Goal: Task Accomplishment & Management: Manage account settings

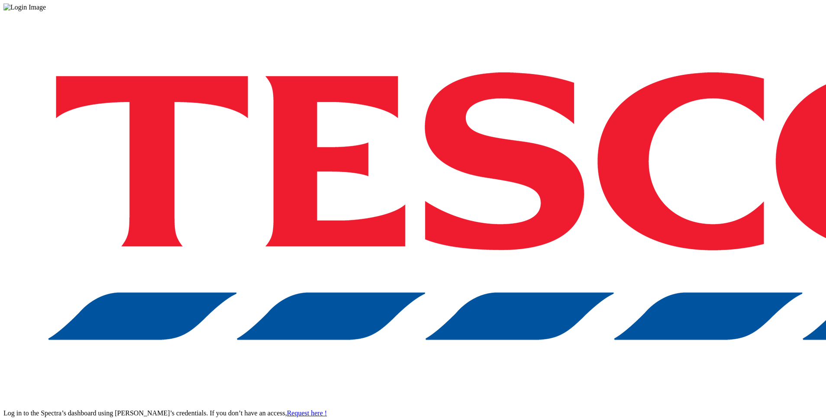
drag, startPoint x: 613, startPoint y: 245, endPoint x: 599, endPoint y: 255, distance: 17.1
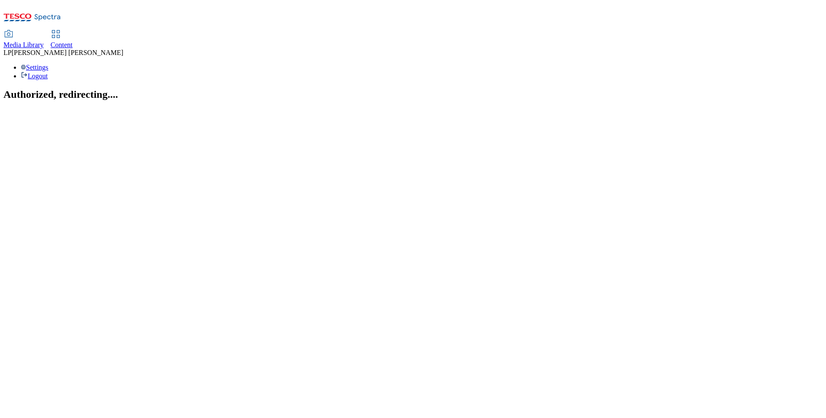
click at [61, 29] on icon at bounding box center [56, 34] width 10 height 10
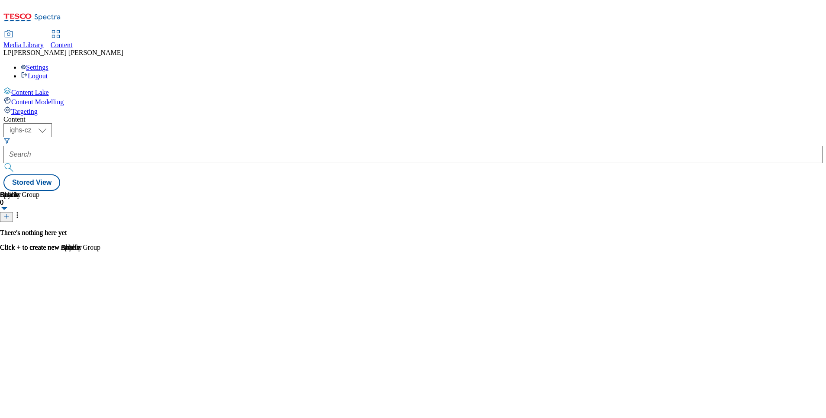
click at [45, 106] on div "Targeting" at bounding box center [412, 111] width 819 height 10
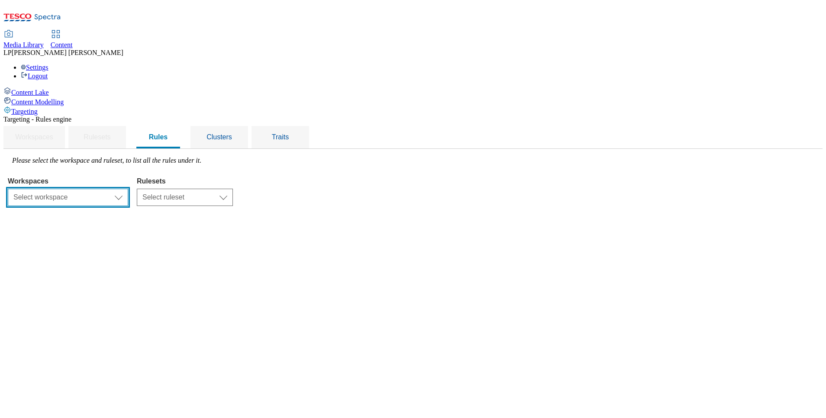
click at [128, 189] on select "Select workspace Content" at bounding box center [68, 197] width 120 height 17
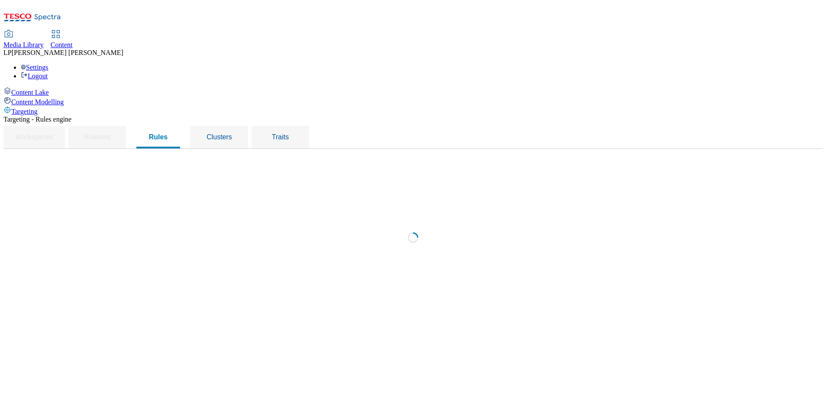
select select "f510054f-adaa-4692-b570-80fa3897127a"
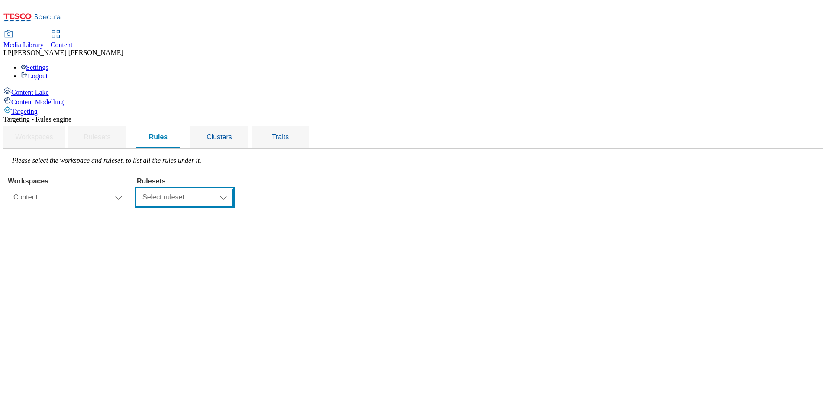
click at [233, 189] on select "Select ruleset CZ HU SK" at bounding box center [185, 197] width 96 height 17
select select "5113db17-1b35-4e50-beac-5f3c7afeb8da"
click at [233, 189] on select "Select ruleset CZ HU SK" at bounding box center [185, 197] width 96 height 17
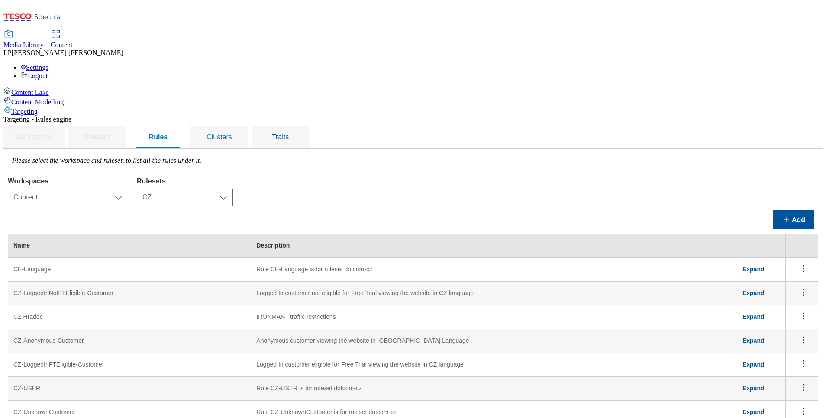
click at [232, 133] on span "Clusters" at bounding box center [219, 136] width 26 height 7
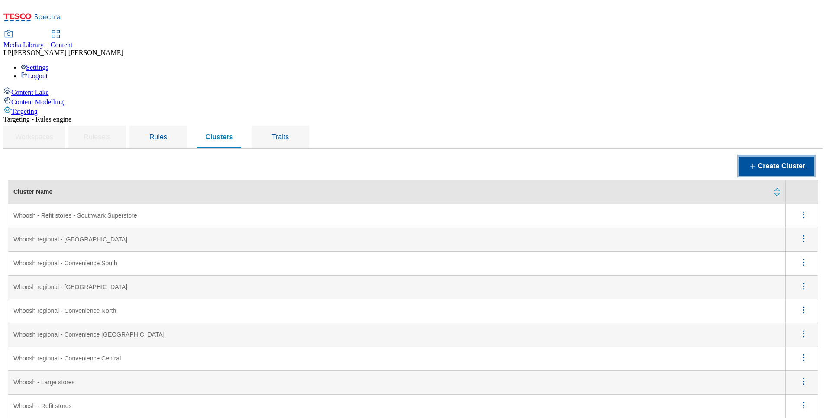
click at [550, 157] on button "Create Cluster" at bounding box center [776, 166] width 75 height 19
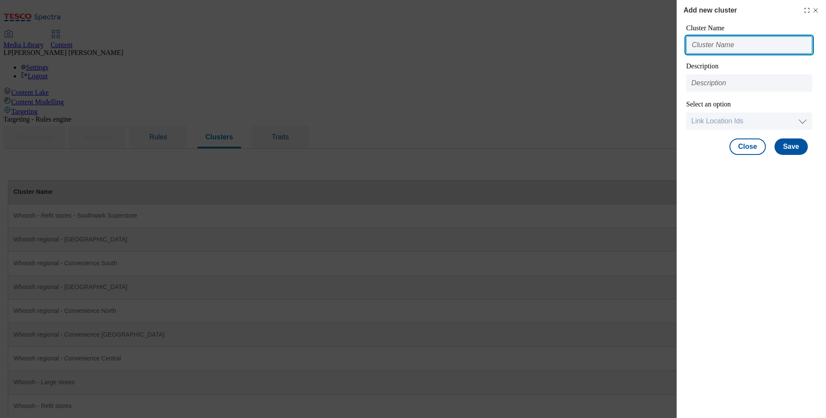
click at [550, 47] on input "Modal" at bounding box center [749, 44] width 126 height 17
paste input "TOC A/"
type input "TOC A/B"
drag, startPoint x: 739, startPoint y: 48, endPoint x: 663, endPoint y: 39, distance: 76.3
click at [550, 39] on div "Add new cluster Cluster Name TOC A/B Description Select an option Link Location…" at bounding box center [413, 209] width 826 height 418
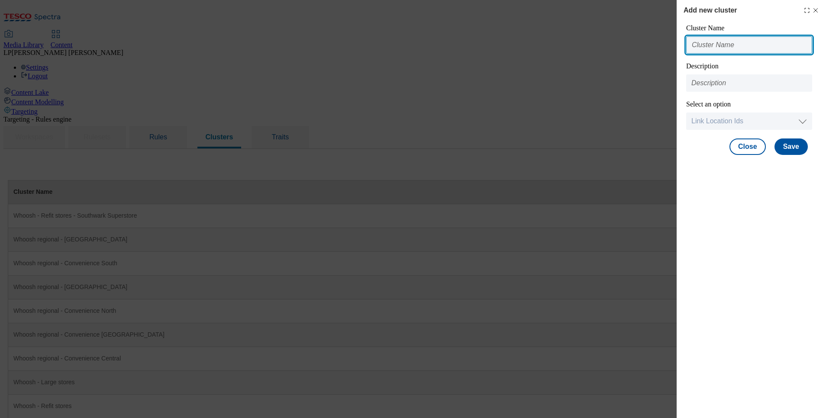
paste input "TOC A/B test"
drag, startPoint x: 781, startPoint y: 47, endPoint x: 655, endPoint y: 36, distance: 126.8
click at [550, 36] on div "Add new cluster Cluster Name TOC A/B test_version A Description Select an optio…" at bounding box center [413, 209] width 826 height 418
type input "TOC A/B test_version A"
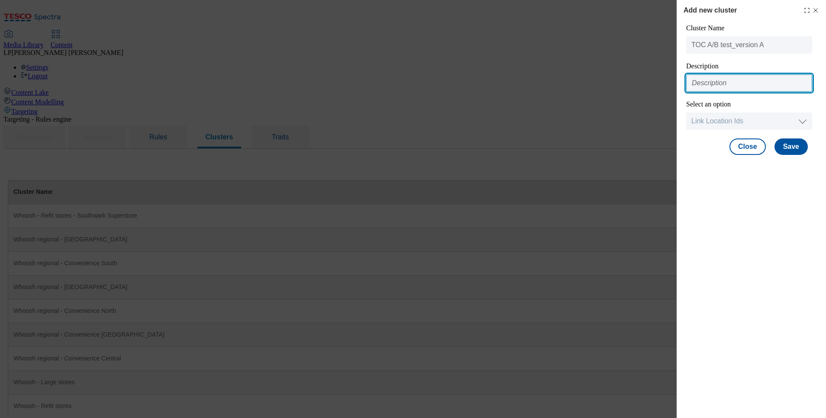
drag, startPoint x: 711, startPoint y: 78, endPoint x: 707, endPoint y: 79, distance: 4.5
click at [550, 78] on input "Modal" at bounding box center [749, 82] width 126 height 17
paste input "TOC A/B test_version A"
type input "TOC A/B test_version A"
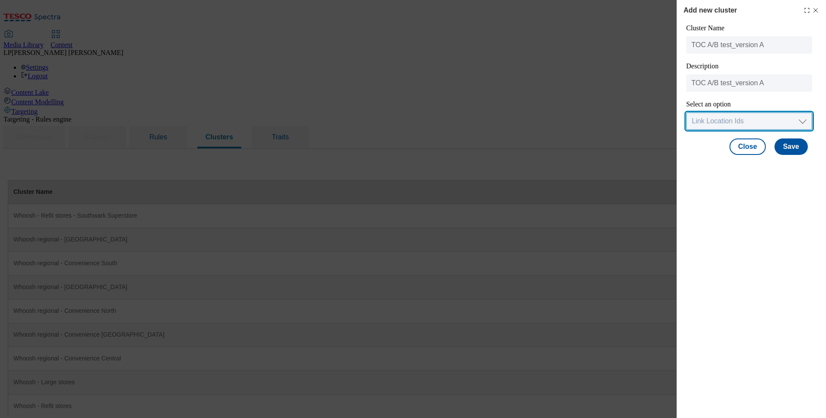
click at [550, 124] on select "Link Location Ids Choose location from table Add Bulk Location UUIDs" at bounding box center [749, 120] width 126 height 17
select select "locationtable"
click at [550, 113] on select "Link Location Ids Choose location from table Add Bulk Location UUIDs" at bounding box center [749, 120] width 126 height 17
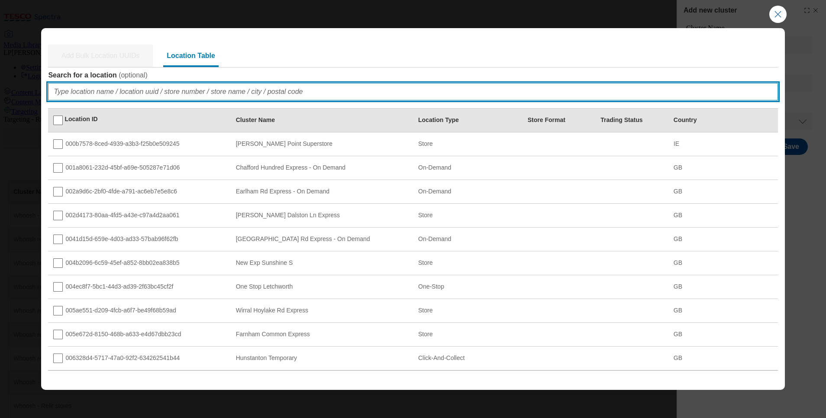
click at [133, 95] on input "Search for a location ( optional )" at bounding box center [412, 91] width 729 height 17
paste input "11001"
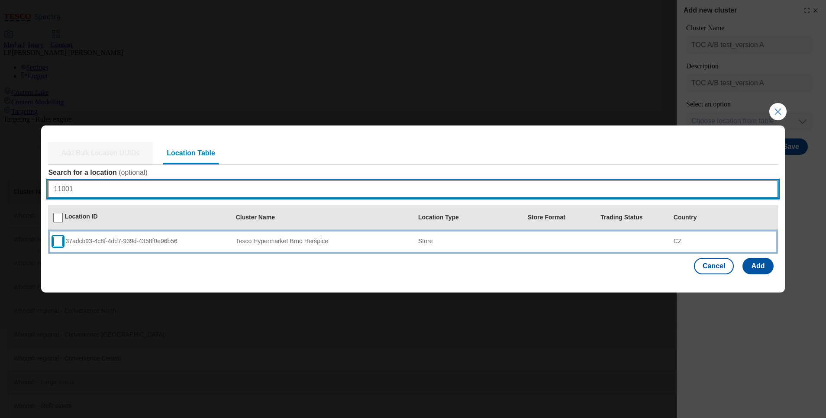
type input "11001"
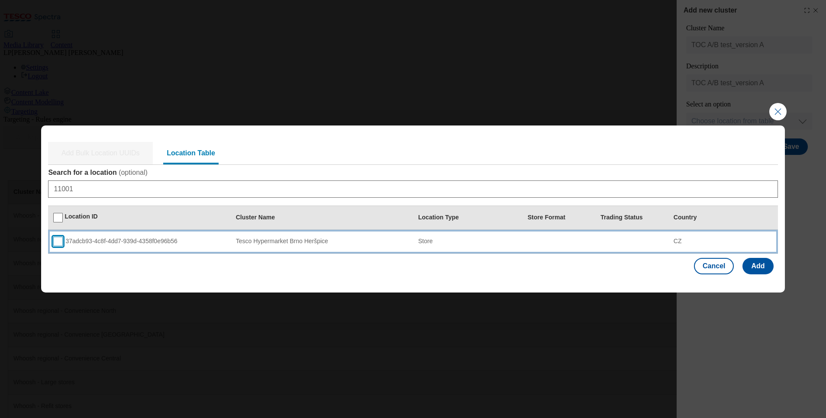
click at [55, 239] on input "Modal" at bounding box center [58, 242] width 10 height 10
checkbox input "true"
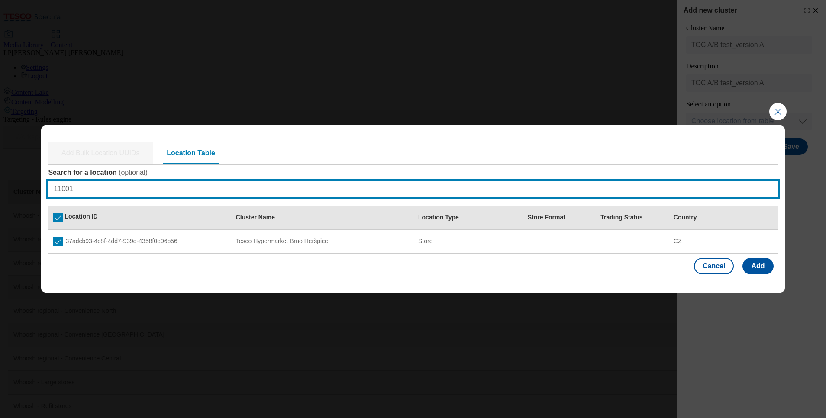
click at [93, 191] on input "11001" at bounding box center [412, 188] width 729 height 17
type input "1"
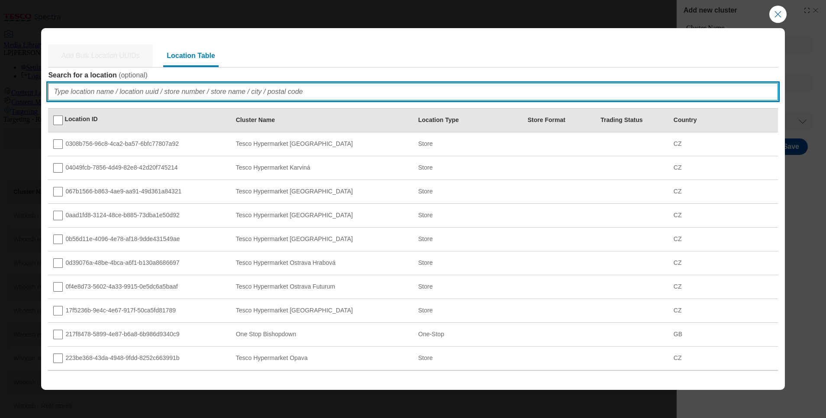
paste input "11001"
type input "11001"
checkbox input "true"
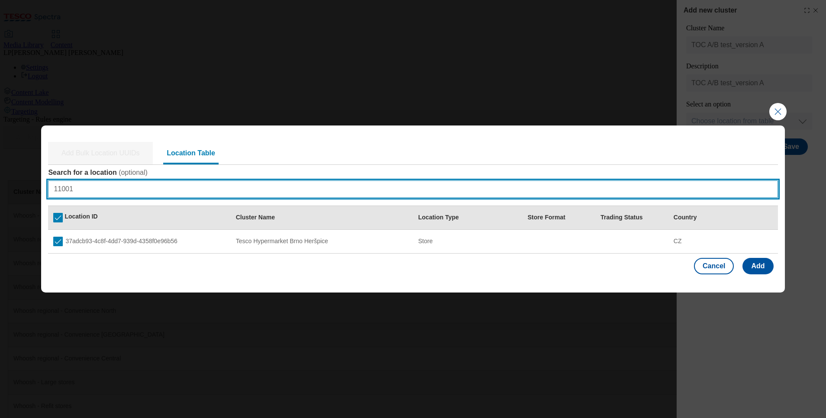
drag, startPoint x: 90, startPoint y: 184, endPoint x: 33, endPoint y: 189, distance: 56.9
click at [30, 190] on div "Add Bulk Location UUIDs Location Table Search for a location ( optional ) 11001…" at bounding box center [413, 209] width 826 height 418
paste input "4"
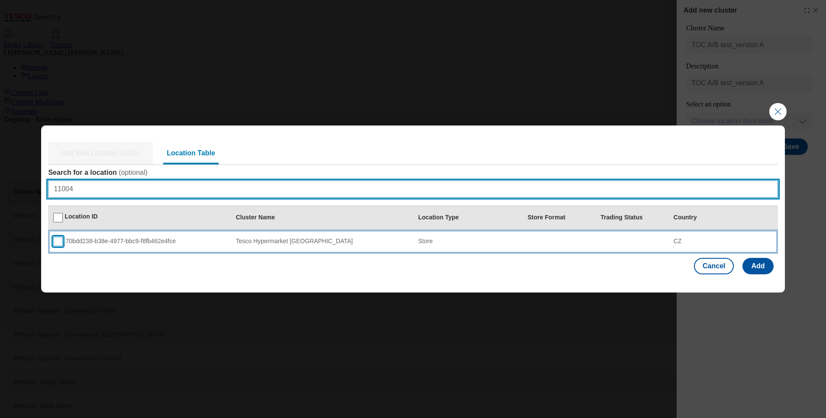
type input "11004"
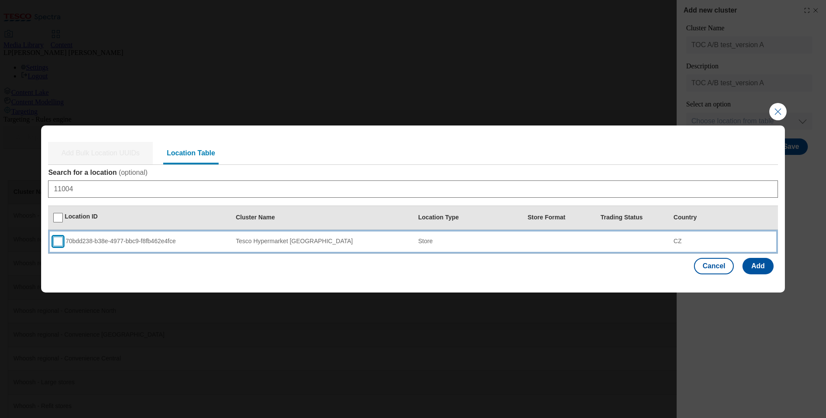
click at [60, 244] on input "Modal" at bounding box center [58, 242] width 10 height 10
checkbox input "true"
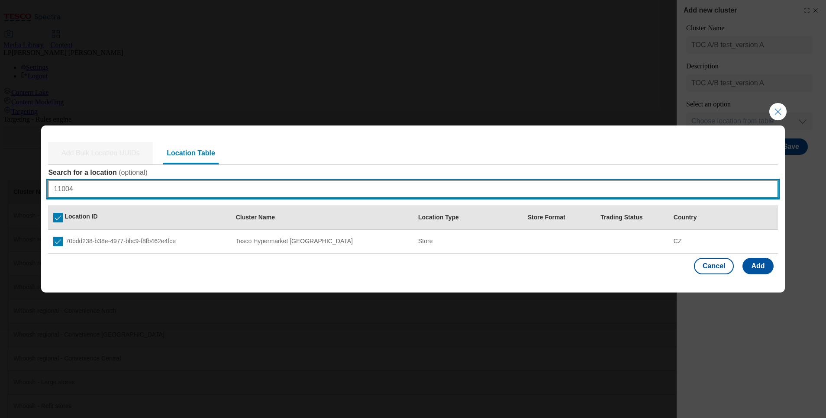
click at [38, 186] on div "Add Bulk Location UUIDs Location Table Search for a location ( optional ) 11004…" at bounding box center [413, 209] width 826 height 418
paste input "5"
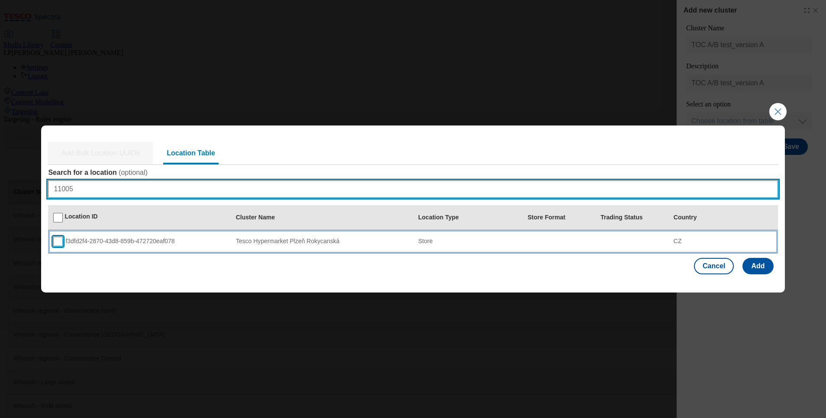
type input "11005"
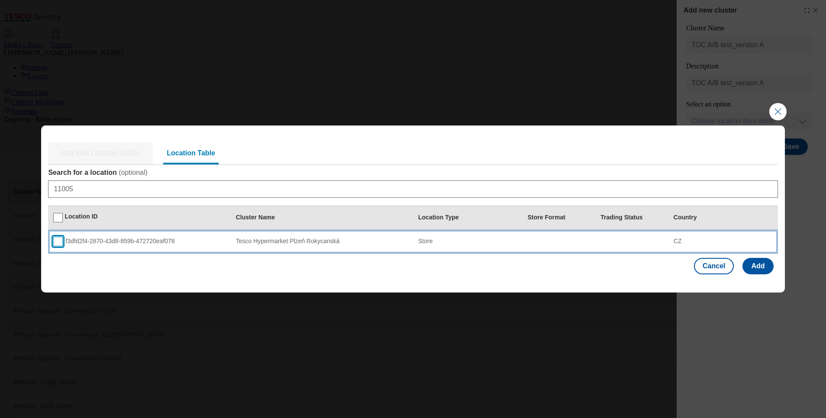
click at [59, 242] on input "Modal" at bounding box center [58, 242] width 10 height 10
checkbox input "true"
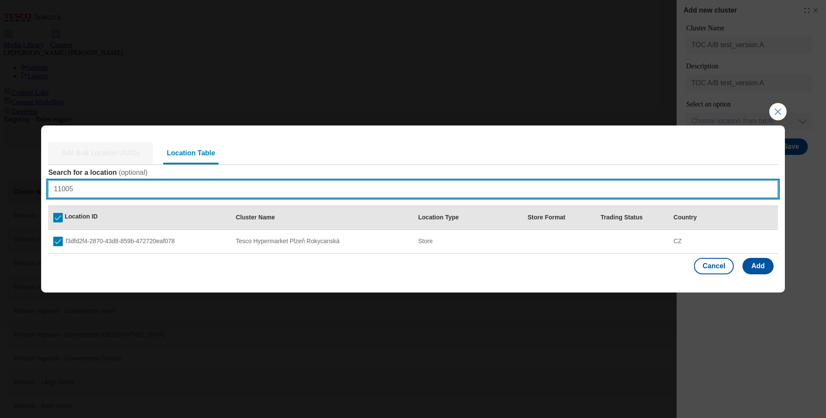
drag, startPoint x: 98, startPoint y: 190, endPoint x: 40, endPoint y: 183, distance: 58.4
click at [40, 183] on div "Add Bulk Location UUIDs Location Table Search for a location ( optional ) 11005…" at bounding box center [413, 209] width 826 height 418
paste input "11"
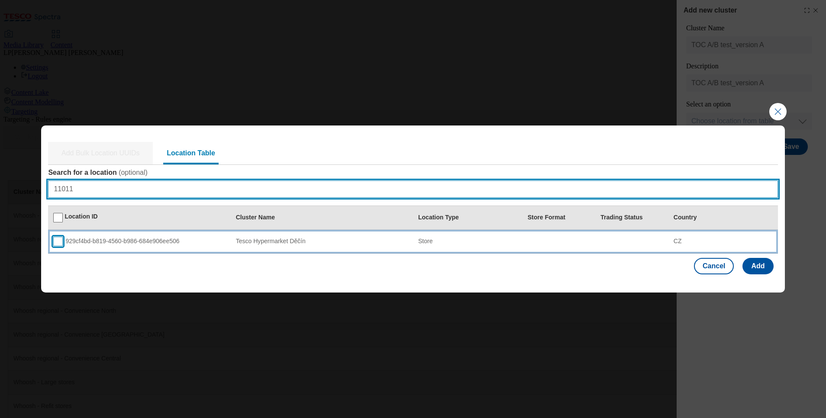
type input "11011"
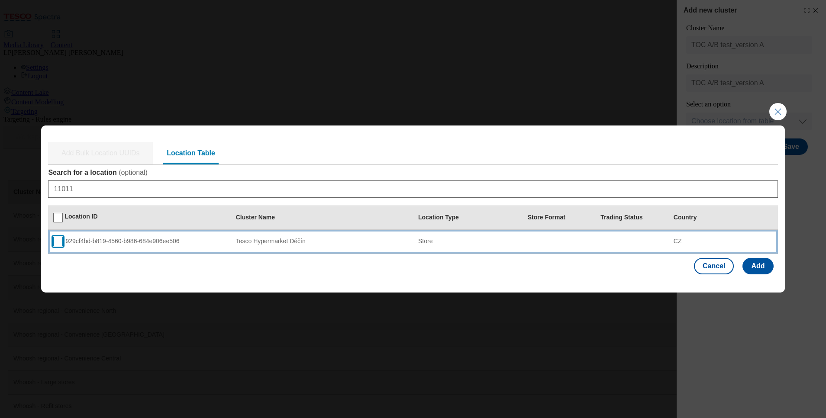
click at [61, 240] on input "Modal" at bounding box center [58, 242] width 10 height 10
checkbox input "true"
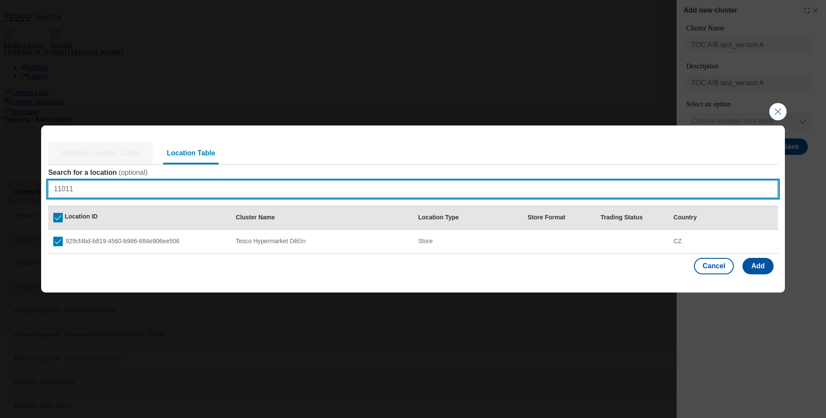
drag, startPoint x: 92, startPoint y: 189, endPoint x: 25, endPoint y: 193, distance: 67.2
click at [25, 193] on div "Add Bulk Location UUIDs Location Table Search for a location ( optional ) 11011…" at bounding box center [413, 209] width 826 height 418
paste input "11021"
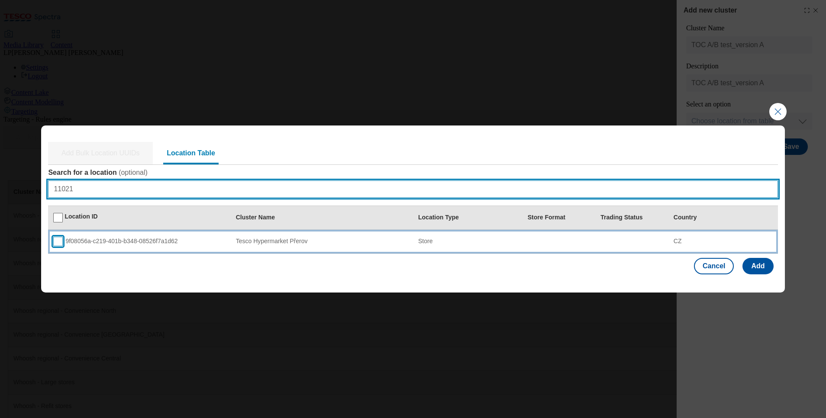
type input "11021"
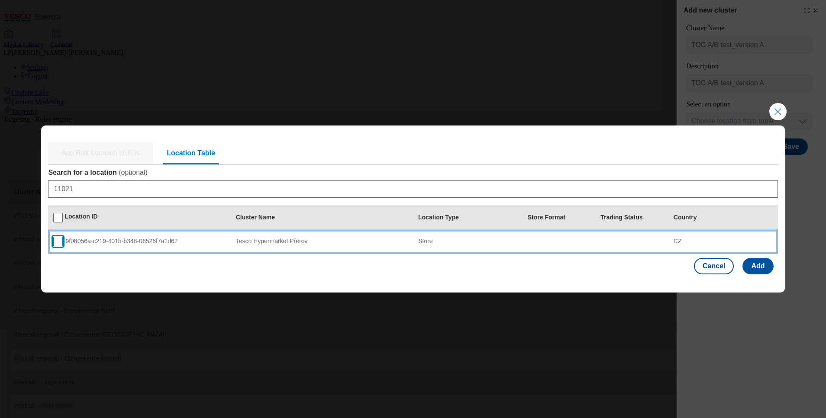
click at [58, 243] on input "Modal" at bounding box center [58, 242] width 10 height 10
checkbox input "true"
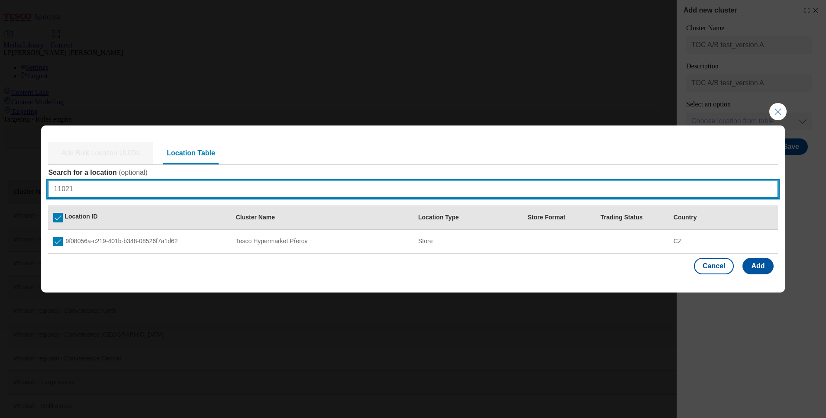
drag, startPoint x: 58, startPoint y: 187, endPoint x: 29, endPoint y: 183, distance: 29.7
click at [29, 183] on div "Add Bulk Location UUIDs Location Table Search for a location ( optional ) 11021…" at bounding box center [413, 209] width 826 height 418
paste input "11012"
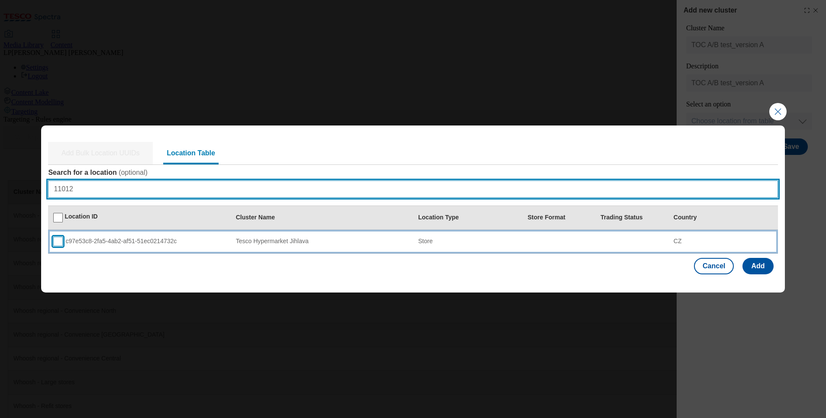
type input "11012"
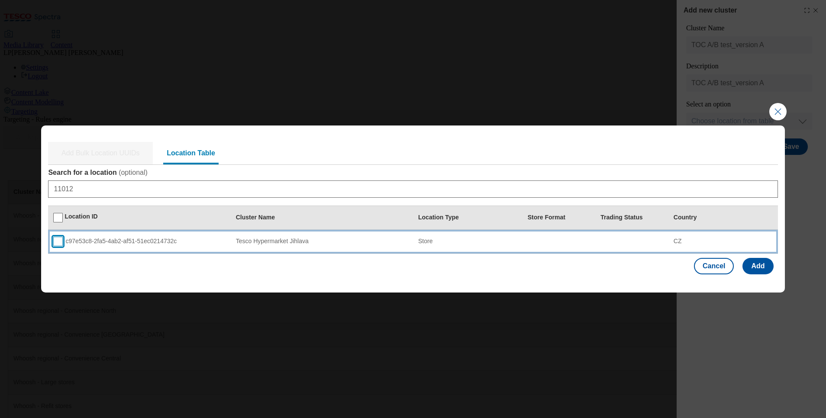
click at [57, 242] on input "Modal" at bounding box center [58, 242] width 10 height 10
checkbox input "true"
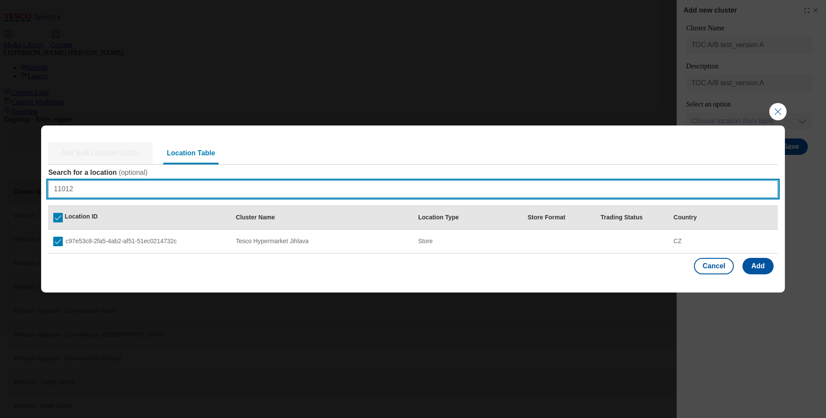
click at [24, 183] on div "Add Bulk Location UUIDs Location Table Search for a location ( optional ) 11012…" at bounding box center [413, 209] width 826 height 418
paste input "11026"
type input "11026"
drag, startPoint x: 80, startPoint y: 186, endPoint x: 15, endPoint y: 179, distance: 65.7
click at [15, 179] on div "Add Bulk Location UUIDs Location Table Search for a location ( optional ) 11026…" at bounding box center [413, 209] width 826 height 418
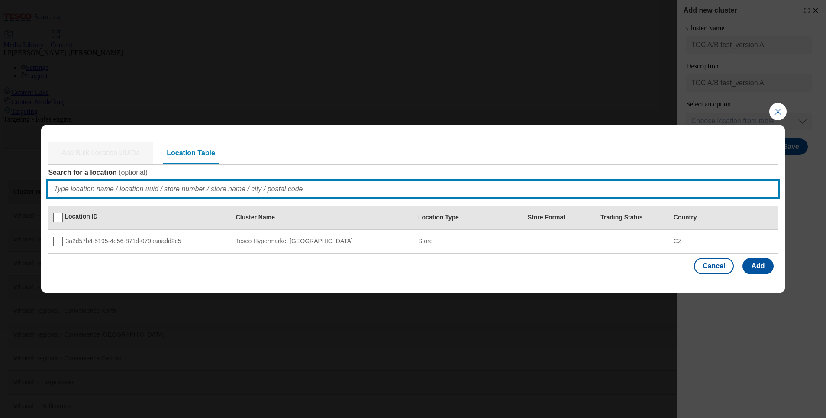
paste input "11080"
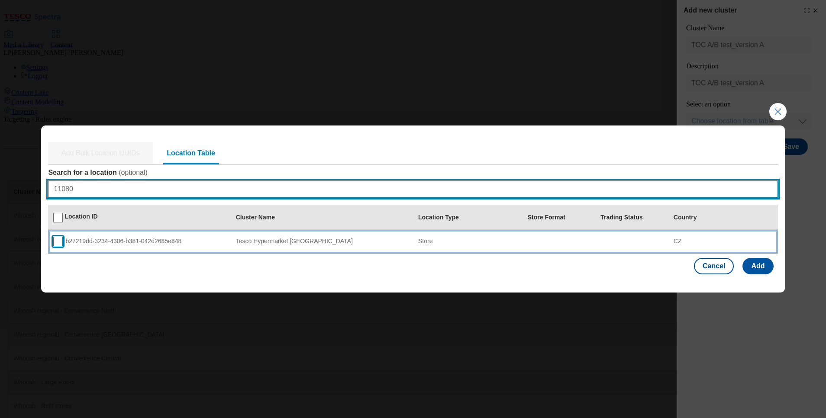
type input "11080"
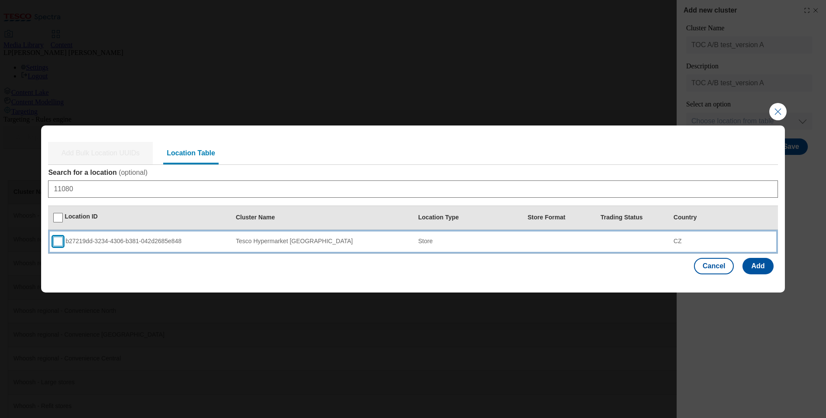
click at [55, 243] on input "Modal" at bounding box center [58, 242] width 10 height 10
checkbox input "true"
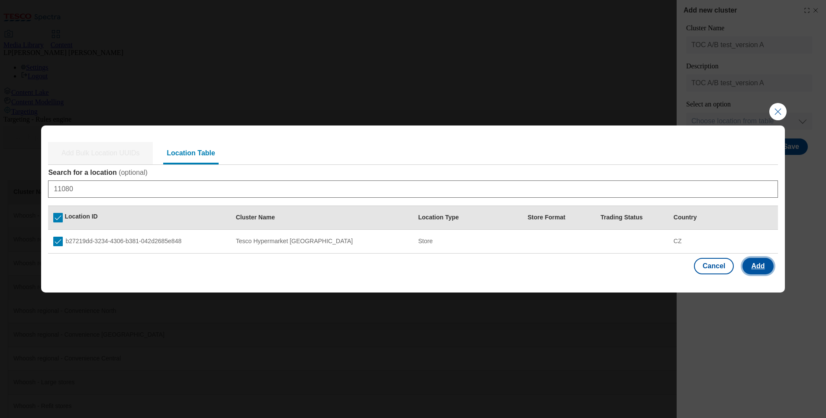
click at [550, 270] on button "Add" at bounding box center [757, 266] width 31 height 16
select select "Modal"
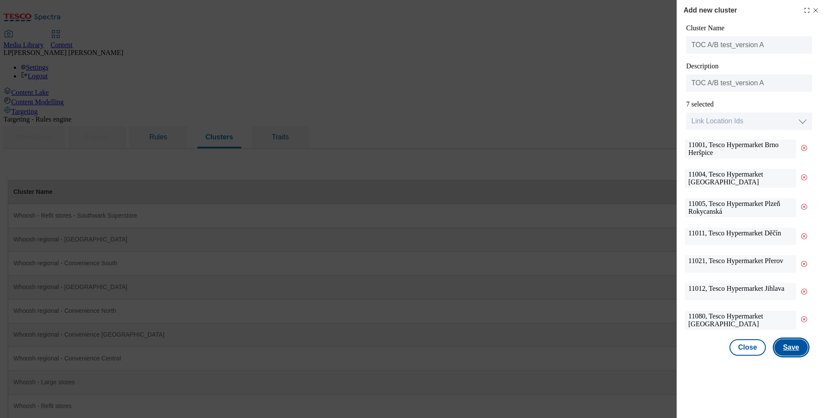
click at [550, 278] on button "Save" at bounding box center [790, 347] width 33 height 16
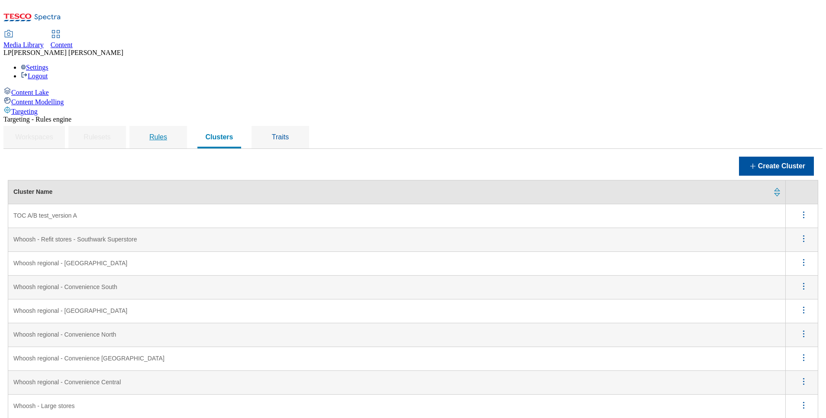
click at [167, 133] on span "Rules" at bounding box center [158, 136] width 18 height 7
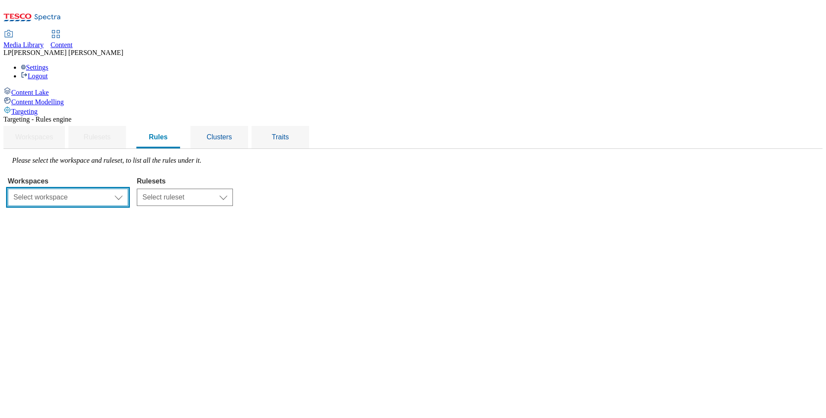
click at [128, 189] on select "Select workspace Content" at bounding box center [68, 197] width 120 height 17
select select "f510054f-adaa-4692-b570-80fa3897127a"
click at [117, 189] on select "Select workspace Content" at bounding box center [68, 197] width 120 height 17
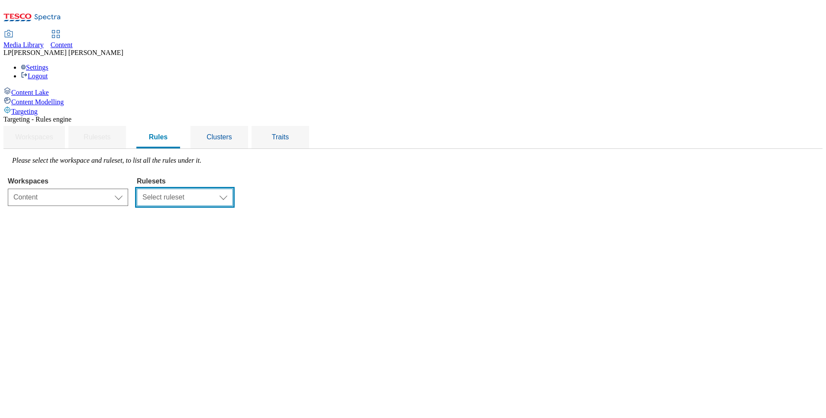
click at [233, 189] on select "Select ruleset CZ HU SK" at bounding box center [185, 197] width 96 height 17
select select "5113db17-1b35-4e50-beac-5f3c7afeb8da"
click at [233, 189] on select "Select ruleset CZ HU SK" at bounding box center [185, 197] width 96 height 17
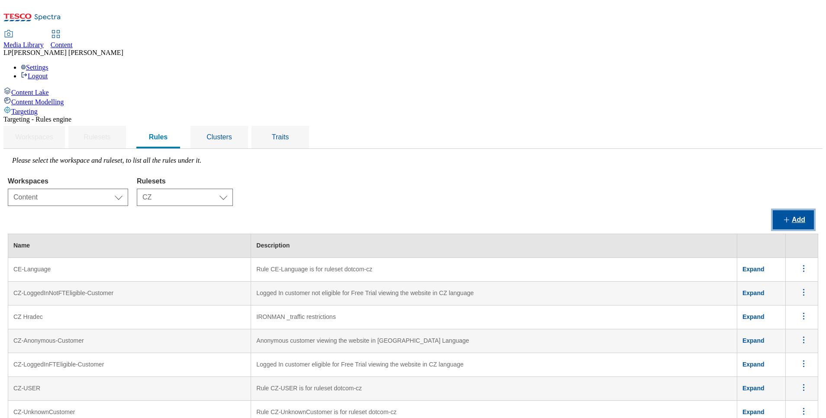
click at [550, 210] on button "Add" at bounding box center [792, 219] width 41 height 19
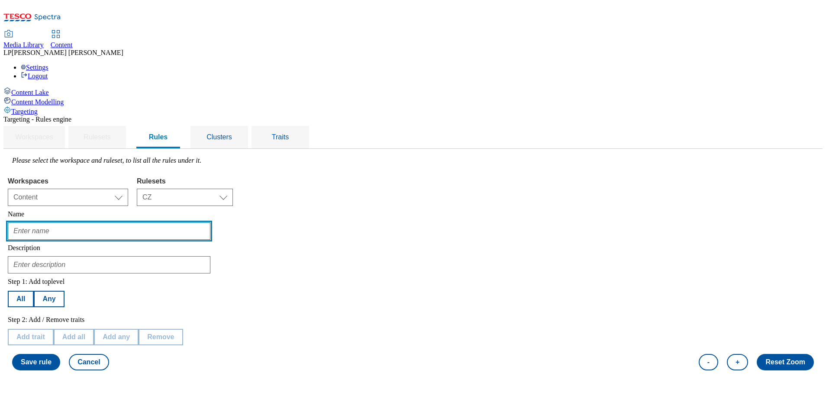
click at [154, 222] on input "text" at bounding box center [109, 230] width 202 height 17
paste input "11080"
type input "1"
paste input "TOC A/B test"
drag, startPoint x: 227, startPoint y: 169, endPoint x: 102, endPoint y: 169, distance: 125.5
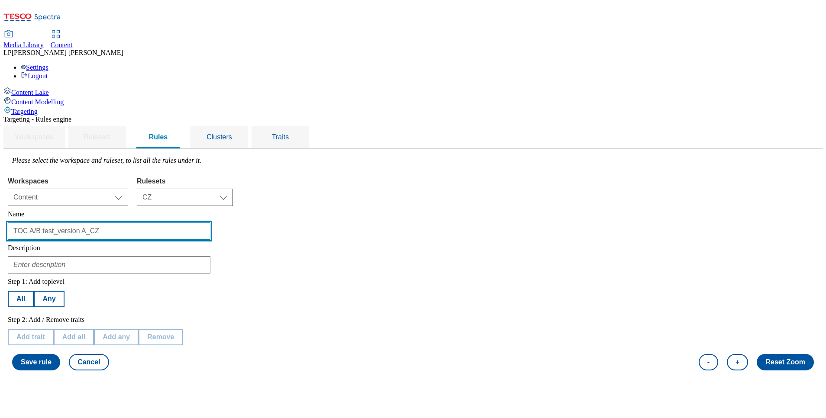
click at [102, 169] on div "Targeting - Rules engine Workspaces Rulesets Rules Clusters Traits Please selec…" at bounding box center [412, 245] width 819 height 259
type input "TOC A/B test_version A_CZ"
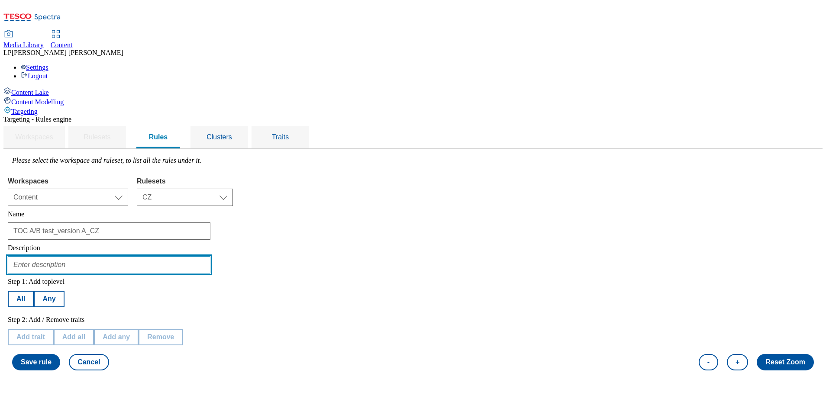
click at [123, 256] on input "text" at bounding box center [109, 264] width 202 height 17
paste input "TOC A/B test_version A_CZ"
type input "TOC A/B test_version A_CZ"
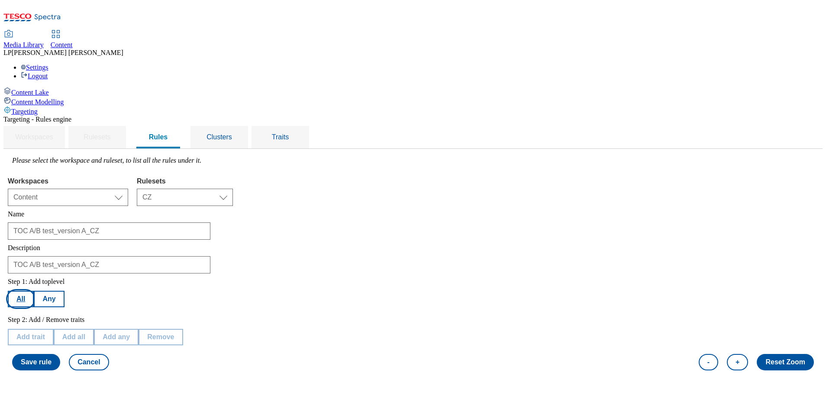
click at [34, 278] on button "All" at bounding box center [21, 299] width 26 height 16
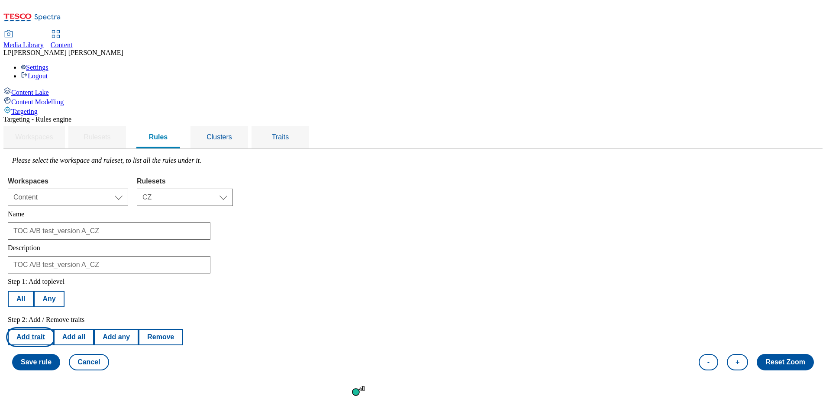
click at [54, 278] on button "Add trait" at bounding box center [31, 337] width 46 height 16
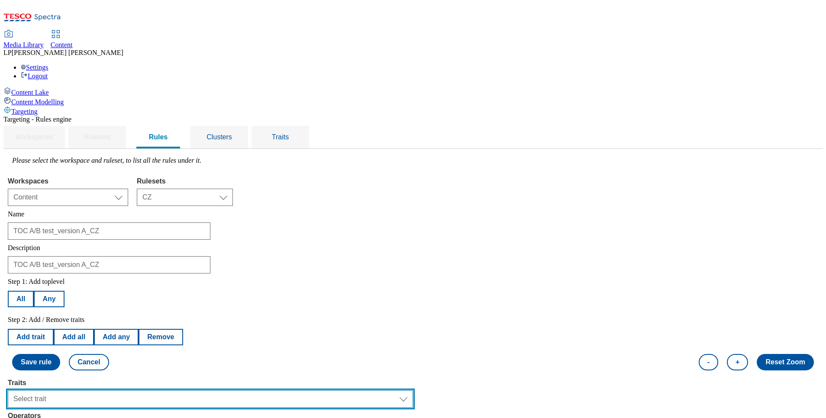
click at [413, 278] on select "Select trait Languages Operating System Content Type Variant ID Segments Store-…" at bounding box center [210, 398] width 405 height 17
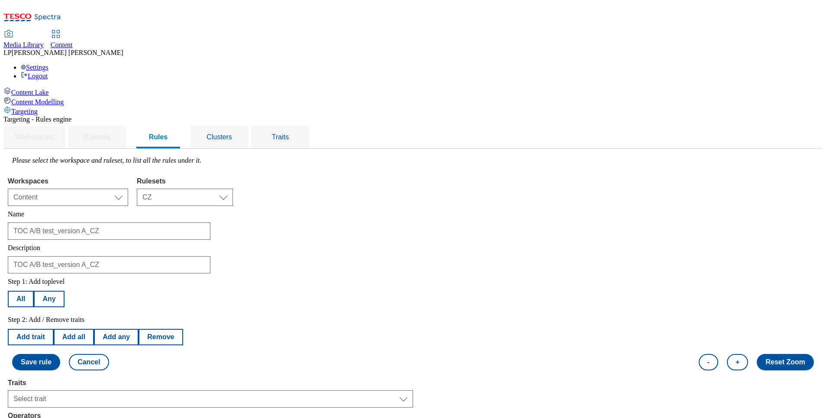
click at [504, 125] on div "Workspaces Rulesets Rules Clusters Traits" at bounding box center [412, 137] width 819 height 24
click at [168, 133] on span "Rules" at bounding box center [158, 136] width 19 height 7
click at [238, 126] on div "Clusters" at bounding box center [219, 137] width 37 height 22
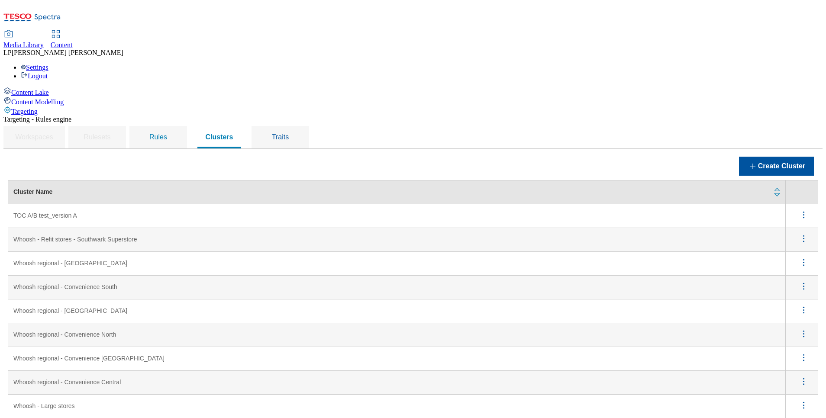
click at [167, 133] on span "Rules" at bounding box center [158, 136] width 18 height 7
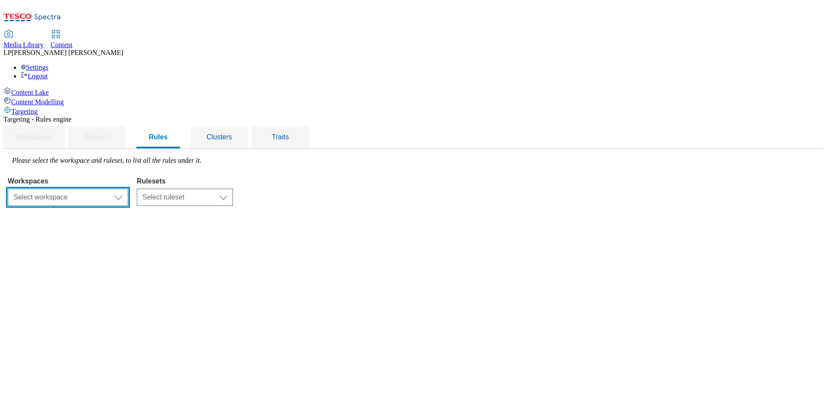
click at [128, 189] on select "Select workspace Content" at bounding box center [68, 197] width 120 height 17
select select "f510054f-adaa-4692-b570-80fa3897127a"
click at [117, 189] on select "Select workspace Content" at bounding box center [68, 197] width 120 height 17
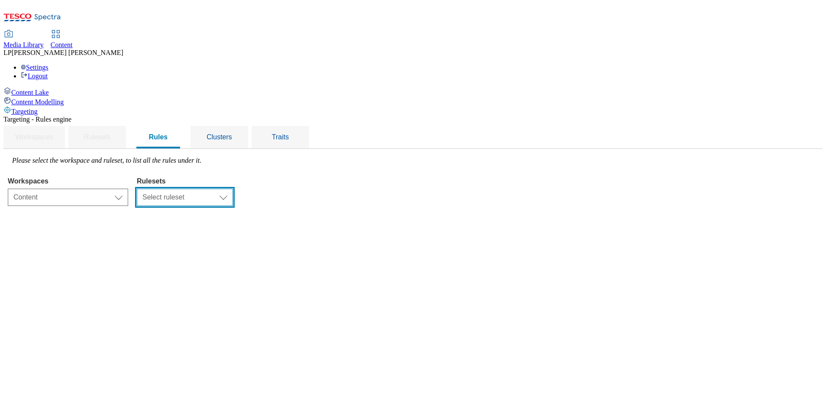
click at [233, 189] on select "Select ruleset CZ HU SK" at bounding box center [185, 197] width 96 height 17
select select "5113db17-1b35-4e50-beac-5f3c7afeb8da"
click at [233, 189] on select "Select ruleset CZ HU SK" at bounding box center [185, 197] width 96 height 17
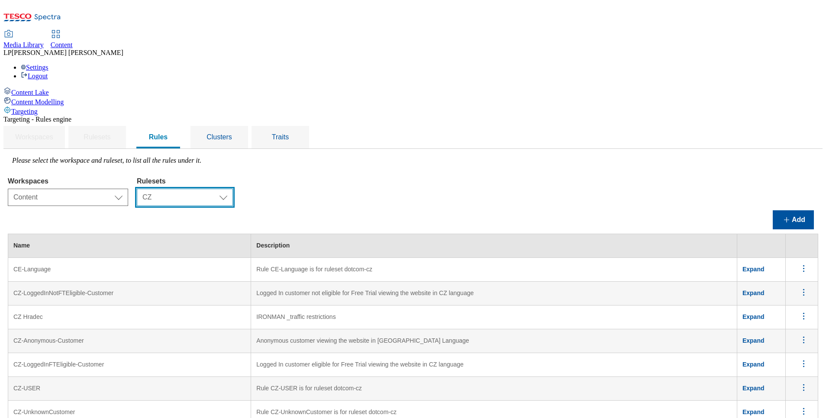
scroll to position [130, 0]
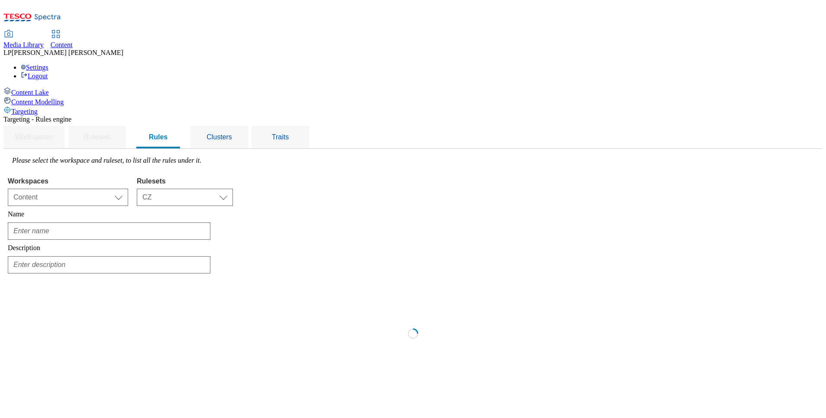
type input "Czech-Brno-Herspice-Store"
type input "Refrigerator break down notification for ighs-cz info banner"
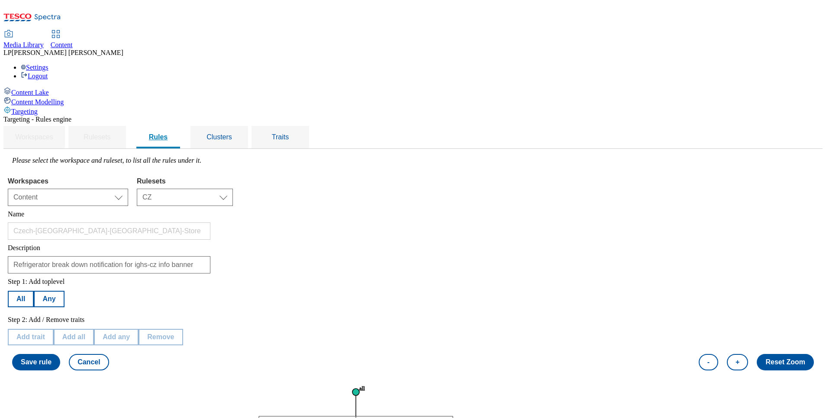
click at [180, 126] on div "Rules" at bounding box center [158, 137] width 44 height 22
click at [232, 133] on span "Clusters" at bounding box center [219, 136] width 26 height 7
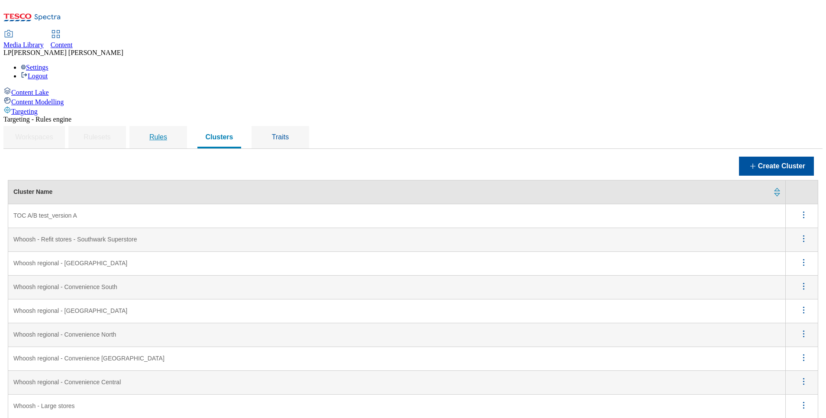
click at [167, 133] on span "Rules" at bounding box center [158, 136] width 18 height 7
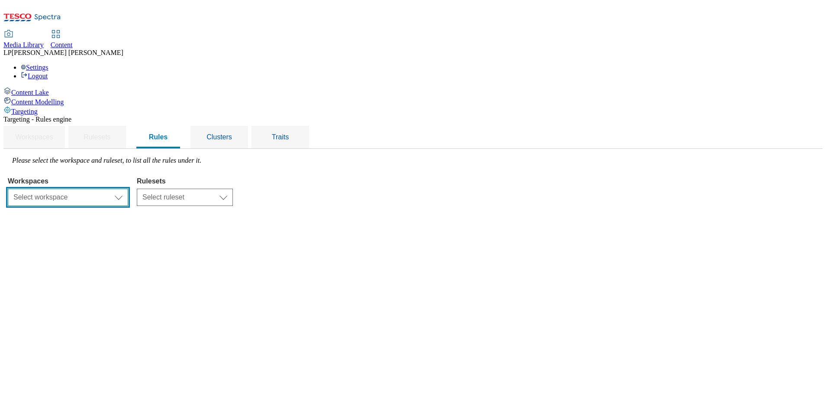
click at [128, 189] on select "Select workspace Content" at bounding box center [68, 197] width 120 height 17
click at [187, 176] on div "Targeting - Rules engine Workspaces Rulesets Rules Clusters Traits Please selec…" at bounding box center [412, 161] width 819 height 90
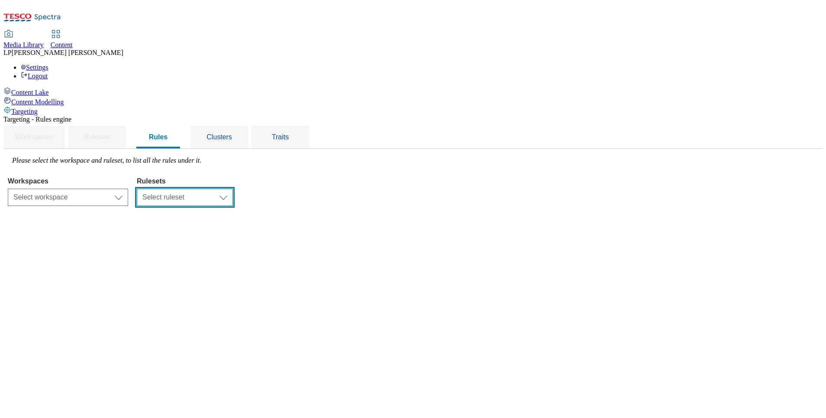
click at [233, 189] on select "Select ruleset" at bounding box center [185, 197] width 96 height 17
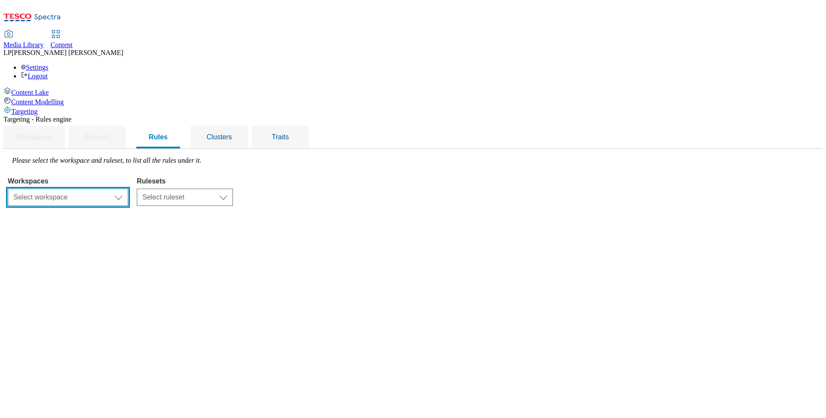
click at [128, 189] on select "Select workspace Content" at bounding box center [68, 197] width 120 height 17
select select "f510054f-adaa-4692-b570-80fa3897127a"
click at [117, 189] on select "Select workspace Content" at bounding box center [68, 197] width 120 height 17
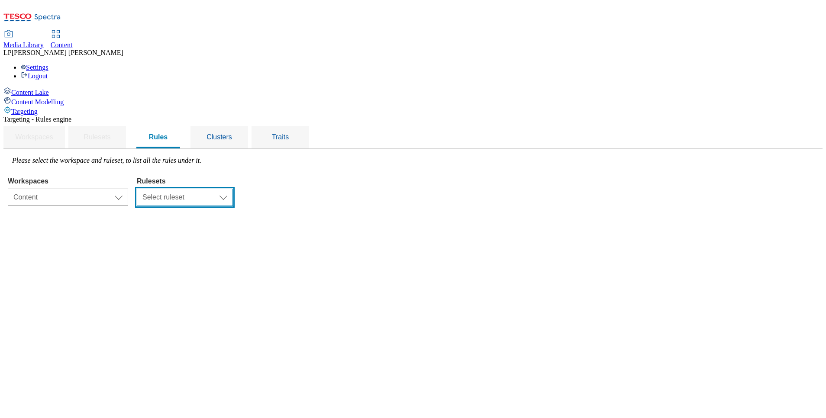
click at [233, 189] on select "Select ruleset CZ HU SK" at bounding box center [185, 197] width 96 height 17
select select "5113db17-1b35-4e50-beac-5f3c7afeb8da"
click at [233, 189] on select "Select ruleset CZ HU SK" at bounding box center [185, 197] width 96 height 17
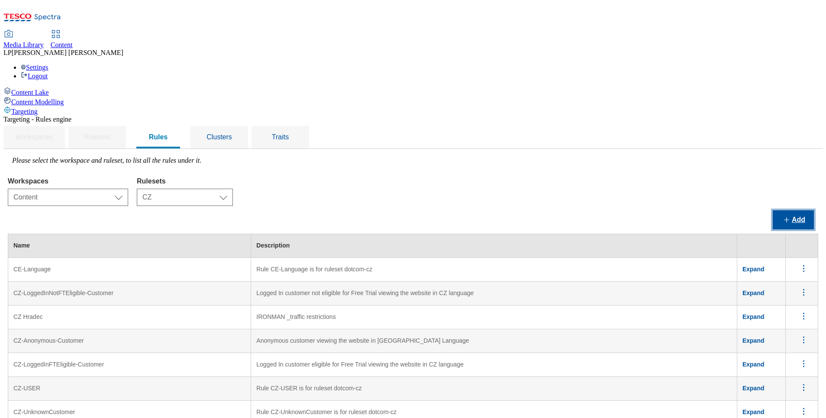
click at [550, 210] on button "Add" at bounding box center [792, 219] width 41 height 19
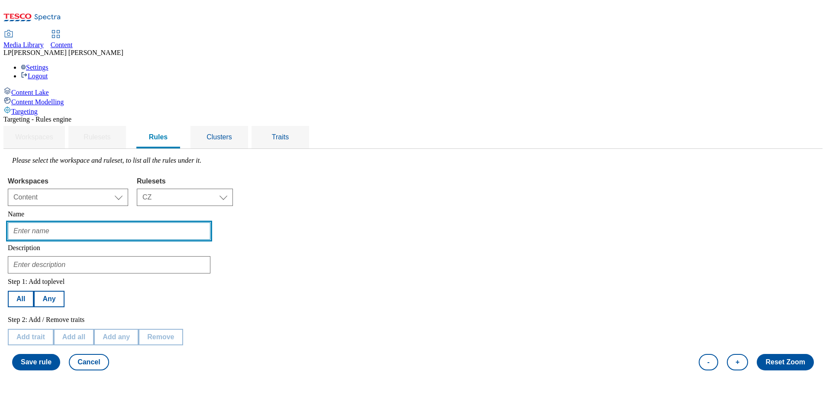
click at [187, 222] on input "text" at bounding box center [109, 230] width 202 height 17
type input "TOC A/B test_version A_CZ"
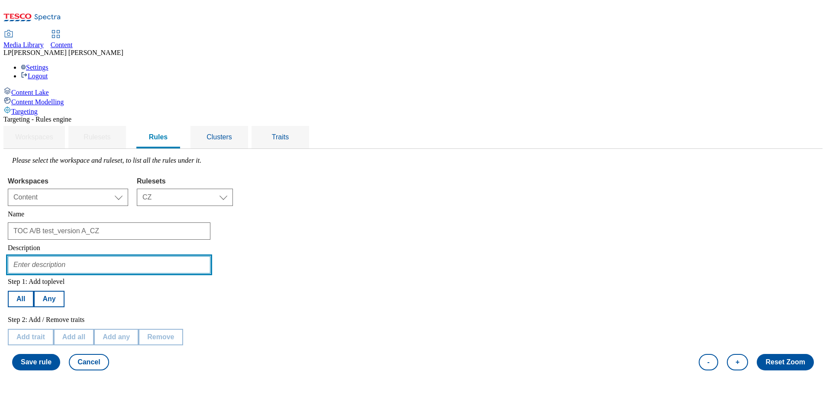
type input "TOC A/B test_version A_CZ"
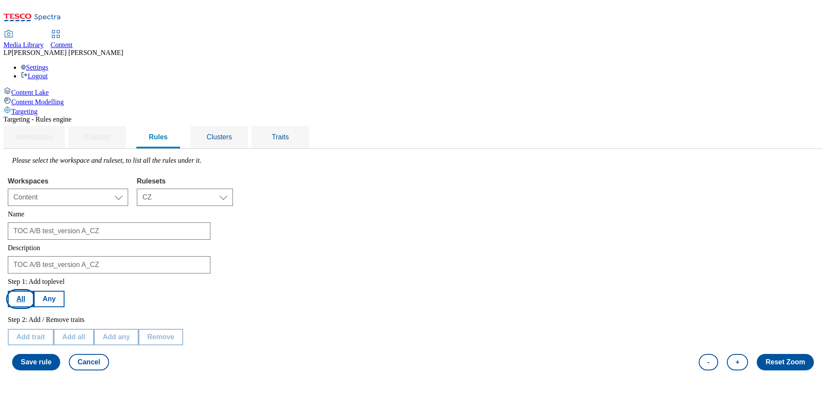
click at [34, 278] on button "All" at bounding box center [21, 299] width 26 height 16
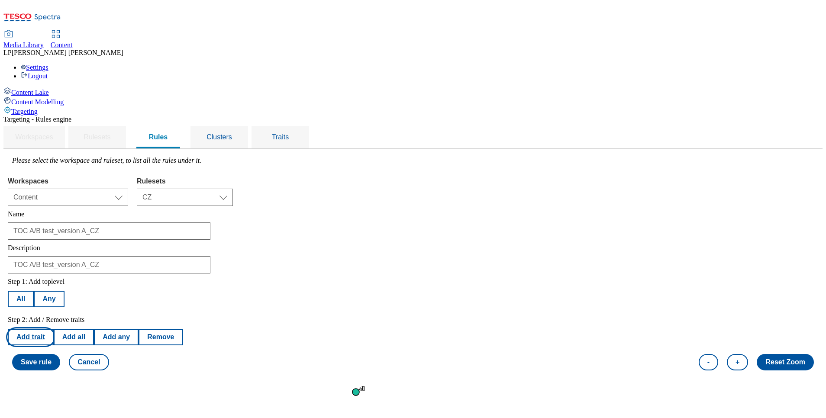
click at [54, 278] on button "Add trait" at bounding box center [31, 337] width 46 height 16
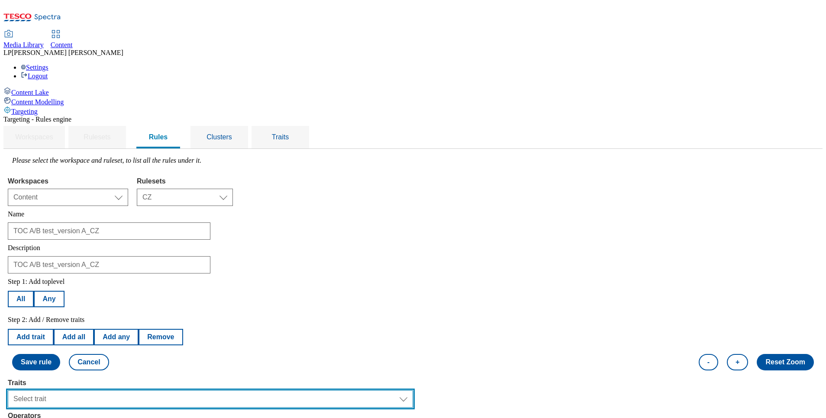
click at [413, 278] on select "Select trait Languages Operating System Content Type Variant ID Segments Channe…" at bounding box center [210, 398] width 405 height 17
select select "locationCluster"
click at [117, 278] on select "Select trait Languages Operating System Content Type Variant ID Segments Channe…" at bounding box center [210, 398] width 405 height 17
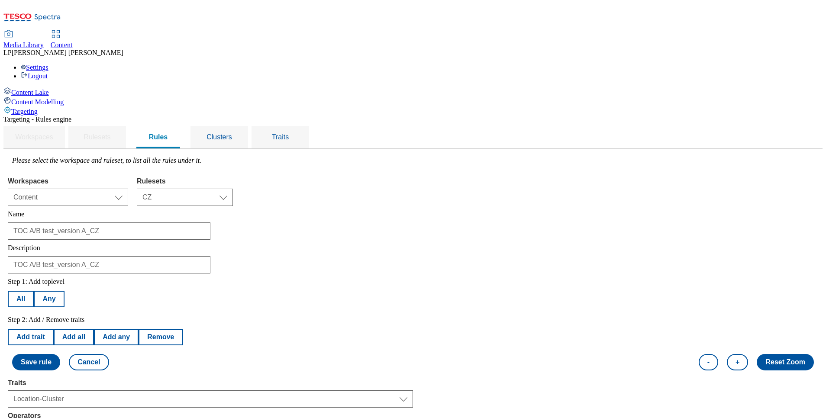
select select "equals"
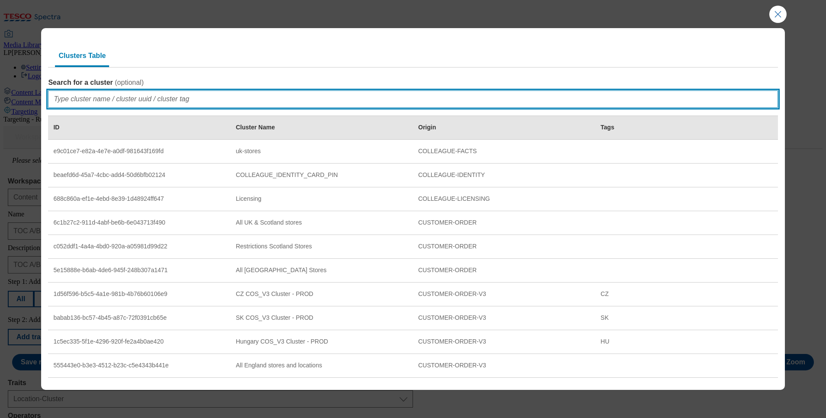
click at [80, 103] on input "Search for a cluster ( optional )" at bounding box center [412, 98] width 729 height 17
click at [88, 92] on input "Search for a cluster ( optional )" at bounding box center [412, 98] width 729 height 17
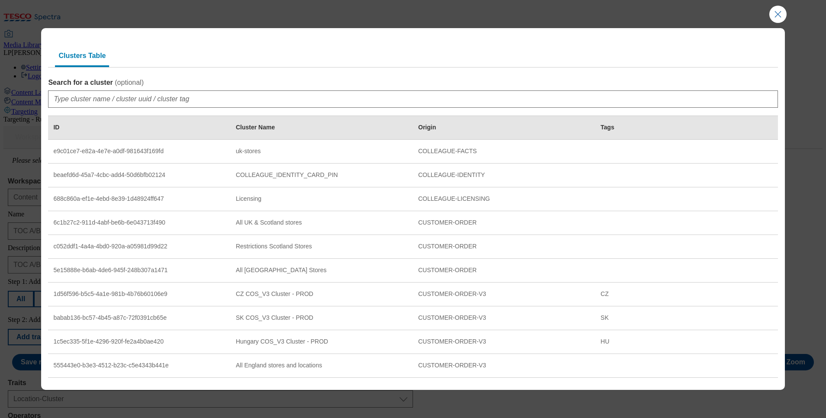
click at [167, 48] on div "Clusters Table" at bounding box center [412, 56] width 729 height 24
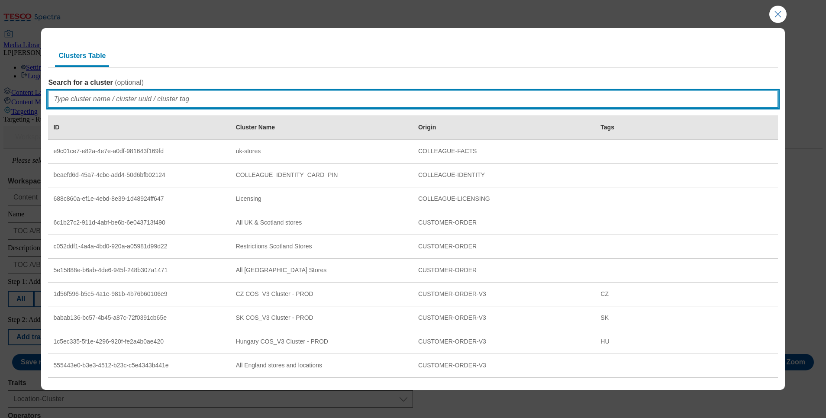
click at [100, 101] on input "Search for a cluster ( optional )" at bounding box center [412, 98] width 729 height 17
type input "A"
paste input "11001"
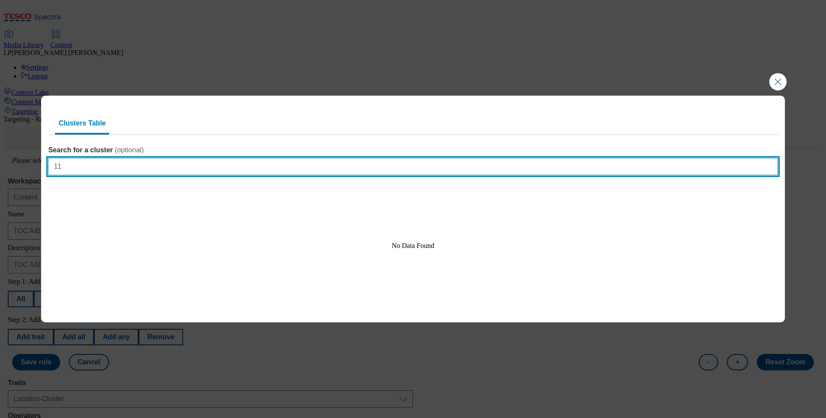
type input "1"
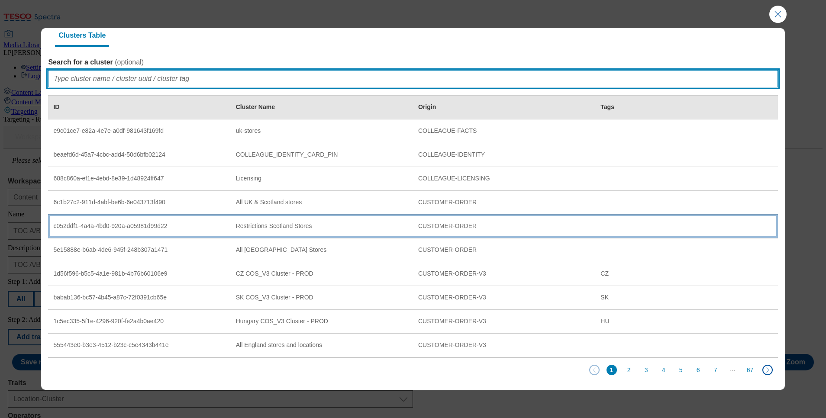
scroll to position [32, 0]
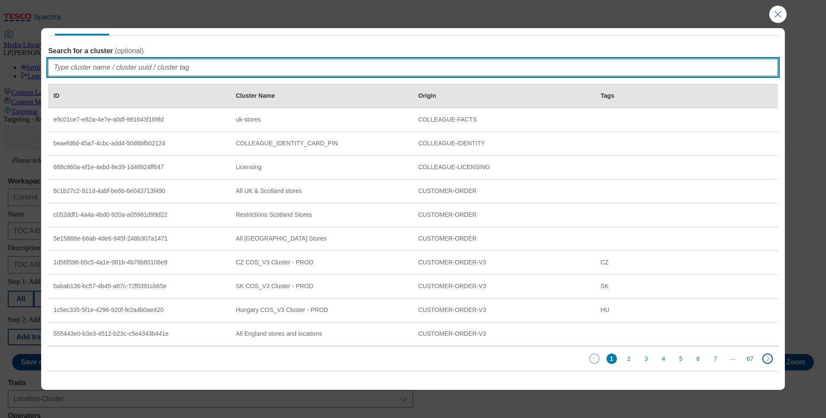
click at [202, 70] on input "Search for a cluster ( optional )" at bounding box center [412, 67] width 729 height 17
paste input "TOC"
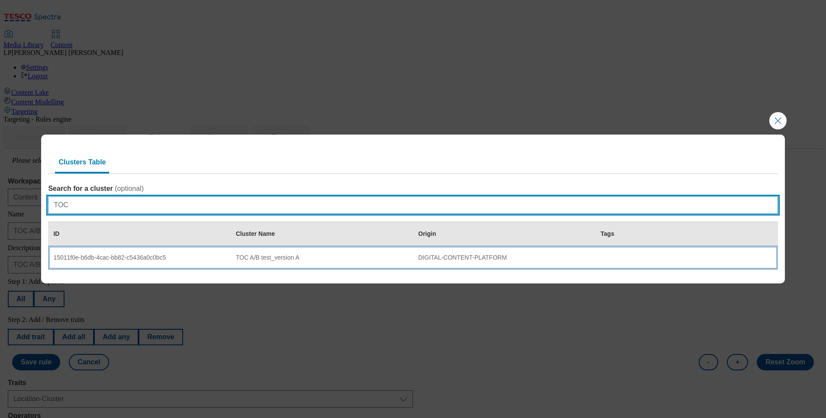
type input "TOC"
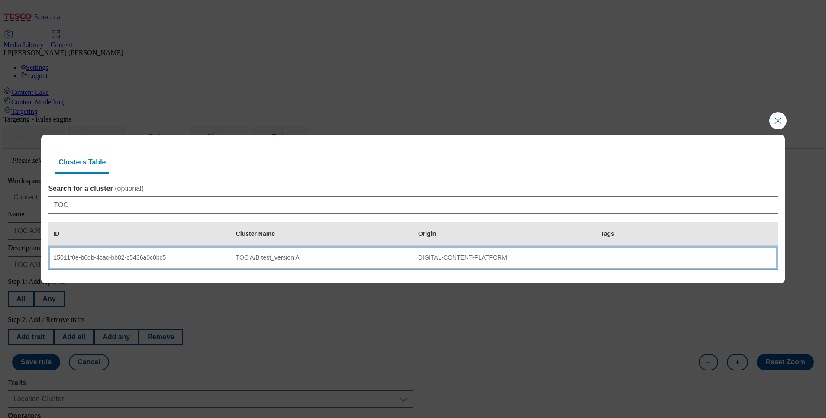
click at [274, 262] on td "TOC A/B test_version A" at bounding box center [322, 258] width 182 height 24
select select "15011f0e-b6db-4cac-bb82-c5436a0c0bc5"
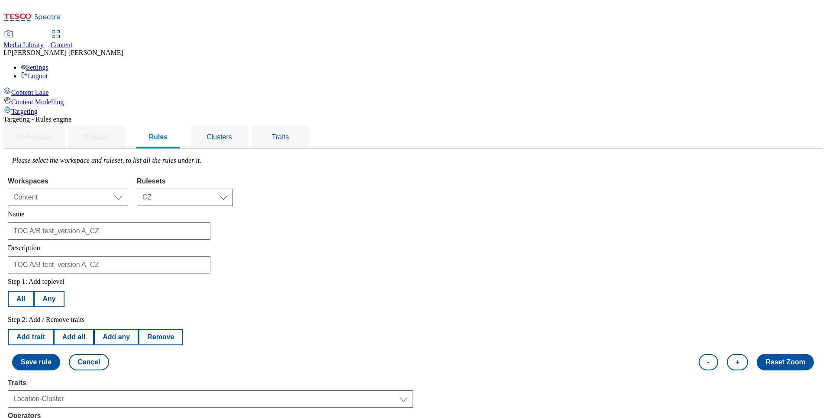
scroll to position [130, 0]
click at [54, 278] on button "Add trait" at bounding box center [31, 337] width 46 height 16
select select "locationCluster"
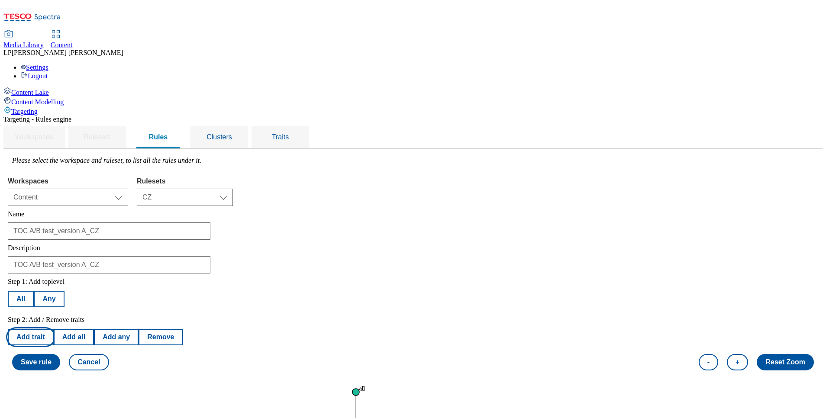
select select "equals"
select select "15011f0e-b6db-4cac-bb82-c5436a0c0bc5"
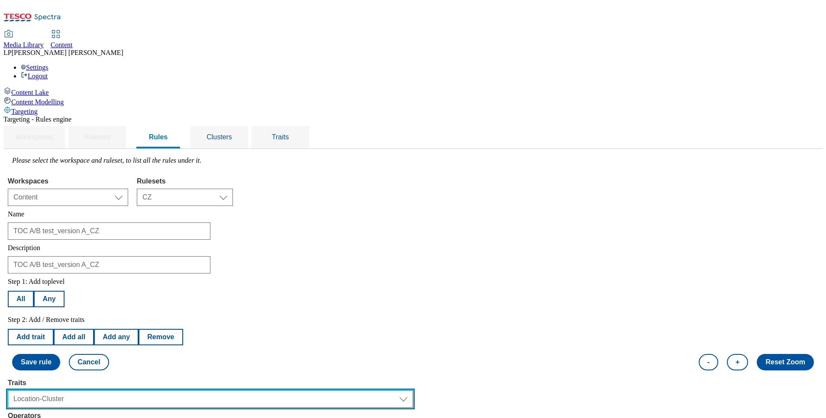
click at [413, 278] on select "Select trait Languages Operating System Content Type Variant ID Segments Channe…" at bounding box center [210, 398] width 405 height 17
select select "languages"
click at [117, 278] on select "Select trait Languages Operating System Content Type Variant ID Segments Channe…" at bounding box center [210, 398] width 405 height 17
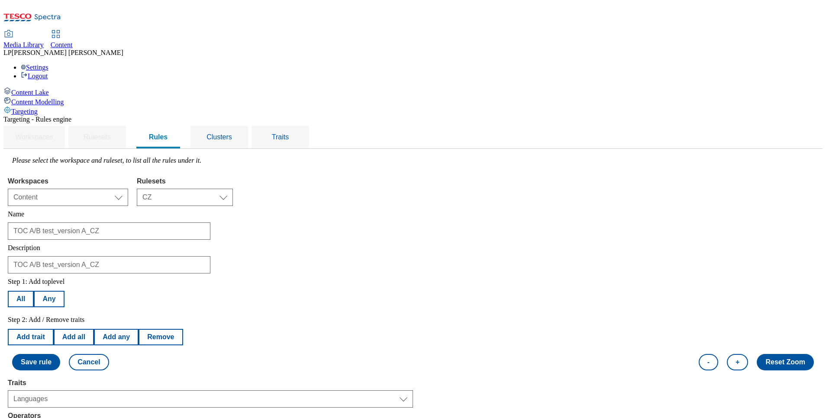
select select "cs_CZ"
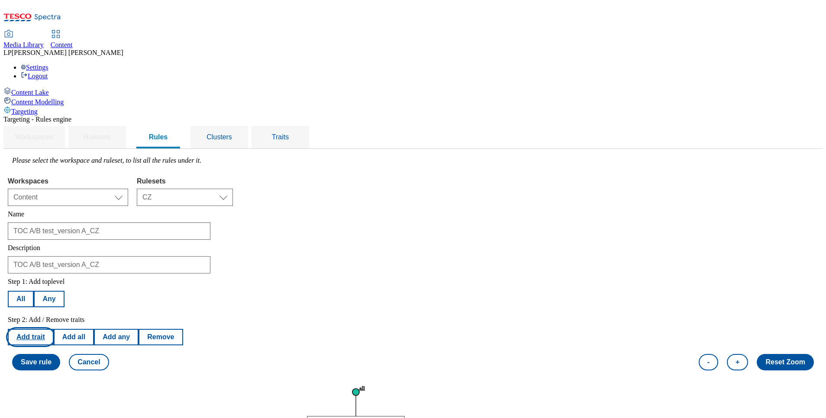
click at [54, 278] on button "Add trait" at bounding box center [31, 337] width 46 height 16
select select "languages"
select select "equals"
select select "cs_CZ"
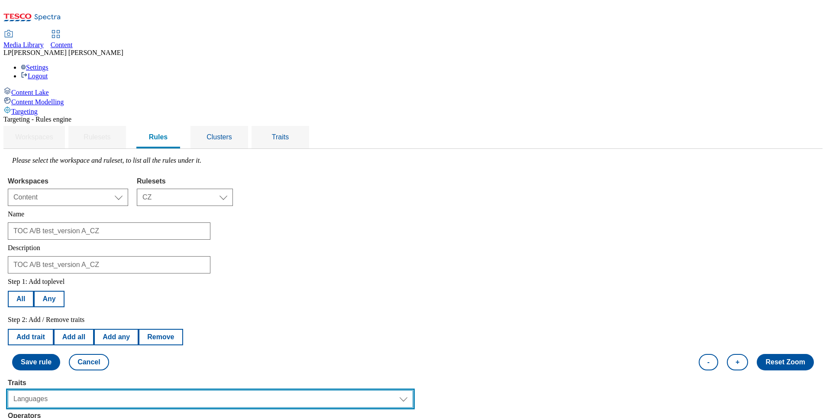
click at [413, 278] on select "Select trait Languages Operating System Content Type Variant ID Segments Channe…" at bounding box center [210, 398] width 405 height 17
select select "segments"
click at [117, 278] on select "Select trait Languages Operating System Content Type Variant ID Segments Channe…" at bounding box center [210, 398] width 405 height 17
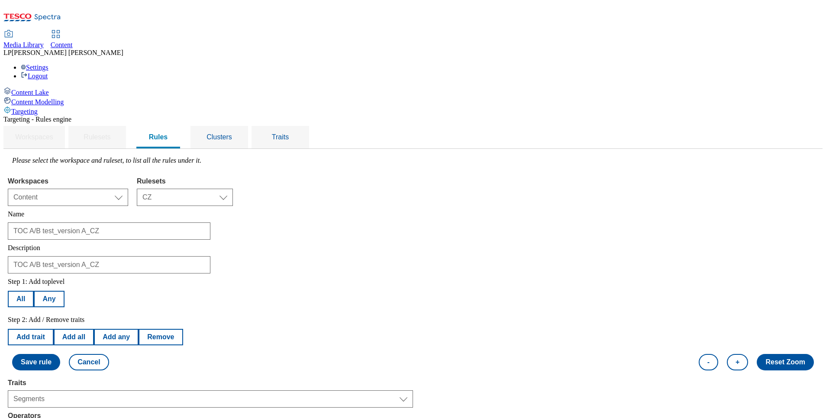
select select "u-li"
click at [60, 278] on button "Save rule" at bounding box center [36, 362] width 48 height 16
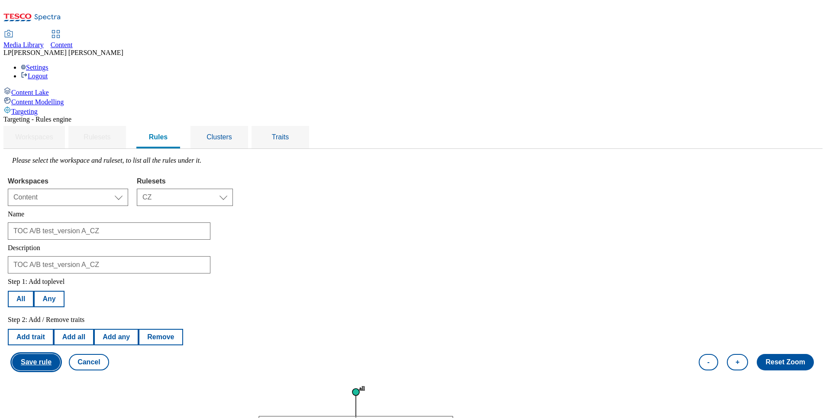
click at [60, 278] on button "Save rule" at bounding box center [36, 362] width 48 height 16
click at [109, 278] on button "Cancel" at bounding box center [89, 362] width 40 height 16
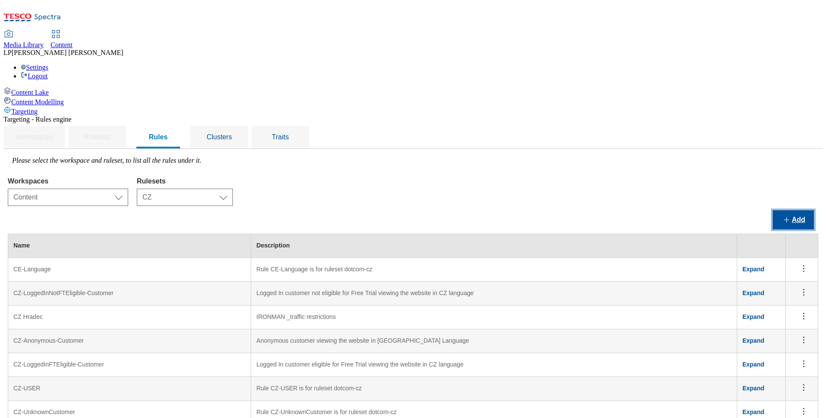
click at [550, 210] on button "Add" at bounding box center [792, 219] width 41 height 19
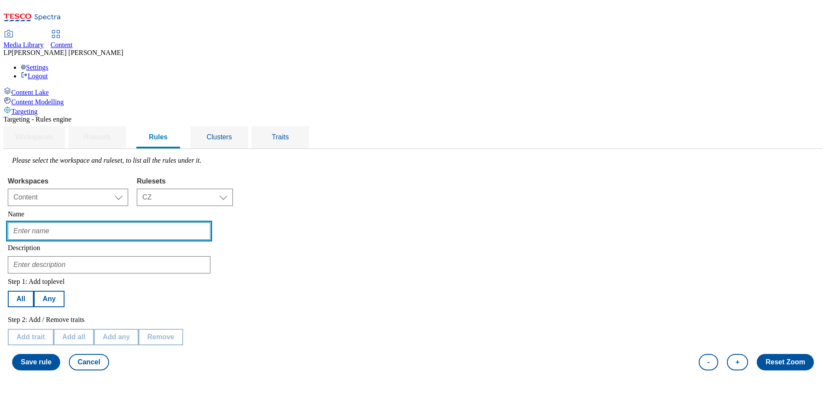
click at [210, 222] on input "text" at bounding box center [109, 230] width 202 height 17
type input "TOC A/B test_version A_CZ"
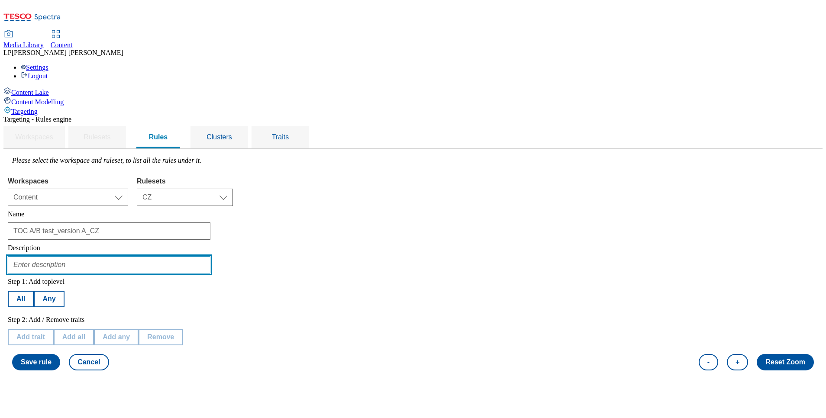
type input "TOC A/B test_version A_CZ"
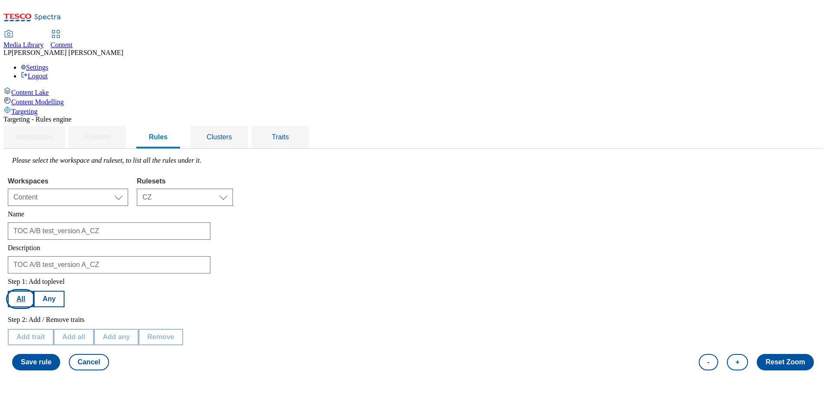
click at [34, 278] on button "All" at bounding box center [21, 299] width 26 height 16
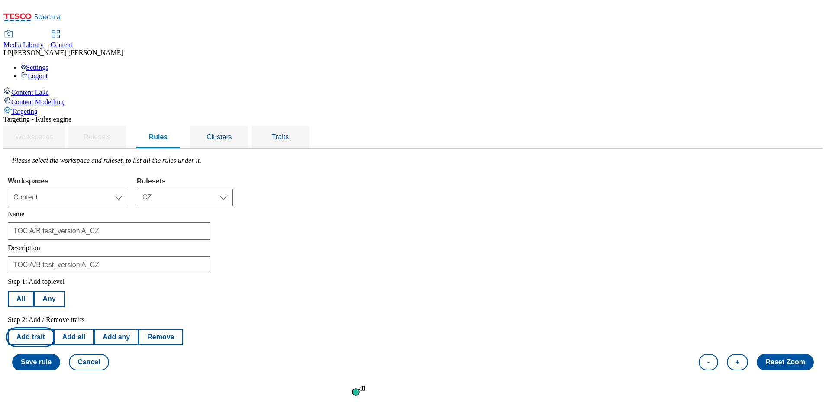
click at [54, 278] on button "Add trait" at bounding box center [31, 337] width 46 height 16
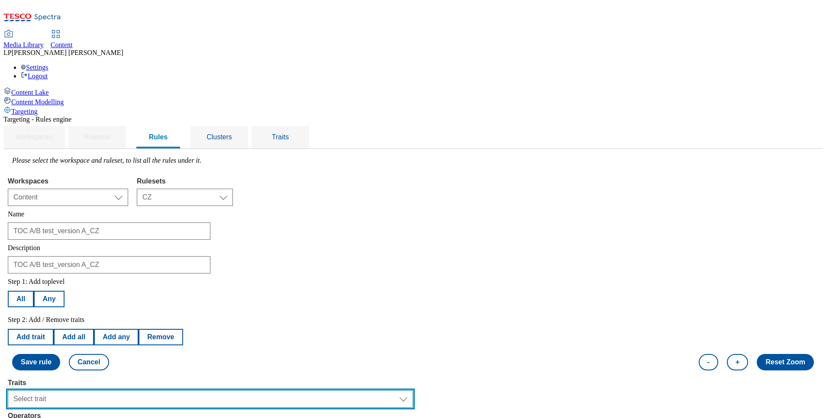
click at [147, 278] on select "Select trait Languages Operating System Content Type Variant ID Segments Store-…" at bounding box center [210, 398] width 405 height 17
select select "locationCluster"
click at [117, 278] on select "Select trait Languages Operating System Content Type Variant ID Segments Store-…" at bounding box center [210, 398] width 405 height 17
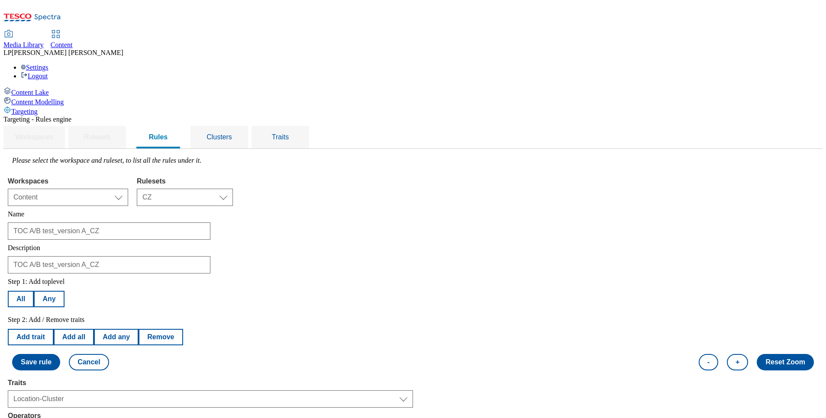
select select "equals"
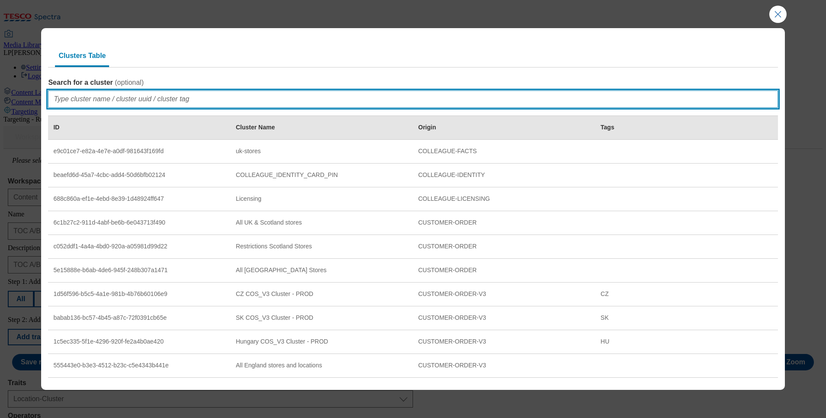
click at [109, 99] on input "Search for a cluster ( optional )" at bounding box center [412, 98] width 729 height 17
type input "TOC"
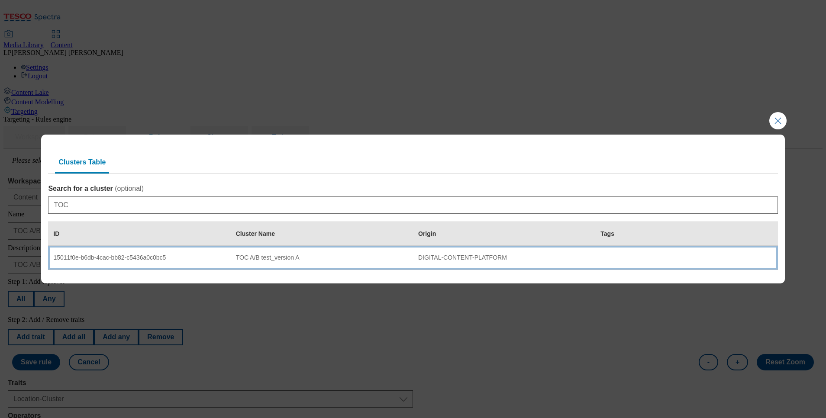
click at [107, 262] on td "15011f0e-b6db-4cac-bb82-c5436a0c0bc5" at bounding box center [139, 258] width 182 height 24
select select "15011f0e-b6db-4cac-bb82-c5436a0c0bc5"
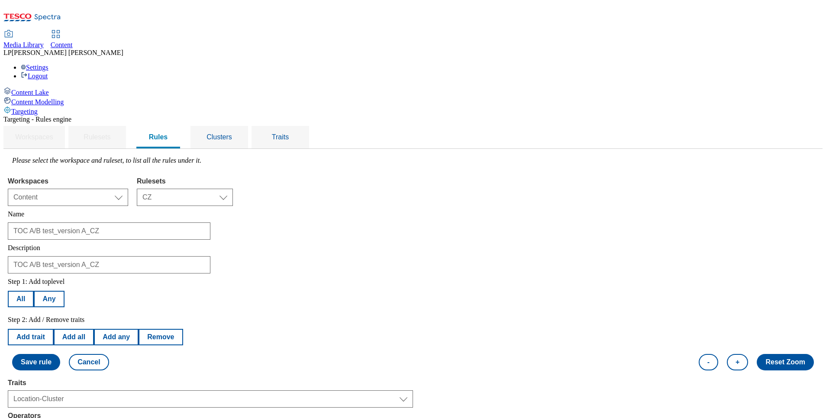
scroll to position [195, 0]
click at [60, 278] on button "Save rule" at bounding box center [36, 362] width 48 height 16
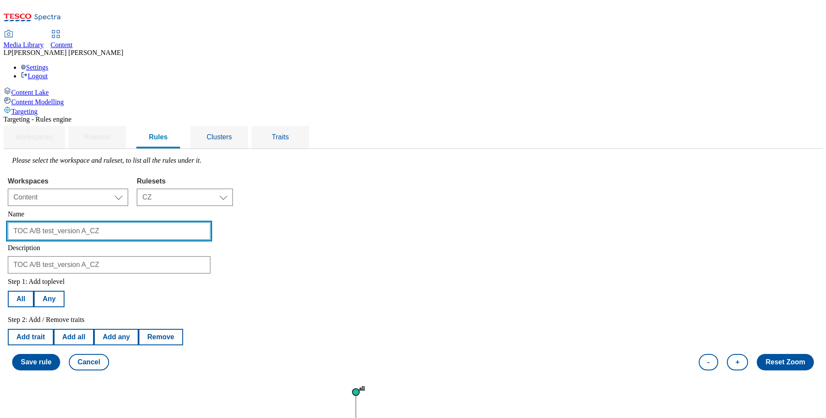
click at [210, 222] on input "TOC A/B test_version A_CZ" at bounding box center [109, 230] width 202 height 17
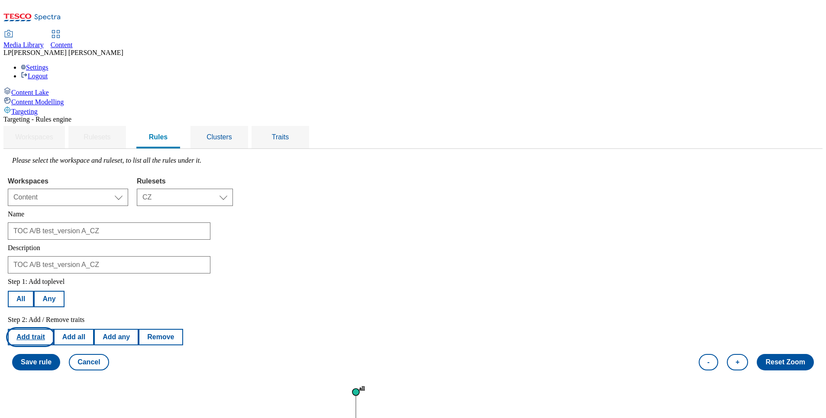
click at [54, 278] on button "Add trait" at bounding box center [31, 337] width 46 height 16
select select "locationCluster"
select select "equals"
select select "15011f0e-b6db-4cac-bb82-c5436a0c0bc5"
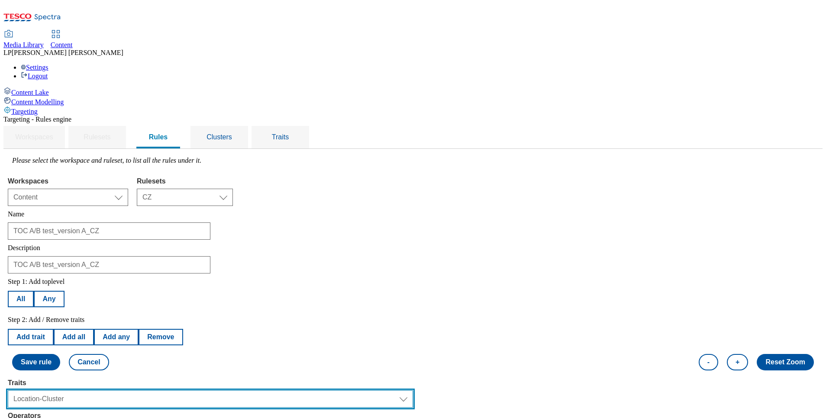
click at [413, 278] on select "Select trait Languages Operating System Content Type Variant ID Segments Store-…" at bounding box center [210, 398] width 405 height 17
select select "languages"
click at [117, 278] on select "Select trait Languages Operating System Content Type Variant ID Segments Store-…" at bounding box center [210, 398] width 405 height 17
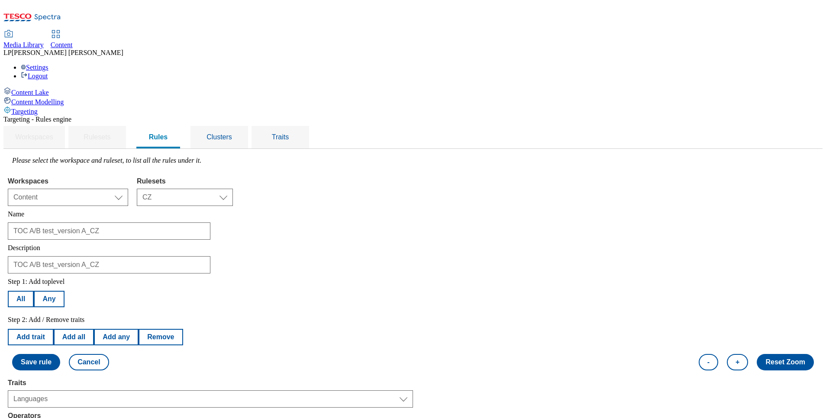
select select "cs_CZ"
click at [60, 278] on button "Save rule" at bounding box center [36, 362] width 48 height 16
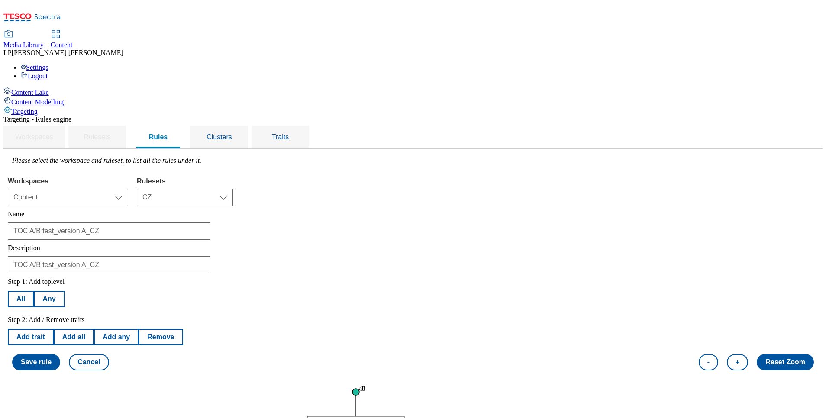
scroll to position [0, 0]
click at [54, 278] on button "Add trait" at bounding box center [31, 337] width 46 height 16
select select "languages"
select select "equals"
select select "cs_CZ"
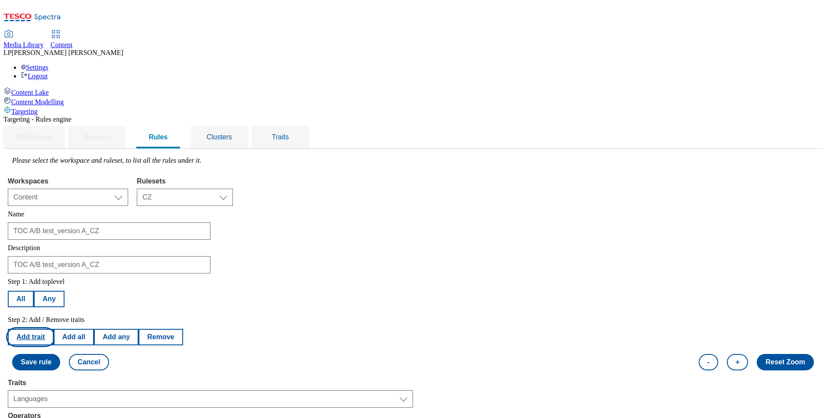
scroll to position [65, 0]
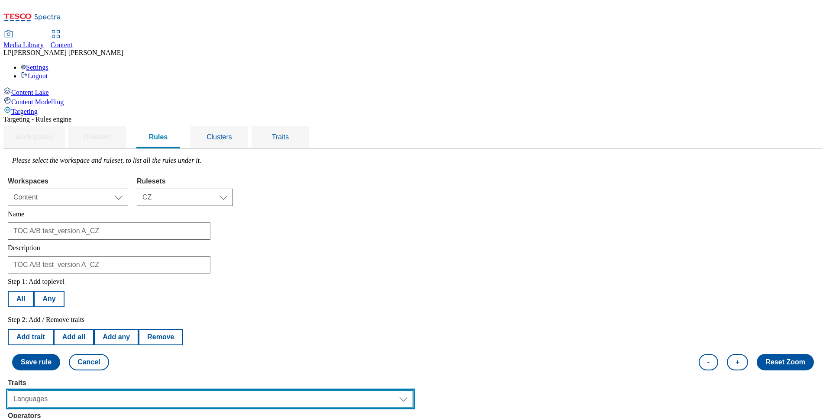
click at [159, 278] on select "Select trait Languages Operating System Content Type Variant ID Segments Store-…" at bounding box center [210, 398] width 405 height 17
select select "segments"
click at [117, 278] on select "Select trait Languages Operating System Content Type Variant ID Segments Store-…" at bounding box center [210, 398] width 405 height 17
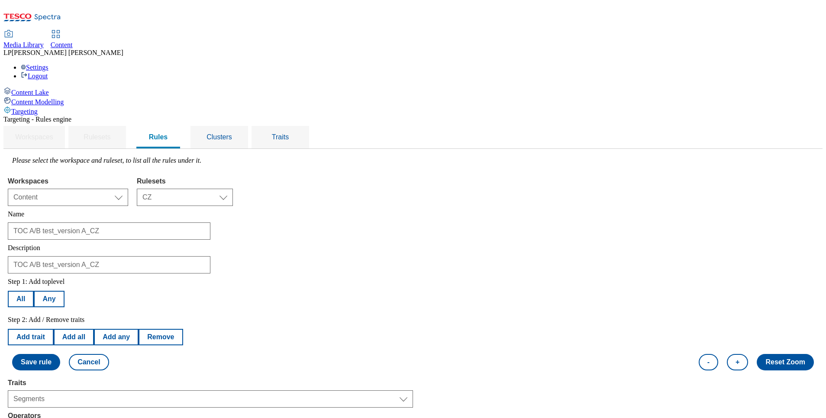
select select "u-li"
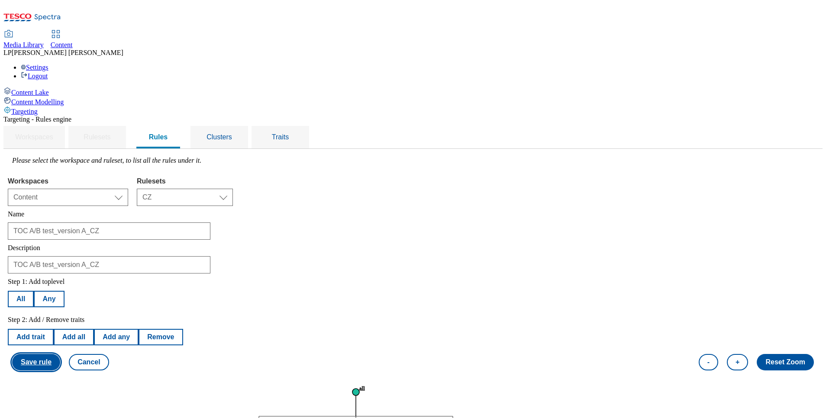
click at [60, 278] on button "Save rule" at bounding box center [36, 362] width 48 height 16
click at [232, 133] on span "Clusters" at bounding box center [219, 136] width 26 height 7
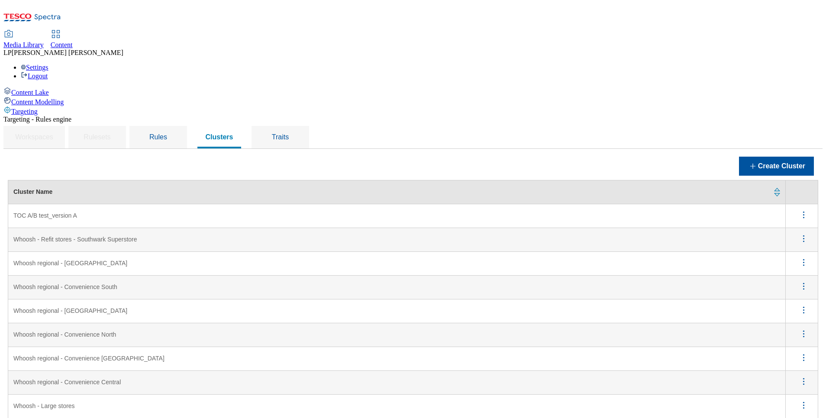
click at [550, 209] on icon "menus" at bounding box center [803, 214] width 11 height 11
click at [550, 223] on span "Edit" at bounding box center [792, 226] width 10 height 6
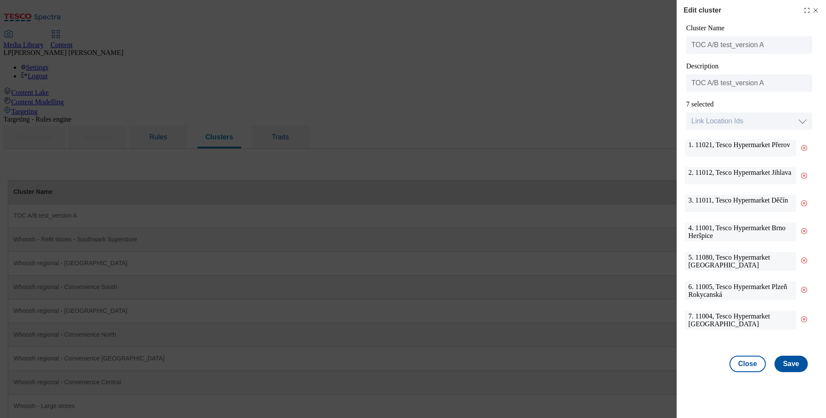
click at [550, 10] on icon "Modal" at bounding box center [815, 10] width 7 height 7
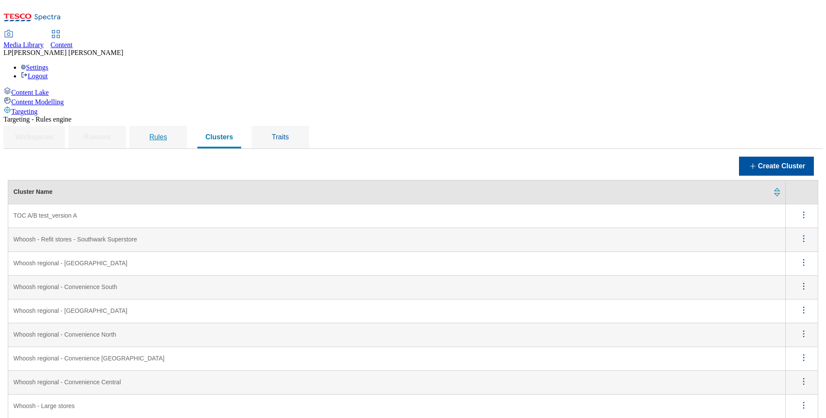
click at [177, 126] on div "Rules" at bounding box center [158, 137] width 37 height 22
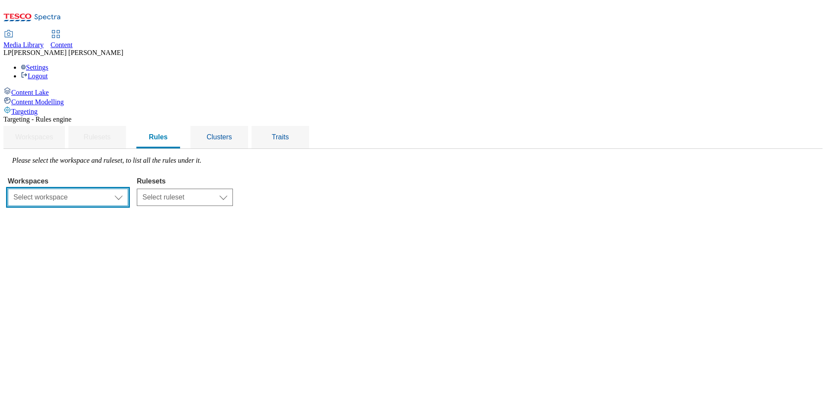
click at [128, 189] on select "Select workspace Content" at bounding box center [68, 197] width 120 height 17
select select "f510054f-adaa-4692-b570-80fa3897127a"
click at [117, 189] on select "Select workspace Content" at bounding box center [68, 197] width 120 height 17
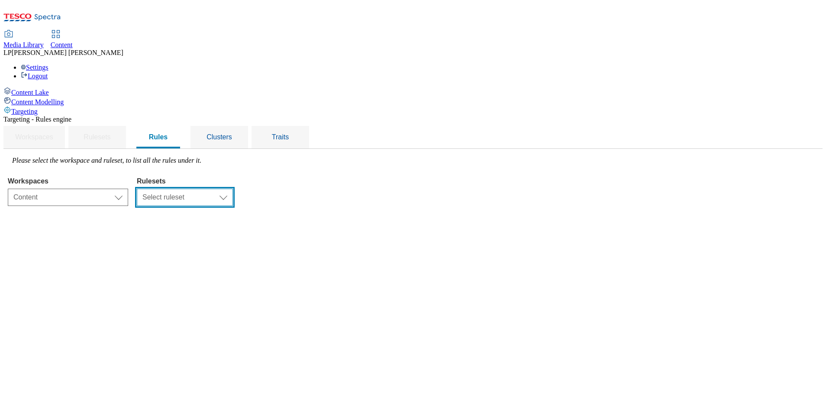
click at [233, 189] on select "Select ruleset CZ HU SK" at bounding box center [185, 197] width 96 height 17
select select "5113db17-1b35-4e50-beac-5f3c7afeb8da"
click at [233, 189] on select "Select ruleset CZ HU SK" at bounding box center [185, 197] width 96 height 17
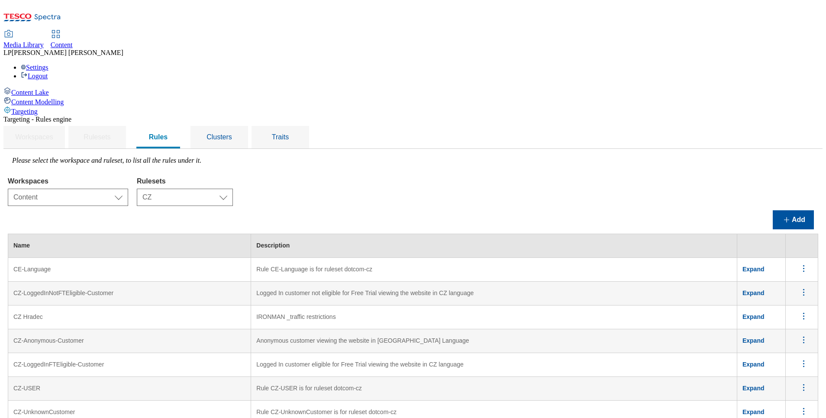
click at [550, 268] on circle "menus" at bounding box center [803, 268] width 1 height 1
click at [550, 276] on span "Edit" at bounding box center [792, 279] width 10 height 6
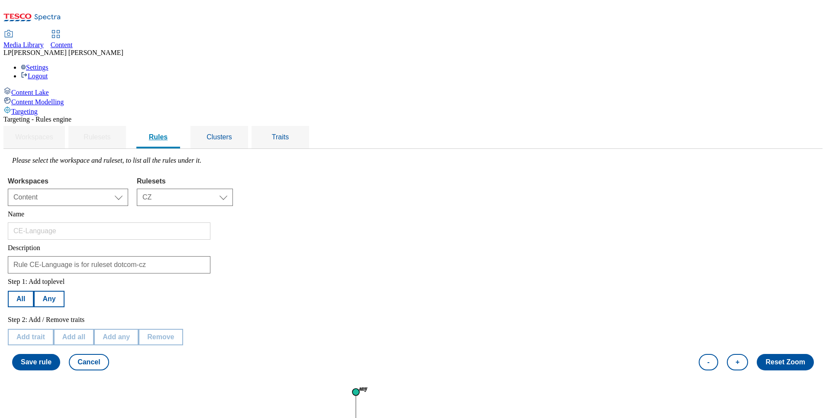
click at [168, 133] on span "Rules" at bounding box center [158, 136] width 19 height 7
click at [232, 133] on span "Clusters" at bounding box center [219, 136] width 26 height 7
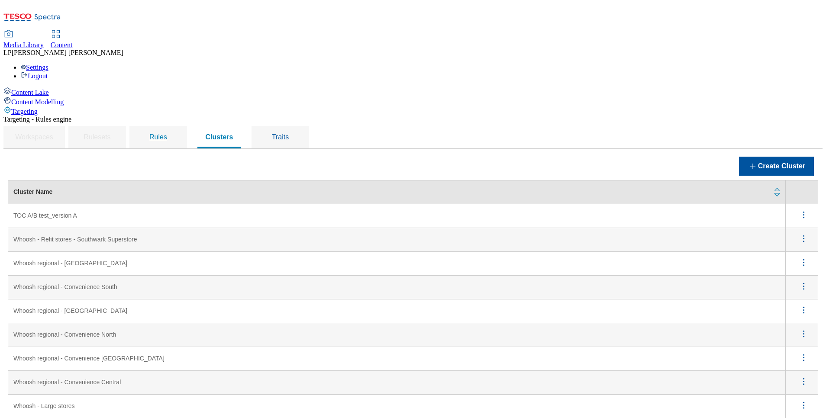
click at [167, 133] on span "Rules" at bounding box center [158, 136] width 18 height 7
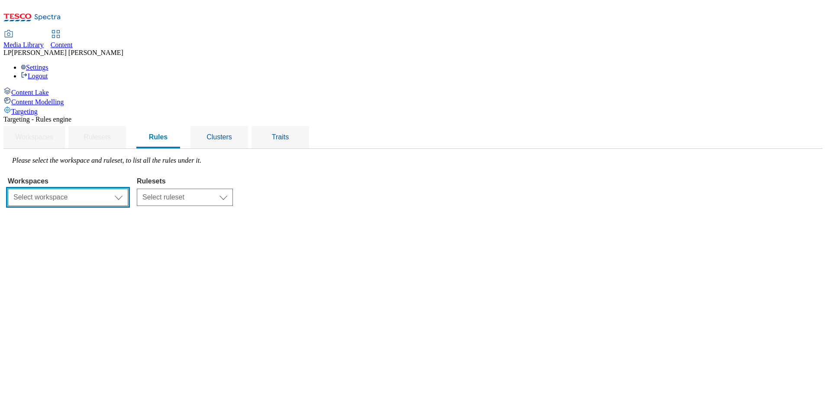
click at [128, 189] on select "Select workspace Content" at bounding box center [68, 197] width 120 height 17
select select "f510054f-adaa-4692-b570-80fa3897127a"
click at [117, 189] on select "Select workspace Content" at bounding box center [68, 197] width 120 height 17
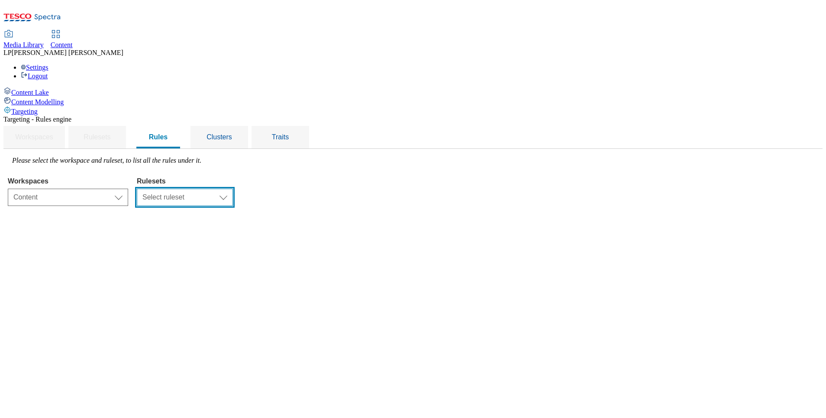
click at [233, 189] on select "Select ruleset CZ HU SK" at bounding box center [185, 197] width 96 height 17
select select "5113db17-1b35-4e50-beac-5f3c7afeb8da"
click at [233, 189] on select "Select ruleset CZ HU SK" at bounding box center [185, 197] width 96 height 17
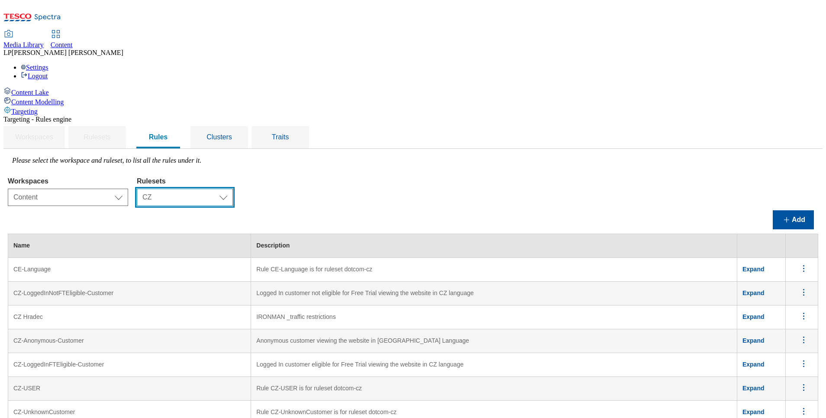
scroll to position [130, 0]
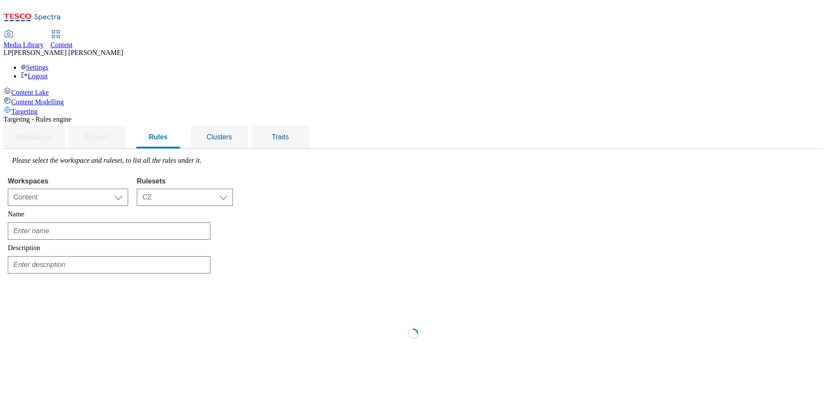
type input "Czech-Brno-Herspice-Store"
type input "Refrigerator break down notification for ighs-cz info banner"
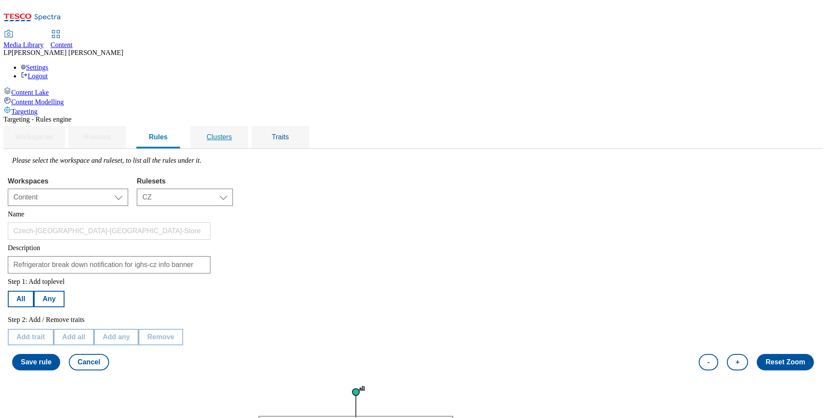
click at [232, 133] on span "Clusters" at bounding box center [219, 136] width 26 height 7
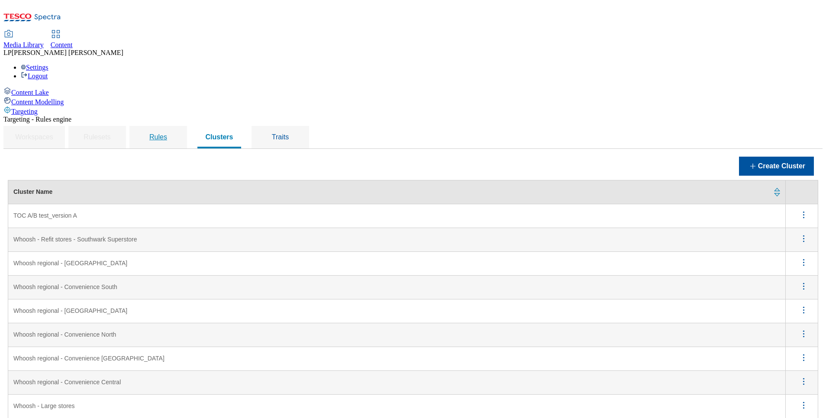
click at [167, 133] on span "Rules" at bounding box center [158, 136] width 18 height 7
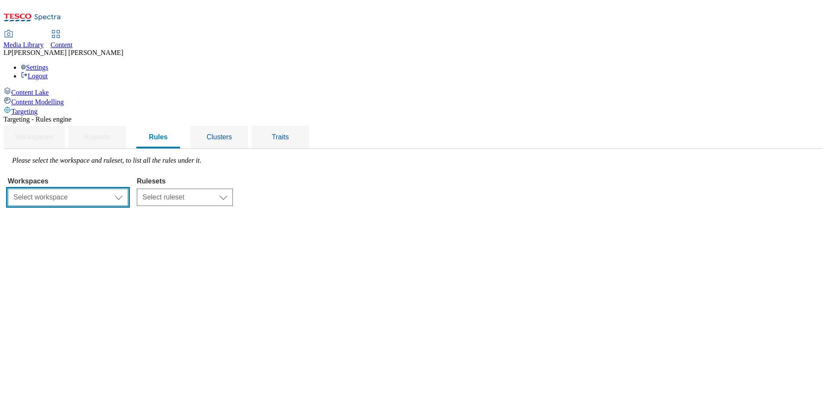
click at [128, 189] on select "Select workspace Content" at bounding box center [68, 197] width 120 height 17
select select "f510054f-adaa-4692-b570-80fa3897127a"
click at [117, 189] on select "Select workspace Content" at bounding box center [68, 197] width 120 height 17
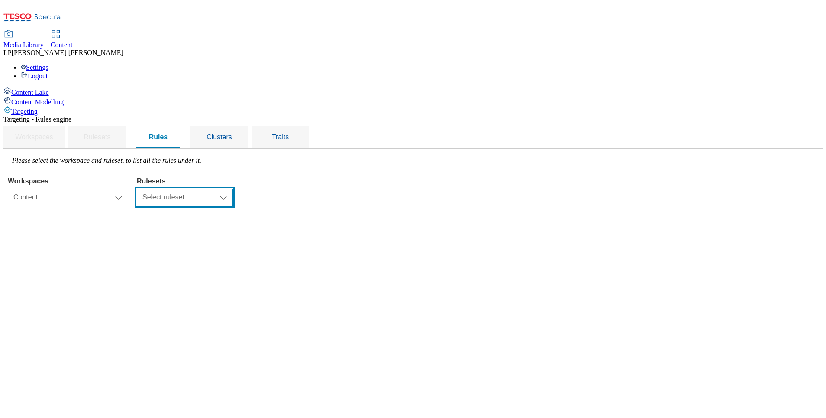
drag, startPoint x: 337, startPoint y: 135, endPoint x: 332, endPoint y: 135, distance: 5.6
click at [233, 189] on select "Select ruleset CZ HU SK" at bounding box center [185, 197] width 96 height 17
select select "5113db17-1b35-4e50-beac-5f3c7afeb8da"
click at [233, 189] on select "Select ruleset CZ HU SK" at bounding box center [185, 197] width 96 height 17
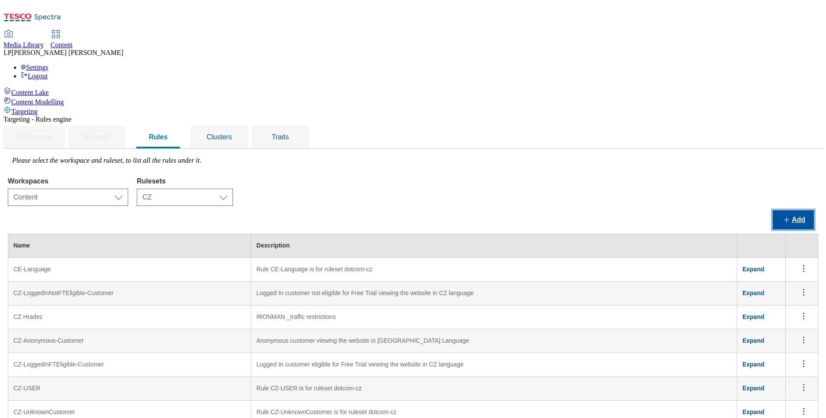
click at [550, 210] on button "Add" at bounding box center [792, 219] width 41 height 19
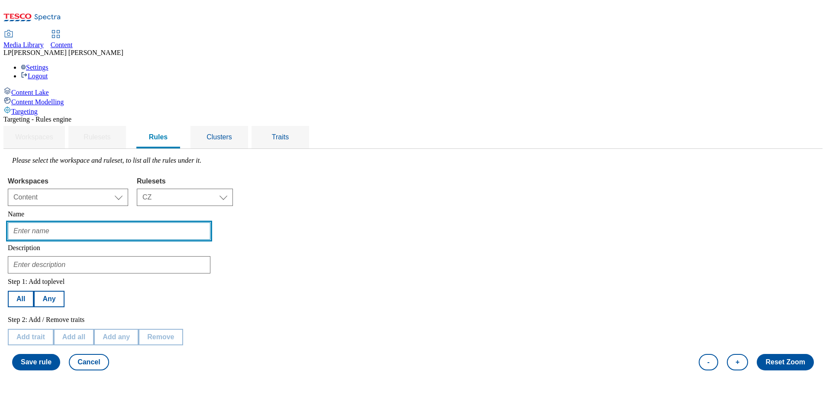
click at [152, 222] on input "text" at bounding box center [109, 230] width 202 height 17
type input "TOC A/B test_version A_CZ"
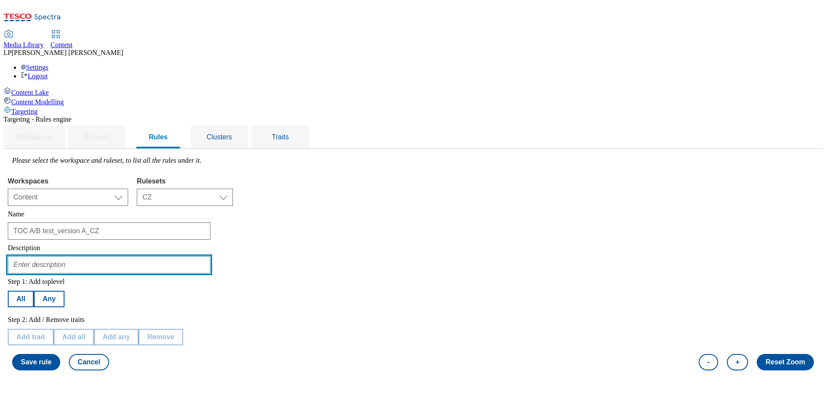
click at [187, 256] on input "text" at bounding box center [109, 264] width 202 height 17
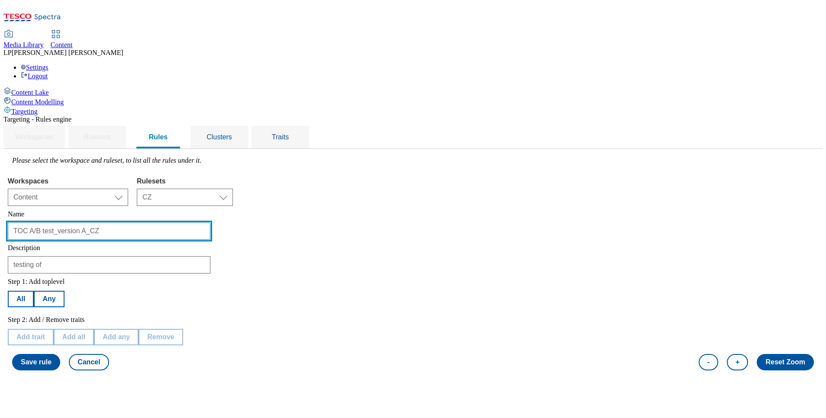
drag, startPoint x: 213, startPoint y: 168, endPoint x: 113, endPoint y: 173, distance: 100.1
click at [113, 171] on div "Targeting - Rules engine Workspaces Rulesets Rules Clusters Traits Please selec…" at bounding box center [412, 245] width 819 height 259
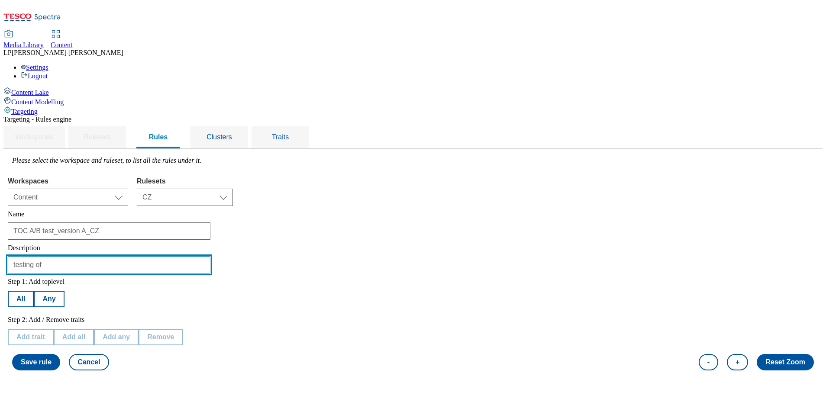
click at [187, 256] on input "testing of" at bounding box center [109, 264] width 202 height 17
paste input "TOC A/B test_version A_CZ"
type input "testing of TOC A/B test_version A_CZ"
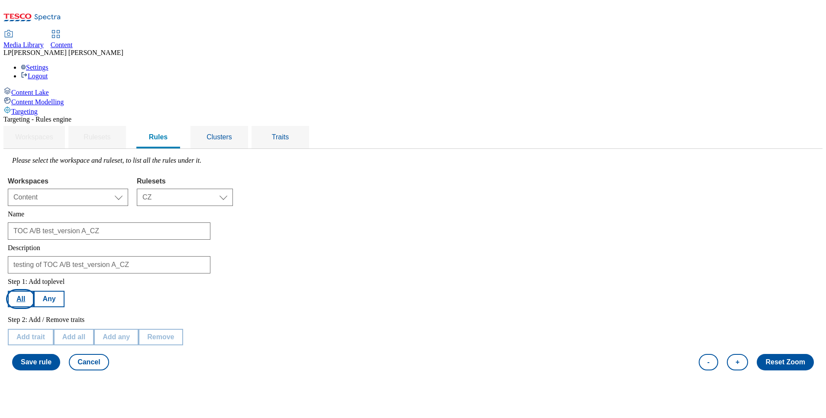
click at [34, 278] on button "All" at bounding box center [21, 299] width 26 height 16
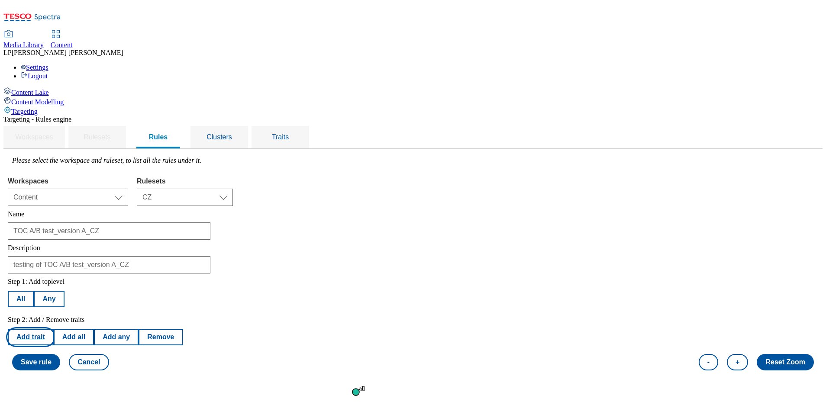
click at [54, 278] on button "Add trait" at bounding box center [31, 337] width 46 height 16
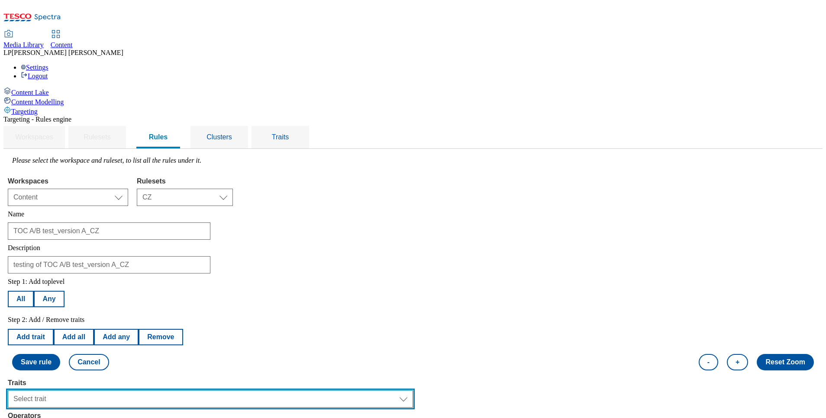
click at [166, 278] on select "Select trait Languages Segments Operating System Content Type Variant ID Store-…" at bounding box center [210, 398] width 405 height 17
select select "locationCluster"
click at [117, 278] on select "Select trait Languages Segments Operating System Content Type Variant ID Store-…" at bounding box center [210, 398] width 405 height 17
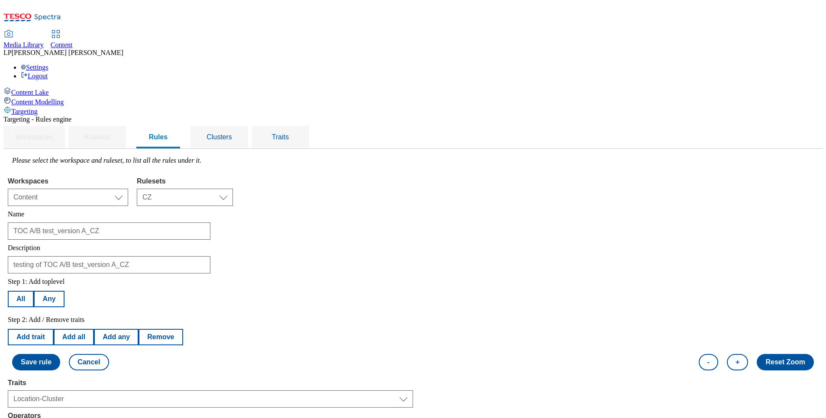
select select "equals"
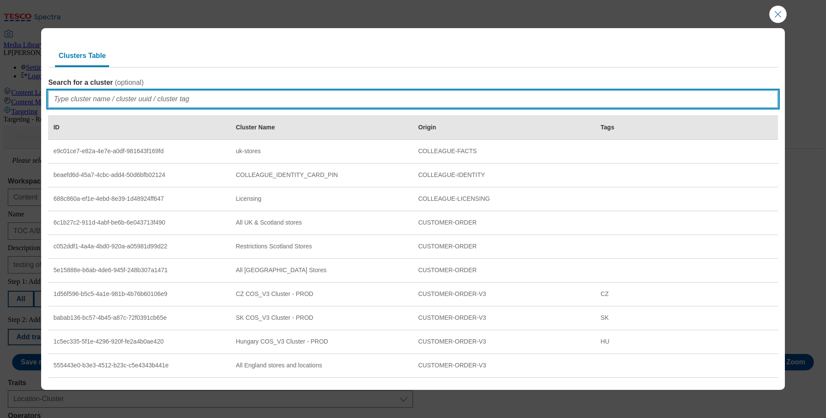
click at [103, 103] on input "Search for a cluster ( optional )" at bounding box center [412, 98] width 729 height 17
type input "TOC"
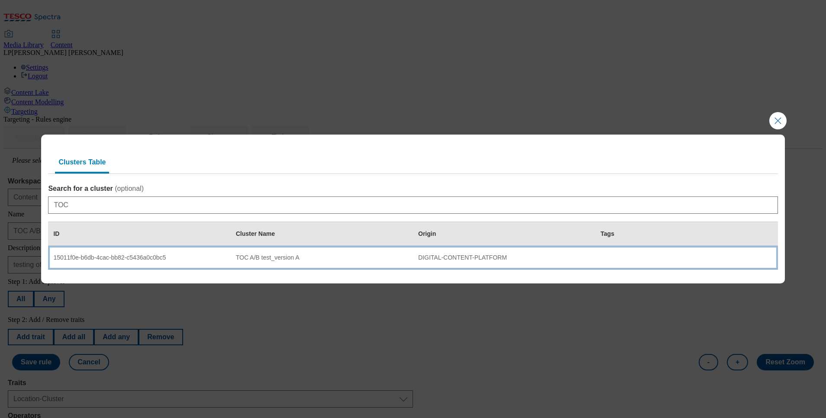
click at [106, 258] on div "15011f0e-b6db-4cac-bb82-c5436a0c0bc5" at bounding box center [139, 258] width 172 height 8
select select "15011f0e-b6db-4cac-bb82-c5436a0c0bc5"
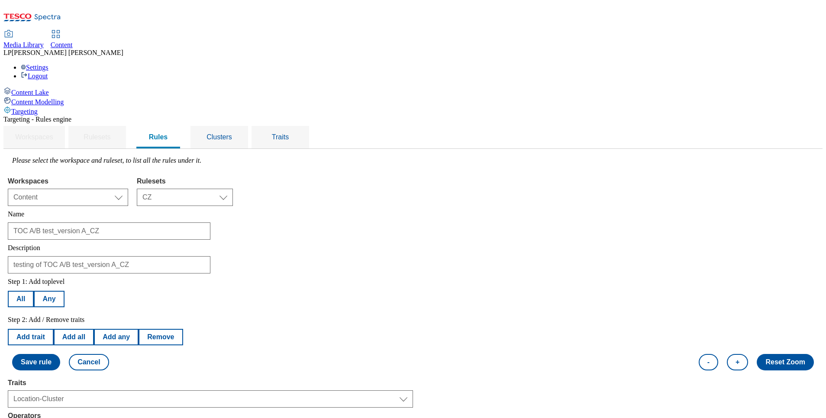
click at [60, 278] on button "Save rule" at bounding box center [36, 362] width 48 height 16
click at [109, 278] on button "Cancel" at bounding box center [89, 362] width 40 height 16
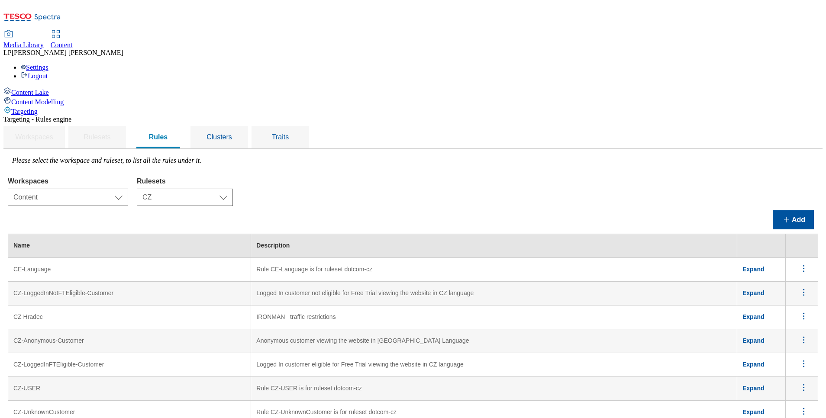
click at [550, 278] on icon "menus" at bounding box center [803, 316] width 11 height 11
click at [550, 278] on span "Edit" at bounding box center [792, 327] width 10 height 6
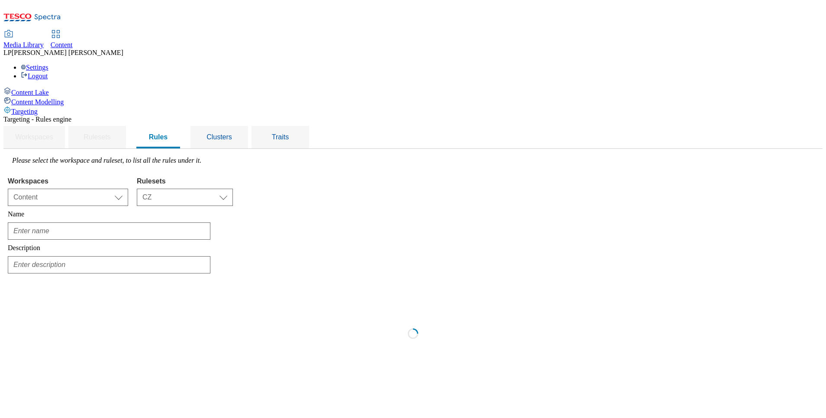
scroll to position [0, 0]
type input "CZ Hradec"
type input "IRONMAN _traffic restrictions"
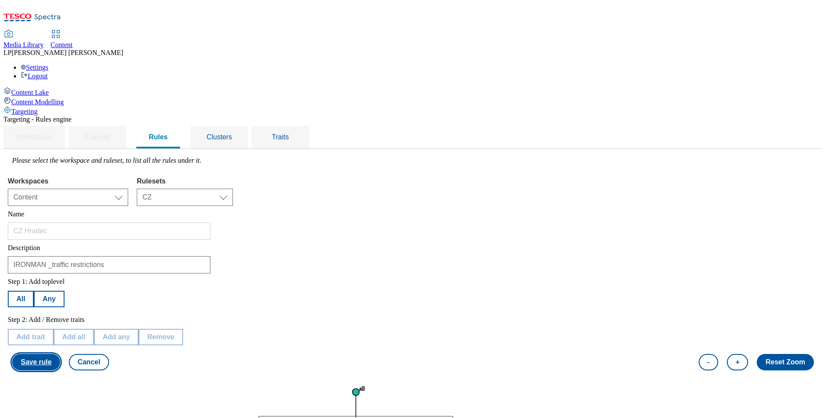
click at [60, 278] on button "Save rule" at bounding box center [36, 362] width 48 height 16
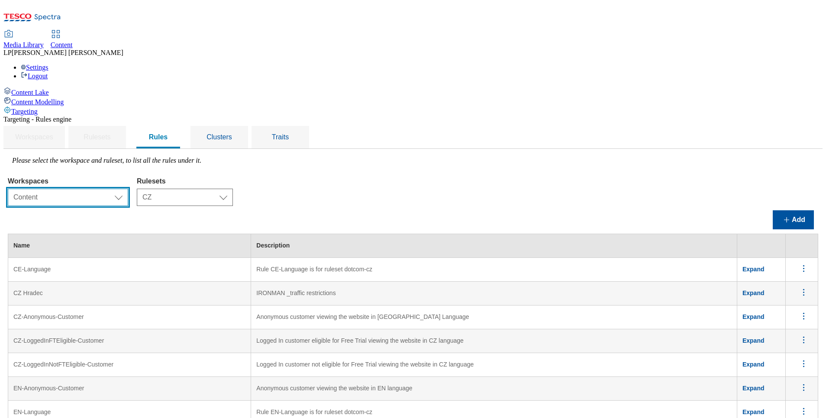
click at [128, 189] on select "Select workspace Content" at bounding box center [68, 197] width 120 height 17
click at [117, 189] on select "Select workspace Content" at bounding box center [68, 197] width 120 height 17
click at [550, 210] on button "Add" at bounding box center [792, 219] width 41 height 19
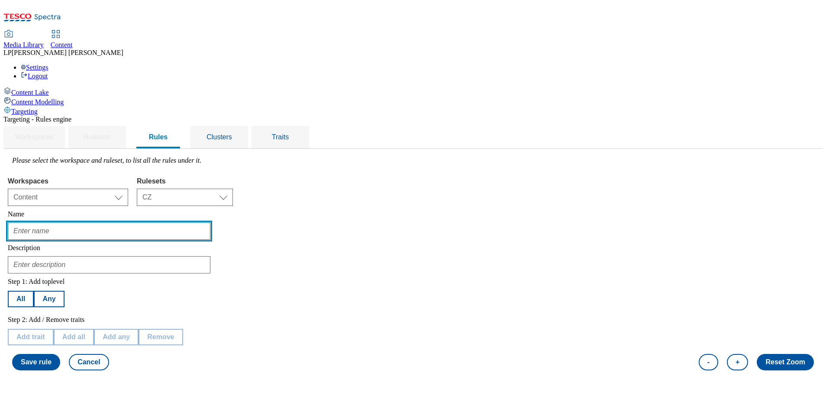
click at [185, 222] on input "text" at bounding box center [109, 230] width 202 height 17
type input "TOC A/B test_version A_CZ"
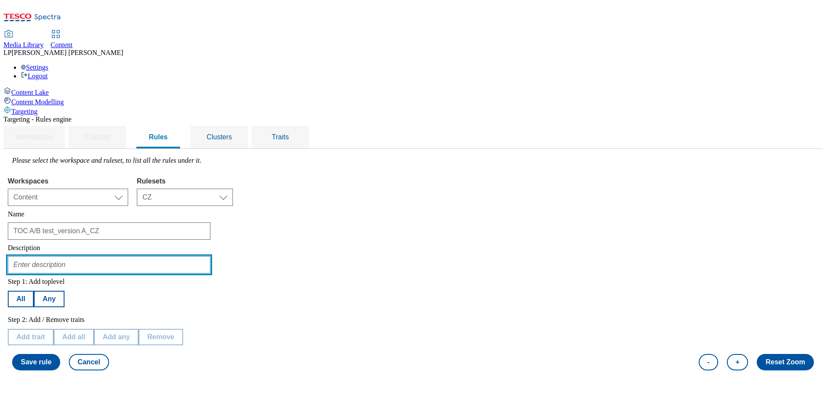
click at [198, 256] on input "text" at bounding box center [109, 264] width 202 height 17
type input "testing of TOC A/B test_version A_CZ"
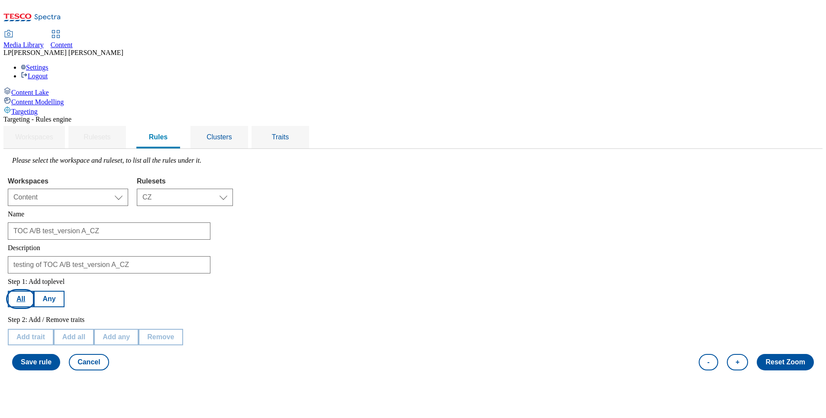
click at [34, 278] on button "All" at bounding box center [21, 299] width 26 height 16
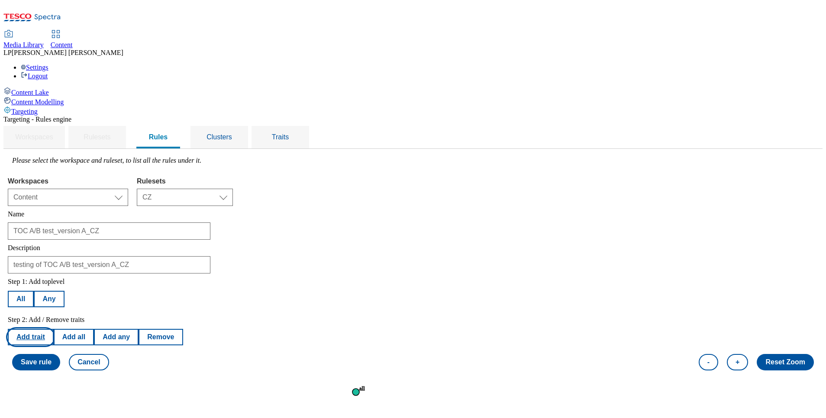
click at [54, 278] on button "Add trait" at bounding box center [31, 337] width 46 height 16
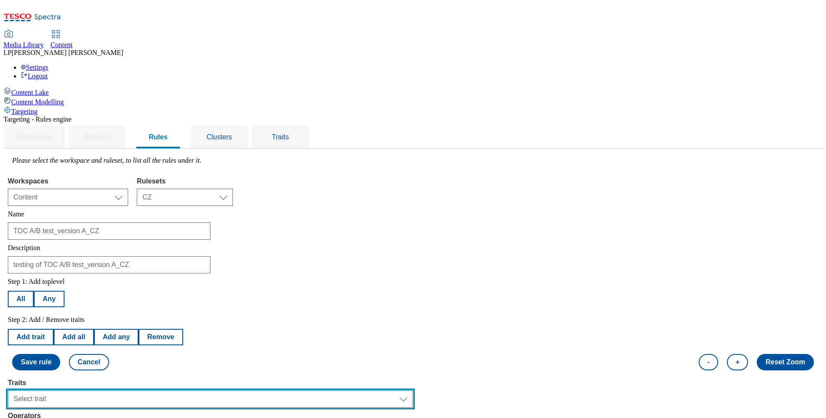
click at [150, 278] on select "Select trait Languages Operating System Content Type Variant ID Segments Channe…" at bounding box center [210, 398] width 405 height 17
select select "languages"
click at [117, 278] on select "Select trait Languages Operating System Content Type Variant ID Segments Channe…" at bounding box center [210, 398] width 405 height 17
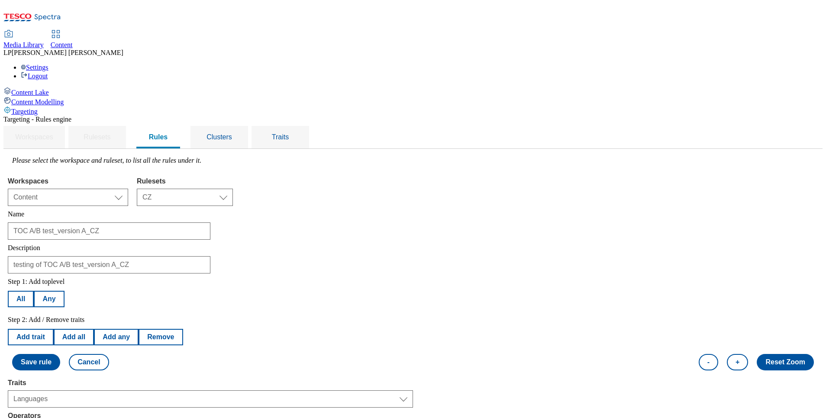
select select "equals"
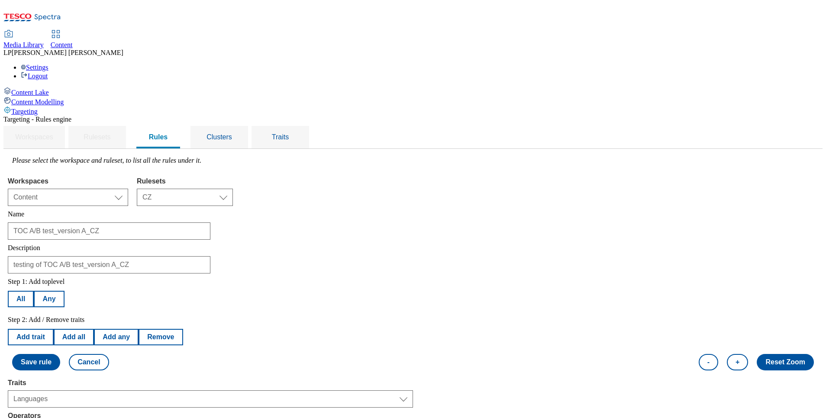
select select "cs_CZ"
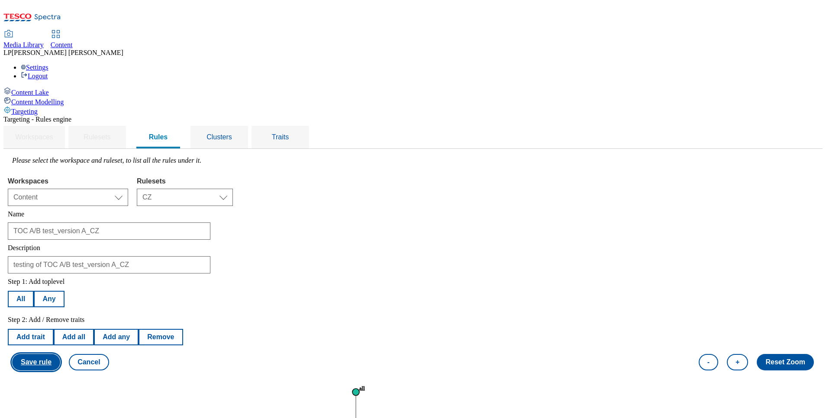
click at [60, 278] on button "Save rule" at bounding box center [36, 362] width 48 height 16
click at [238, 126] on div "Clusters" at bounding box center [219, 137] width 37 height 22
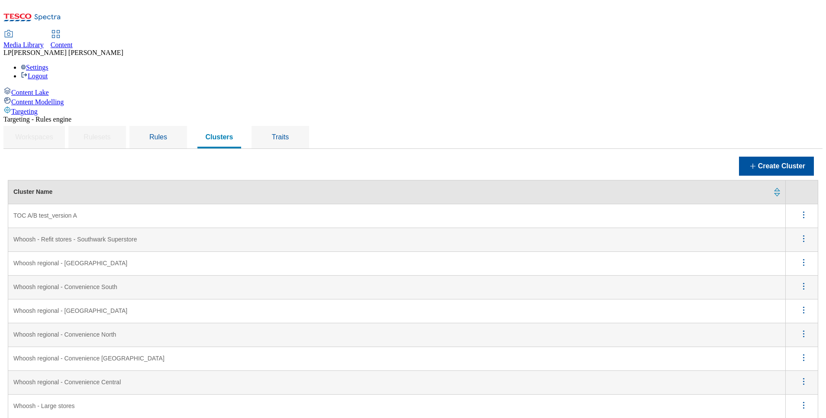
scroll to position [65, 0]
click at [550, 278] on icon "menus" at bounding box center [803, 333] width 11 height 11
click at [550, 278] on span "Edit" at bounding box center [792, 345] width 10 height 6
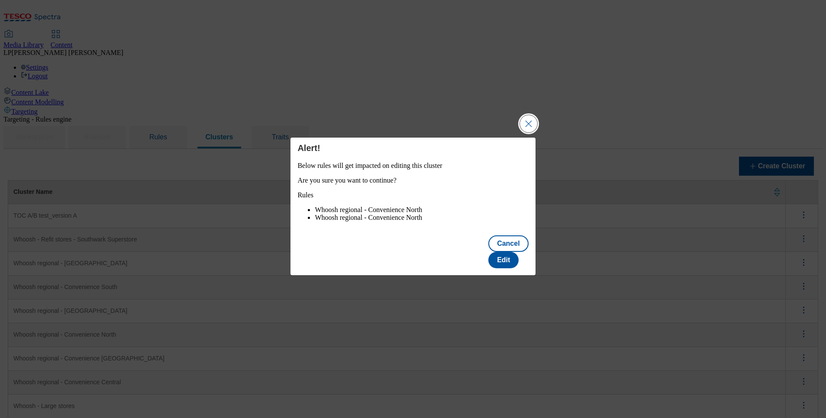
click at [527, 129] on button "Close Modal" at bounding box center [528, 123] width 17 height 17
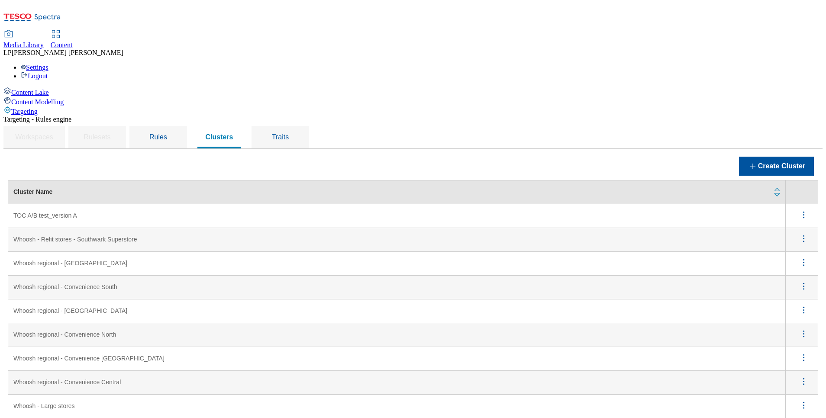
scroll to position [584, 0]
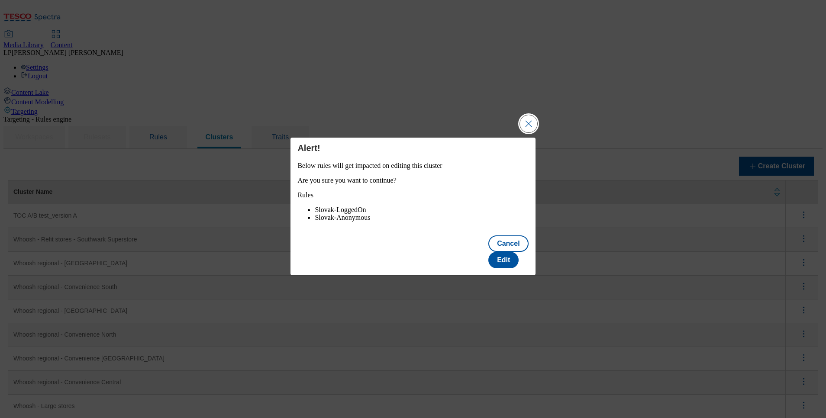
click at [531, 128] on button "Close Modal" at bounding box center [528, 123] width 17 height 17
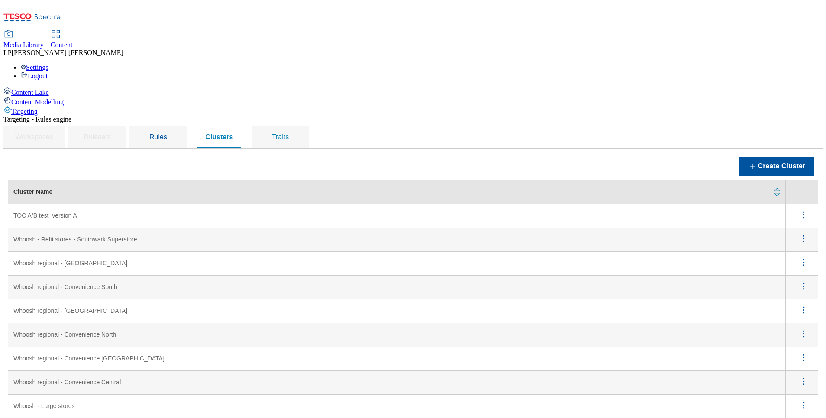
click at [299, 126] on div "Traits" at bounding box center [280, 137] width 37 height 22
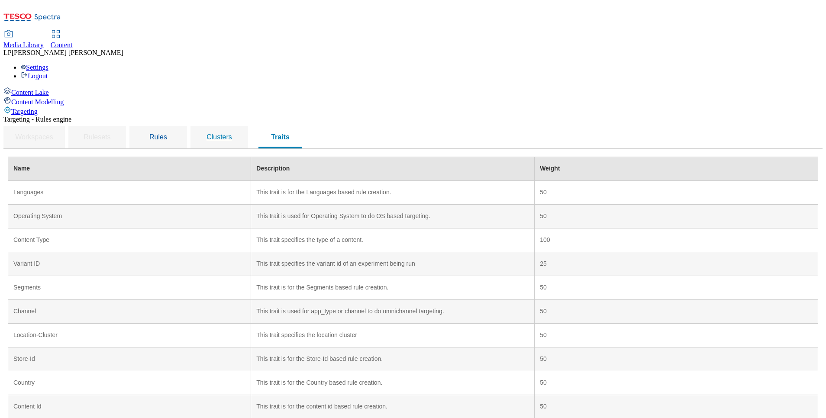
click at [232, 133] on span "Clusters" at bounding box center [219, 136] width 26 height 7
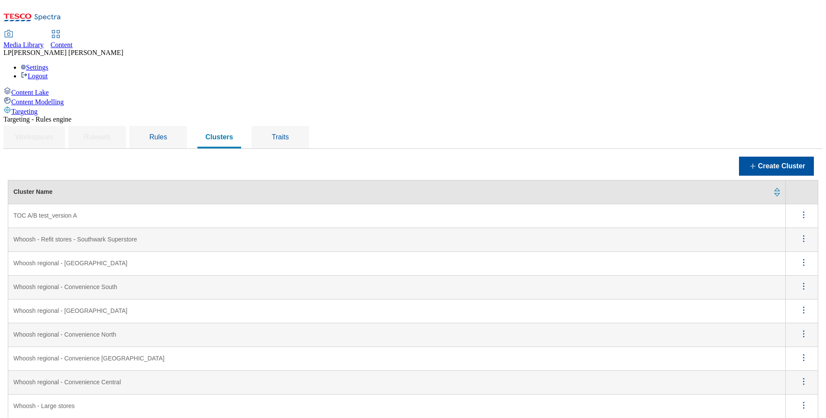
scroll to position [844, 0]
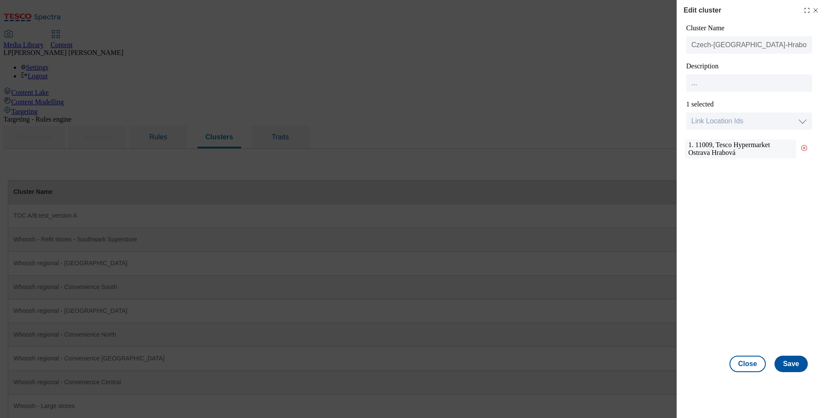
click at [550, 13] on icon "Modal" at bounding box center [815, 10] width 7 height 7
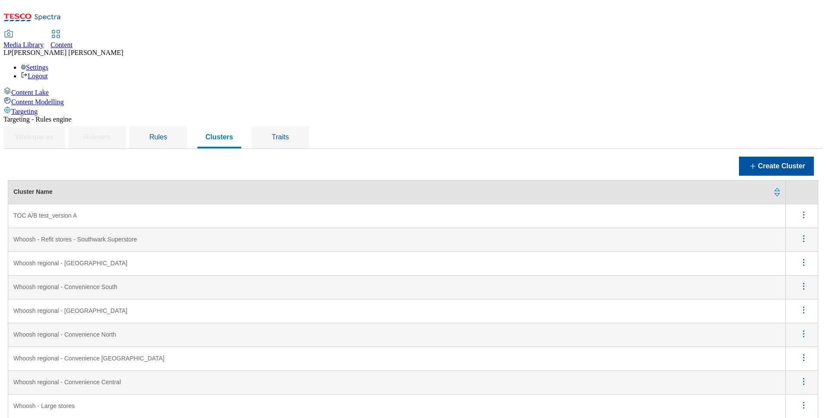
scroll to position [1558, 0]
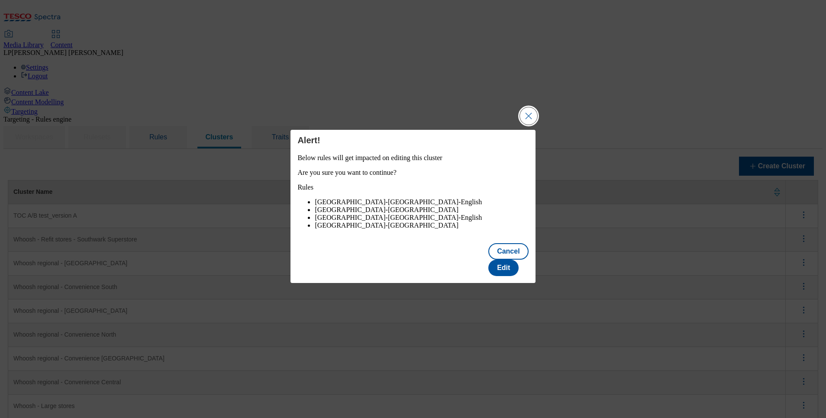
click at [530, 119] on button "Close Modal" at bounding box center [528, 115] width 17 height 17
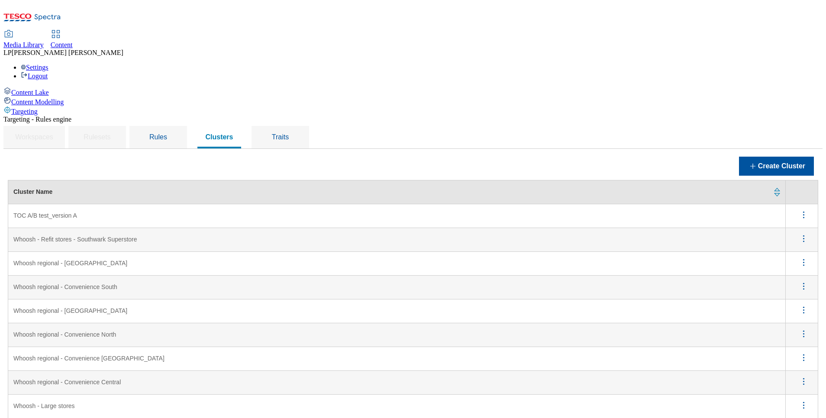
scroll to position [0, 0]
click at [167, 133] on span "Rules" at bounding box center [158, 136] width 18 height 7
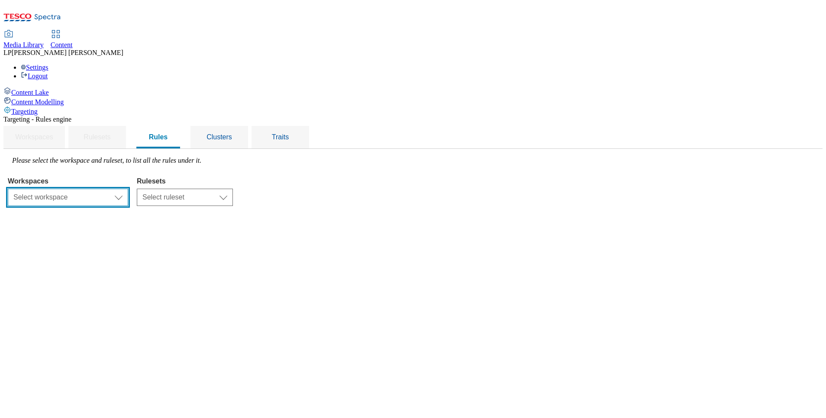
click at [128, 189] on select "Select workspace Content" at bounding box center [68, 197] width 120 height 17
click at [117, 189] on select "Select workspace Content" at bounding box center [68, 197] width 120 height 17
drag, startPoint x: 226, startPoint y: 131, endPoint x: 221, endPoint y: 132, distance: 5.9
click at [128, 189] on select "Select workspace Content" at bounding box center [68, 197] width 120 height 17
select select "f510054f-adaa-4692-b570-80fa3897127a"
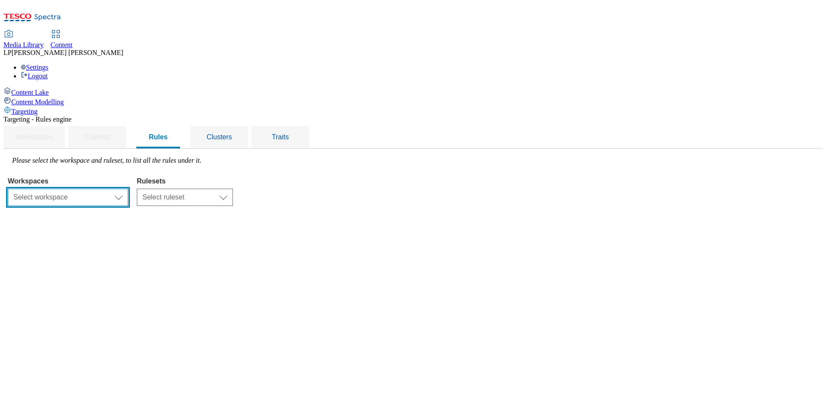
click at [117, 189] on select "Select workspace Content" at bounding box center [68, 197] width 120 height 17
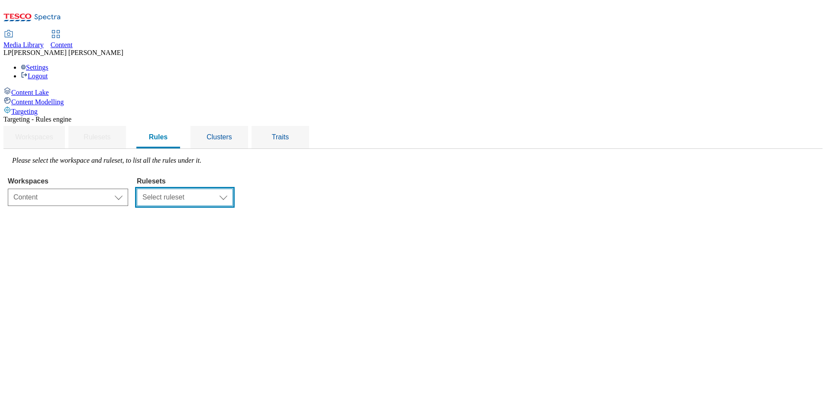
click at [233, 189] on select "Select ruleset CZ HU SK" at bounding box center [185, 197] width 96 height 17
select select "5113db17-1b35-4e50-beac-5f3c7afeb8da"
click at [233, 189] on select "Select ruleset CZ HU SK" at bounding box center [185, 197] width 96 height 17
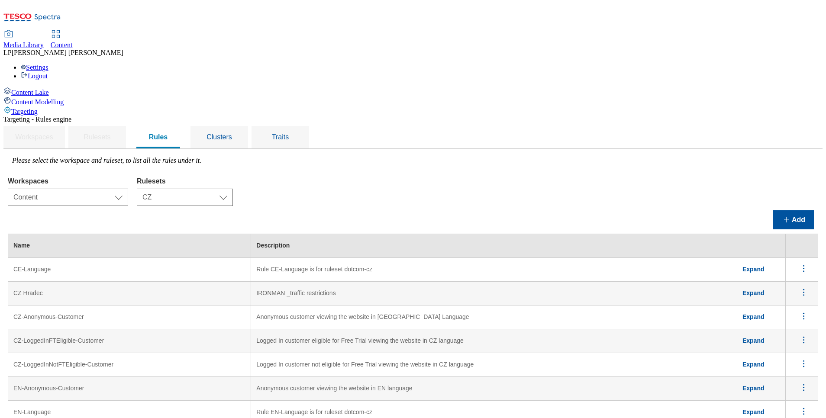
click at [550, 263] on icon "menus" at bounding box center [803, 268] width 11 height 11
click at [550, 276] on span "Edit" at bounding box center [792, 279] width 10 height 6
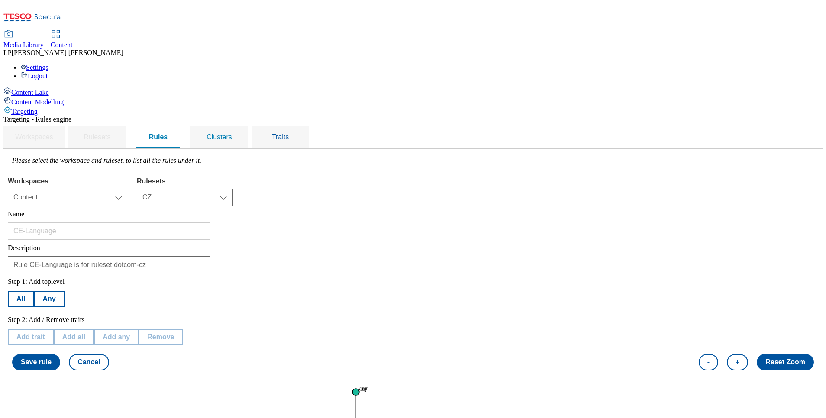
click at [232, 133] on span "Clusters" at bounding box center [219, 136] width 26 height 7
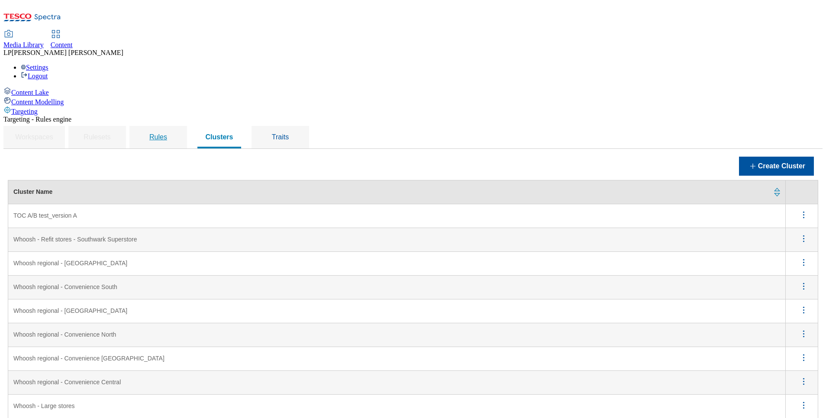
click at [167, 133] on span "Rules" at bounding box center [158, 136] width 18 height 7
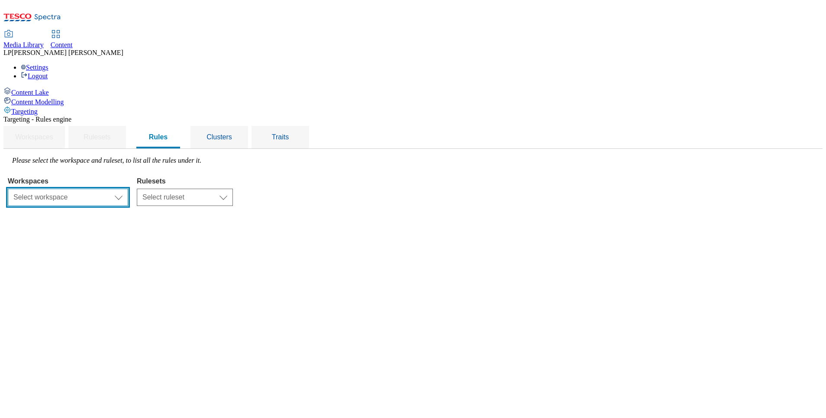
click at [128, 189] on select "Select workspace Content" at bounding box center [68, 197] width 120 height 17
select select "f510054f-adaa-4692-b570-80fa3897127a"
click at [117, 189] on select "Select workspace Content" at bounding box center [68, 197] width 120 height 17
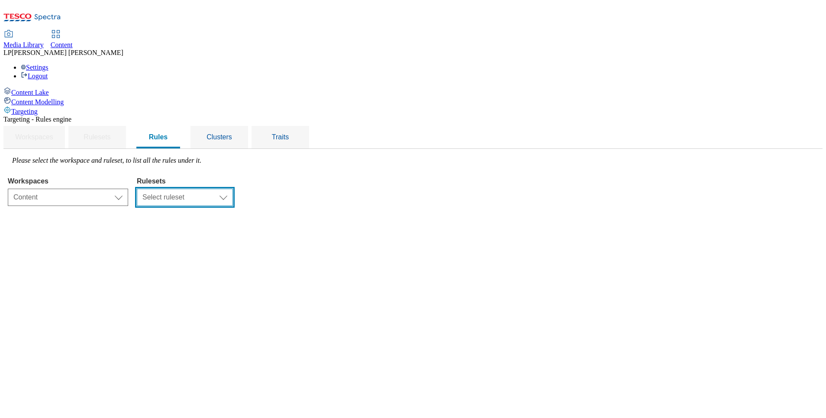
click at [233, 189] on select "Select ruleset CZ HU SK" at bounding box center [185, 197] width 96 height 17
select select "5113db17-1b35-4e50-beac-5f3c7afeb8da"
click at [233, 189] on select "Select ruleset CZ HU SK" at bounding box center [185, 197] width 96 height 17
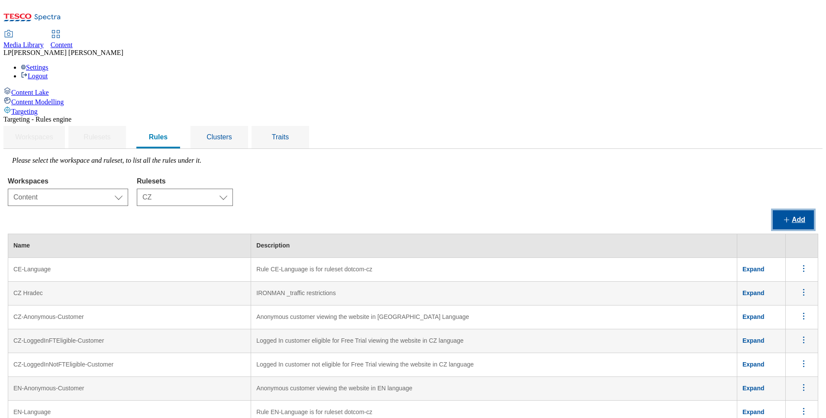
click at [550, 210] on button "Add" at bounding box center [792, 219] width 41 height 19
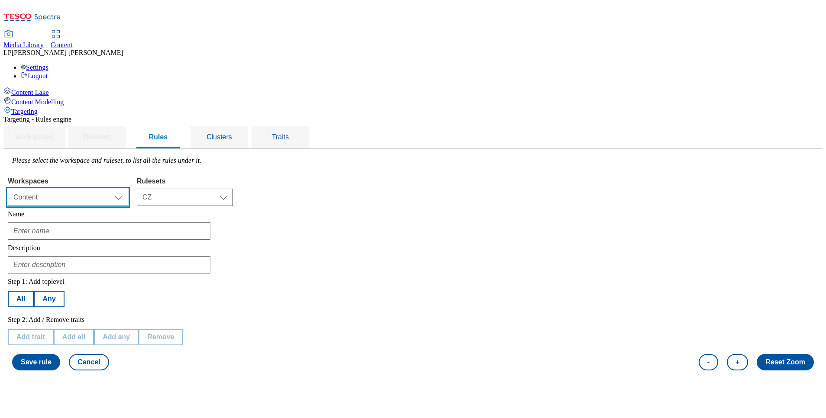
click at [128, 189] on select "Select workspace Content" at bounding box center [68, 197] width 120 height 17
click at [117, 189] on select "Select workspace Content" at bounding box center [68, 197] width 120 height 17
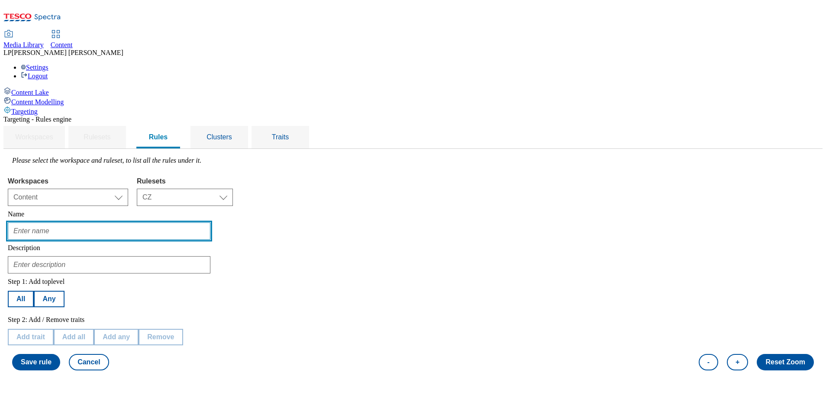
click at [203, 222] on input "text" at bounding box center [109, 230] width 202 height 17
type input "TOC A/B test_version A_CZ"
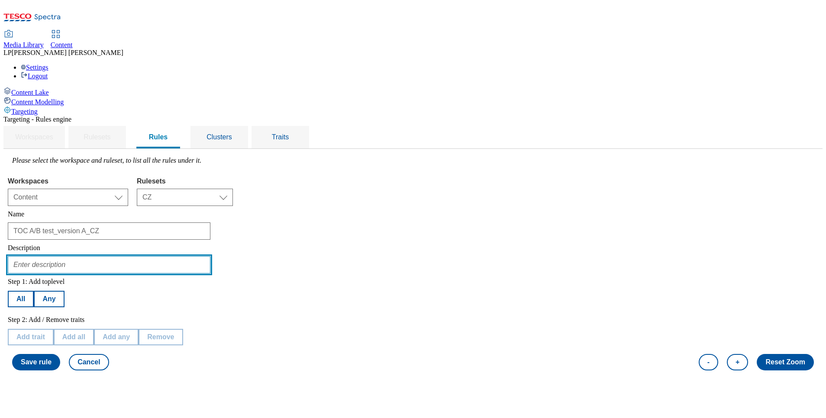
click at [200, 256] on input "text" at bounding box center [109, 264] width 202 height 17
type input "testing of TOC A/B test_version A_CZ"
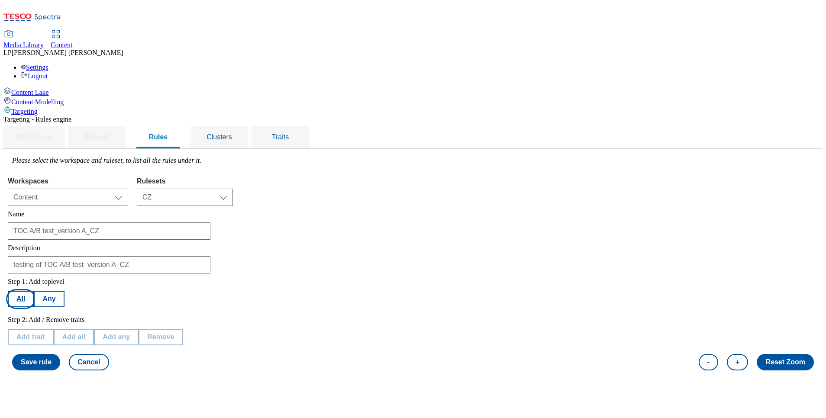
click at [34, 278] on button "All" at bounding box center [21, 299] width 26 height 16
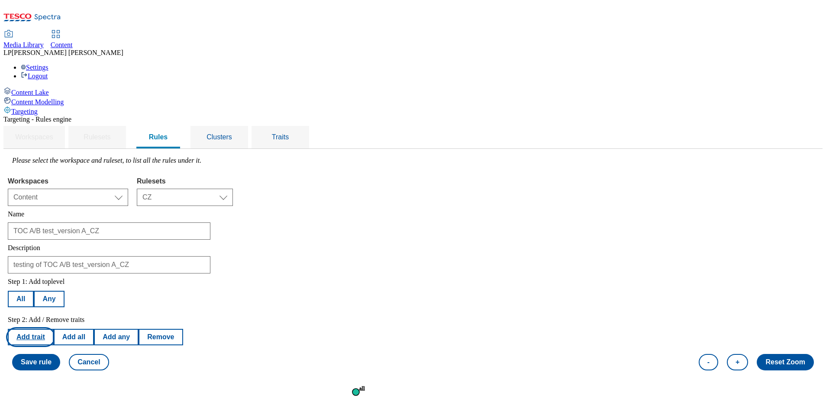
click at [54, 278] on button "Add trait" at bounding box center [31, 337] width 46 height 16
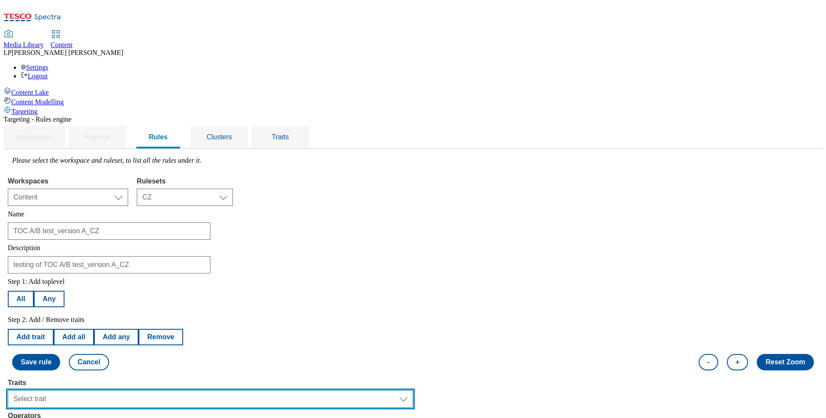
click at [255, 278] on select "Select trait Languages Segments Operating System Content Type Variant ID Store-…" at bounding box center [210, 398] width 405 height 17
select select "languages"
click at [117, 278] on select "Select trait Languages Segments Operating System Content Type Variant ID Store-…" at bounding box center [210, 398] width 405 height 17
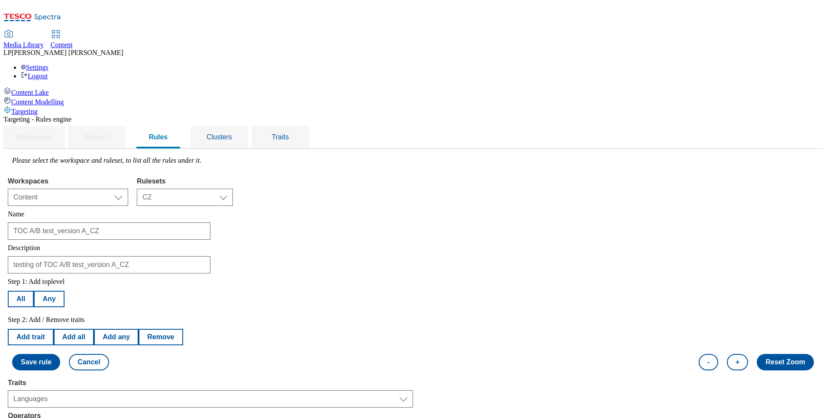
select select "equals"
select select "cs_CZ"
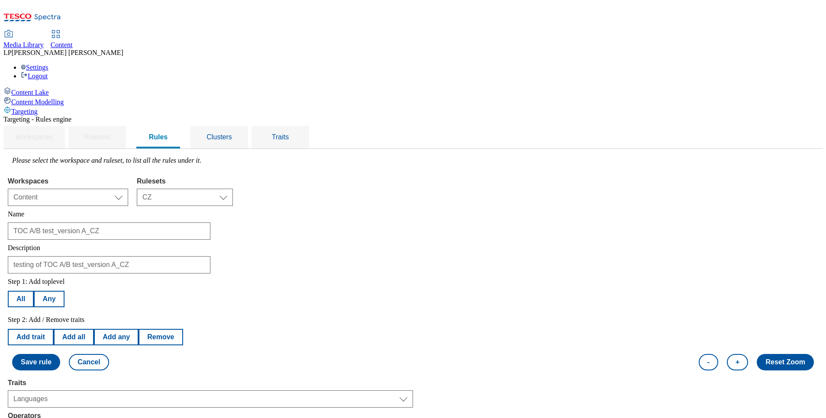
click at [60, 278] on button "Save rule" at bounding box center [36, 362] width 48 height 16
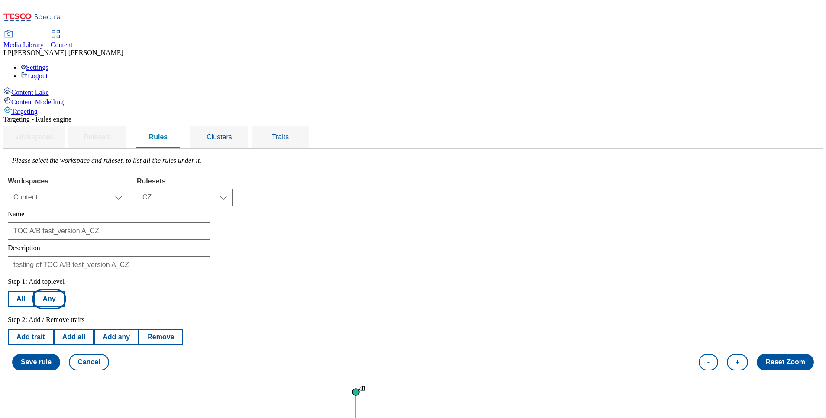
click at [64, 278] on button "Any" at bounding box center [49, 299] width 30 height 16
click at [60, 278] on button "Save rule" at bounding box center [36, 362] width 48 height 16
click at [34, 278] on button "All" at bounding box center [21, 299] width 26 height 16
click at [183, 278] on button "Remove" at bounding box center [160, 337] width 44 height 16
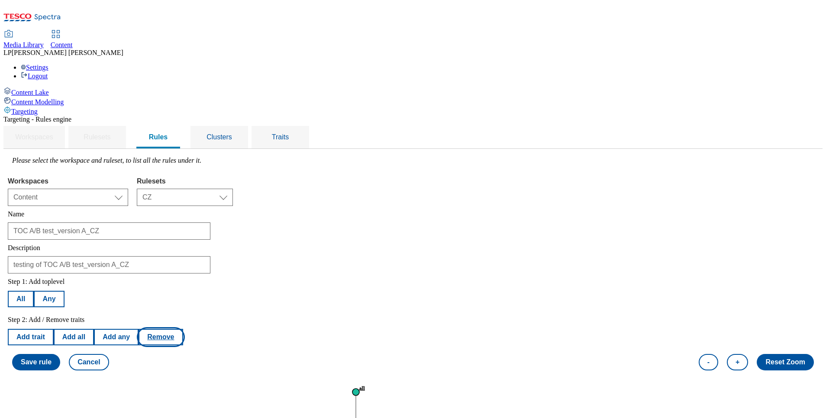
click at [183, 278] on button "Remove" at bounding box center [160, 337] width 44 height 16
click at [60, 278] on button "Save rule" at bounding box center [36, 362] width 48 height 16
click at [238, 126] on div "Clusters" at bounding box center [219, 137] width 37 height 22
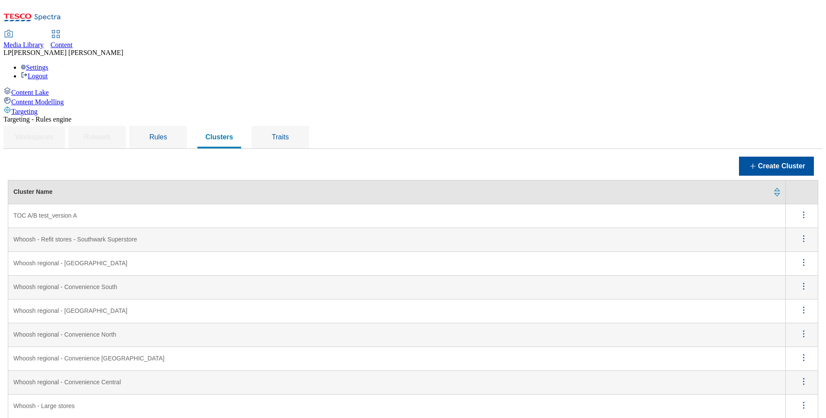
click at [175, 204] on A "TOC A/B test_version A" at bounding box center [396, 216] width 777 height 24
click at [550, 209] on icon "menus" at bounding box center [803, 214] width 11 height 11
click at [550, 223] on span "Edit" at bounding box center [792, 226] width 10 height 6
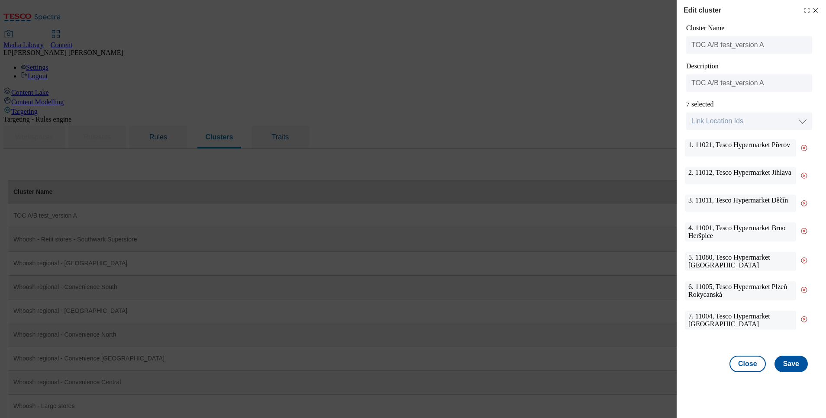
click at [550, 11] on icon "Modal" at bounding box center [815, 10] width 7 height 7
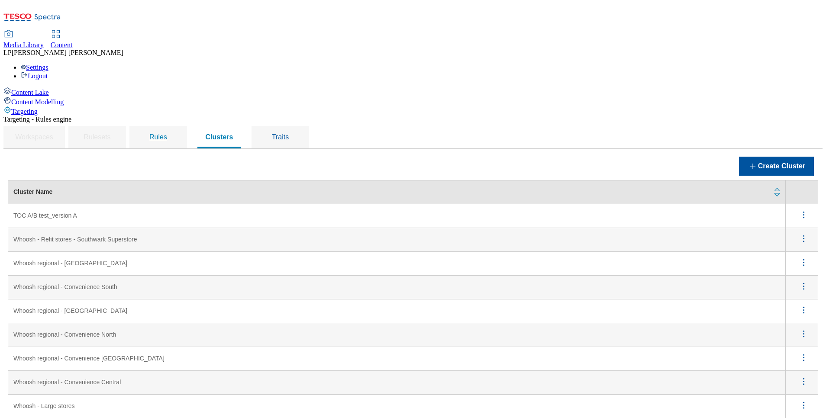
click at [177, 126] on div "Rules" at bounding box center [158, 137] width 37 height 22
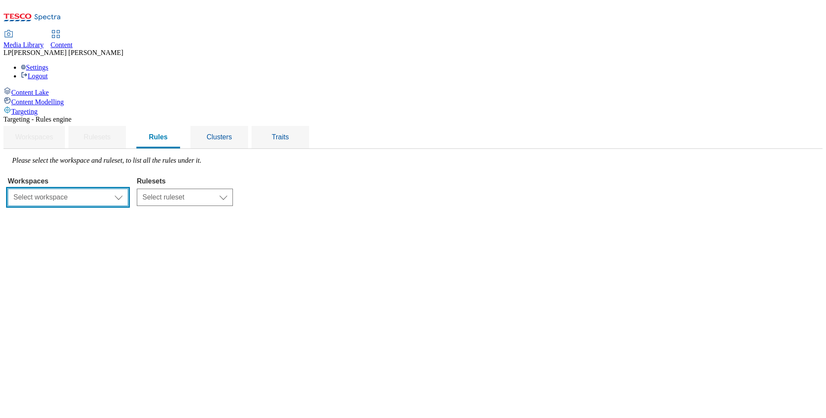
click at [128, 189] on select "Select workspace Content" at bounding box center [68, 197] width 120 height 17
click at [117, 189] on select "Select workspace Content" at bounding box center [68, 197] width 120 height 17
click at [128, 189] on select "Select workspace Content" at bounding box center [68, 197] width 120 height 17
select select "f510054f-adaa-4692-b570-80fa3897127a"
click at [117, 189] on select "Select workspace Content" at bounding box center [68, 197] width 120 height 17
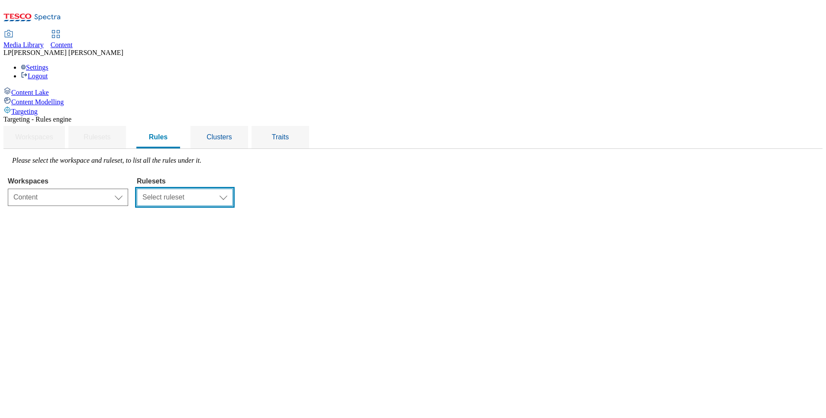
click at [233, 189] on select "Select ruleset CZ HU SK" at bounding box center [185, 197] width 96 height 17
select select "5113db17-1b35-4e50-beac-5f3c7afeb8da"
click at [233, 189] on select "Select ruleset CZ HU SK" at bounding box center [185, 197] width 96 height 17
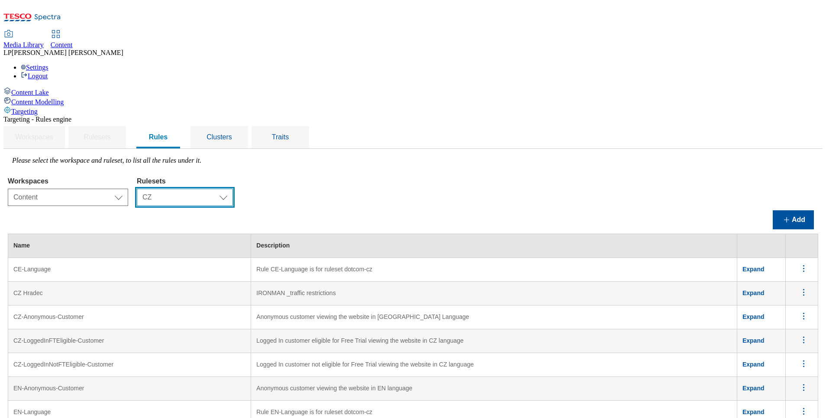
scroll to position [324, 0]
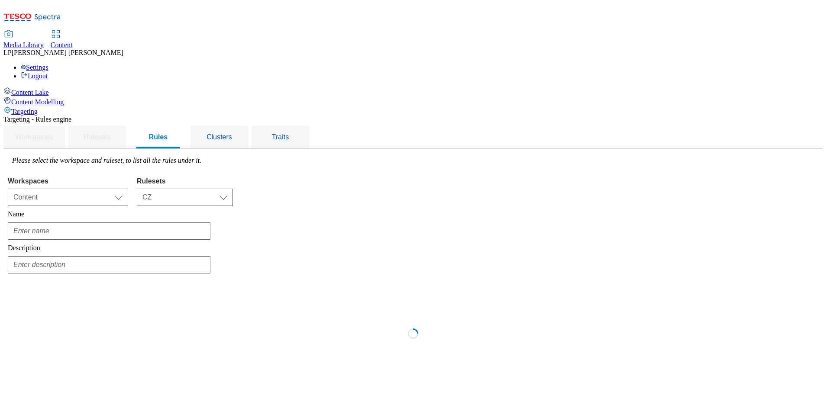
type input "Czech-Brno-Ostrava-stores-logged-in"
type input "Czech locale logged in customers"
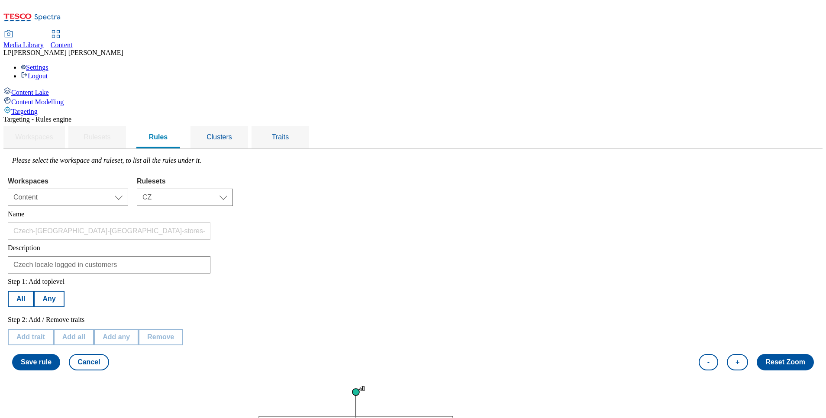
click at [550, 278] on button "Reset Zoom" at bounding box center [784, 362] width 57 height 16
click at [550, 278] on button "+" at bounding box center [736, 362] width 21 height 16
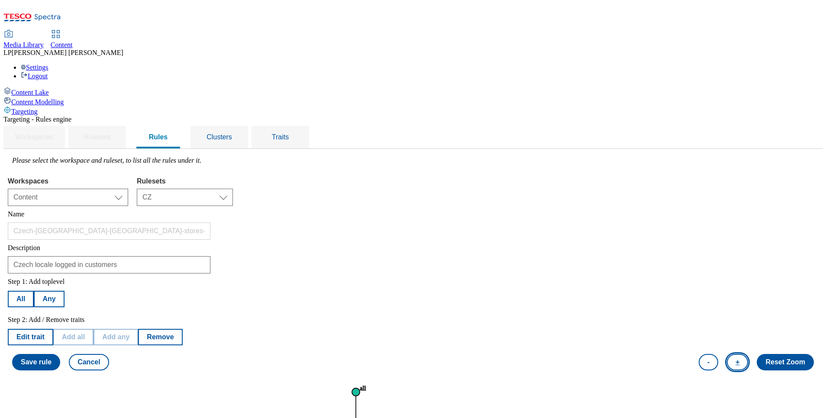
click at [550, 278] on button "+" at bounding box center [736, 362] width 21 height 16
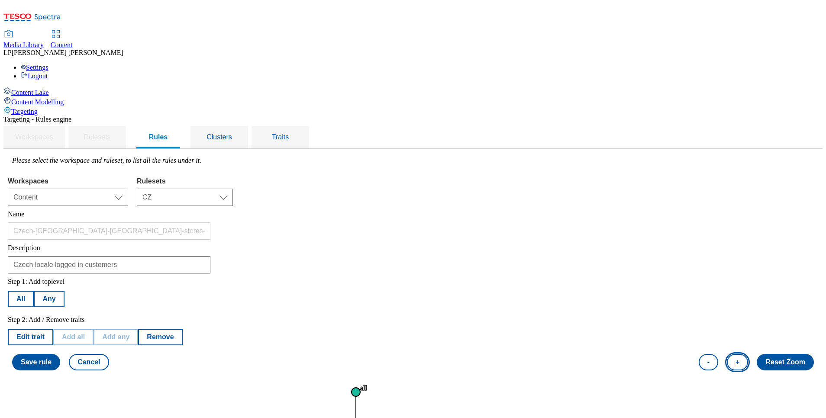
click at [550, 278] on button "+" at bounding box center [736, 362] width 21 height 16
click at [550, 278] on button "-" at bounding box center [707, 362] width 19 height 16
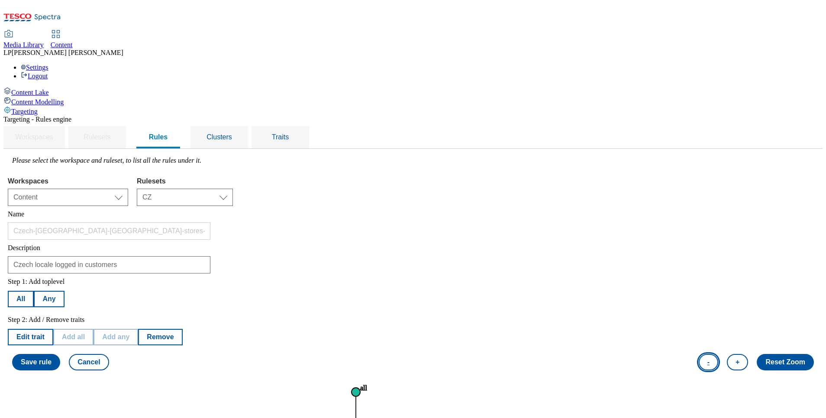
click at [550, 278] on button "-" at bounding box center [707, 362] width 19 height 16
click at [550, 278] on button "+" at bounding box center [736, 362] width 21 height 16
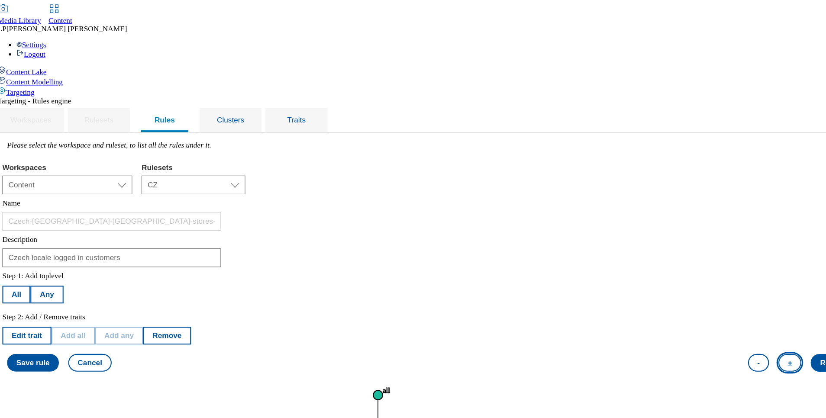
scroll to position [0, 0]
click at [232, 133] on span "Clusters" at bounding box center [219, 136] width 26 height 7
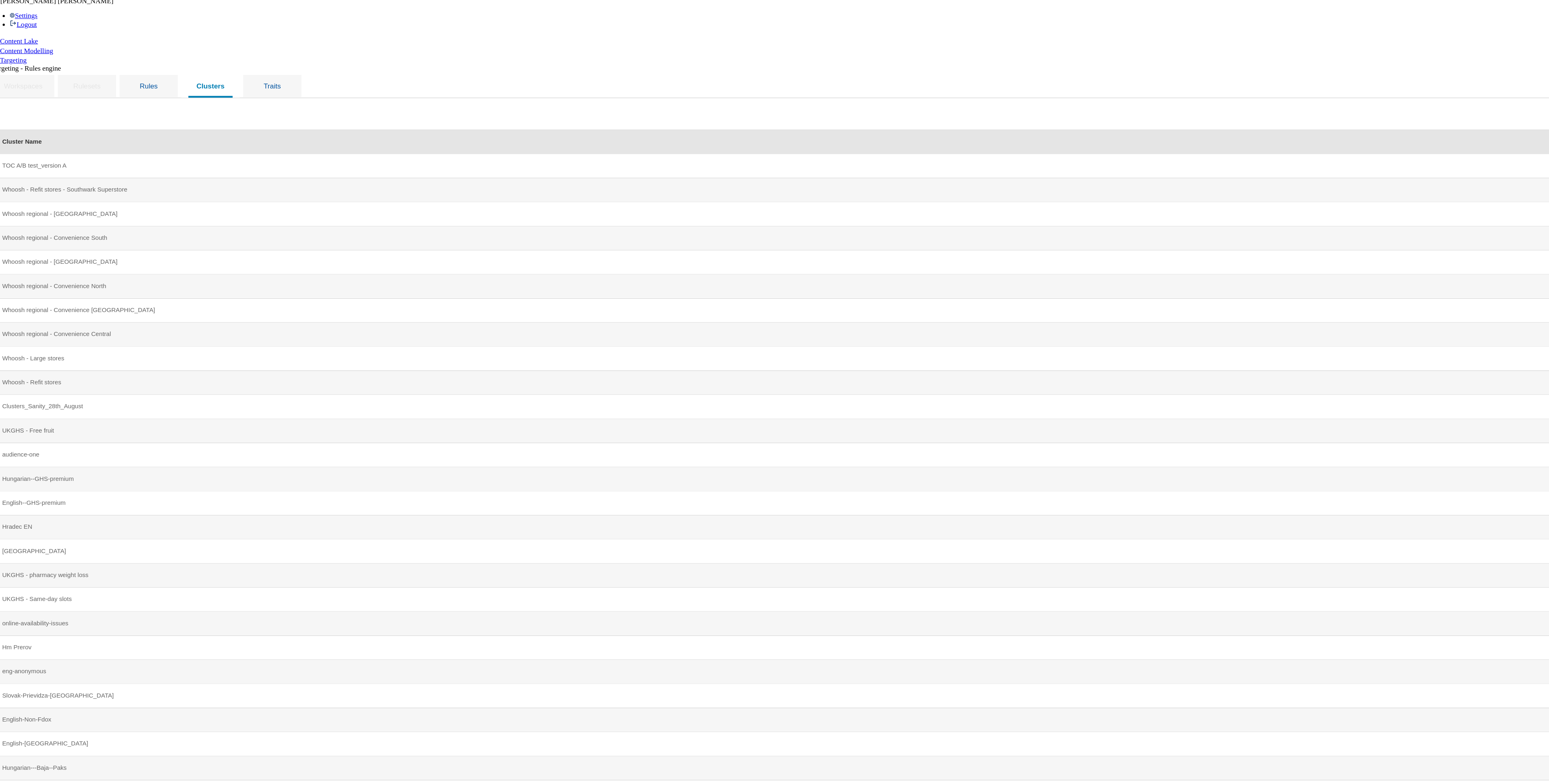
drag, startPoint x: 637, startPoint y: 28, endPoint x: 857, endPoint y: 223, distance: 294.0
click at [516, 261] on Scotland "Whoosh regional - Scotland" at bounding box center [744, 292] width 1473 height 23
drag, startPoint x: 881, startPoint y: 143, endPoint x: 335, endPoint y: 171, distance: 546.7
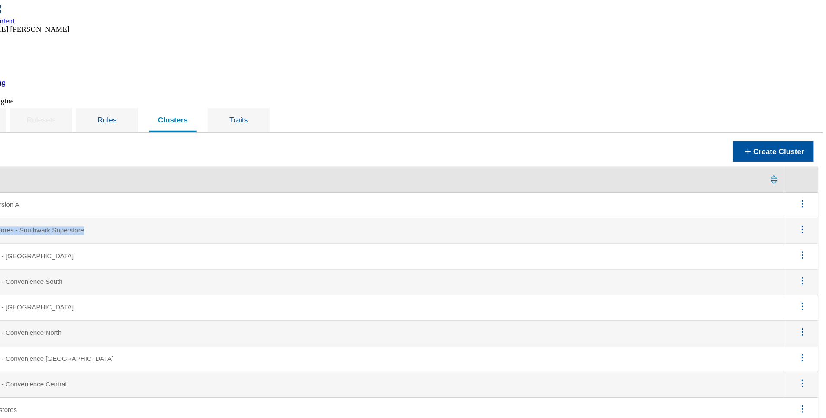
click at [550, 209] on icon "menus" at bounding box center [803, 214] width 11 height 11
click at [550, 223] on span "Edit" at bounding box center [792, 226] width 10 height 6
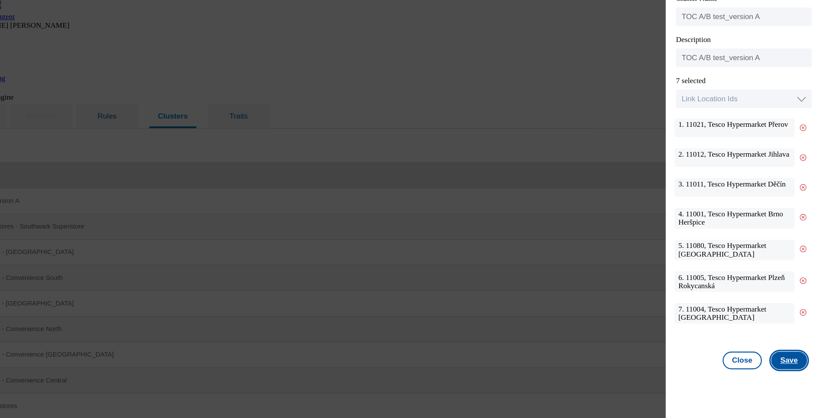
click at [550, 278] on button "Save" at bounding box center [790, 364] width 33 height 16
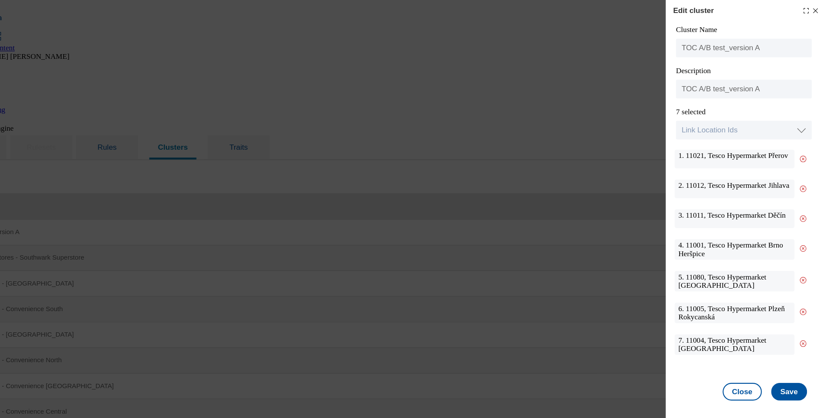
click at [550, 263] on div "Edit cluster Cluster Name TOC A/B test_version A Description TOC A/B test_versi…" at bounding box center [413, 209] width 826 height 418
drag, startPoint x: 777, startPoint y: 87, endPoint x: 671, endPoint y: 85, distance: 105.2
click at [550, 85] on div "Edit cluster Cluster Name TOC A/B test_version A Description TOC A/B test_versi…" at bounding box center [413, 209] width 826 height 418
drag, startPoint x: 704, startPoint y: 45, endPoint x: 687, endPoint y: 41, distance: 17.5
click at [550, 41] on input "TOC A/B test_version A" at bounding box center [749, 44] width 126 height 17
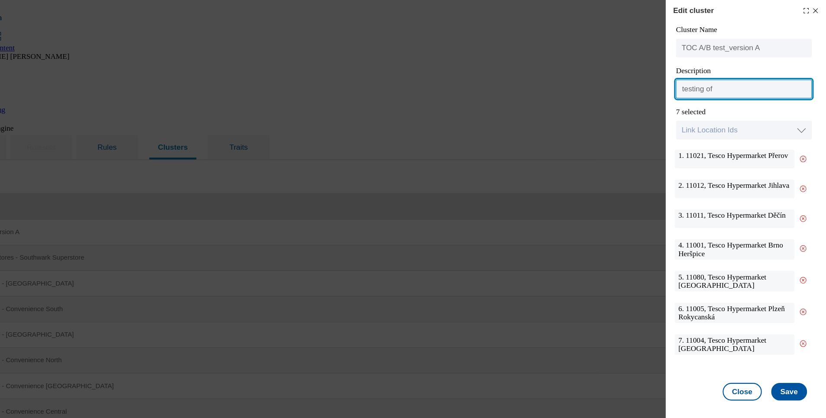
click at [550, 85] on input "testing of" at bounding box center [749, 82] width 126 height 17
paste input "TOC"
type input "testing of TOC_version A"
click at [550, 278] on button "Save" at bounding box center [790, 364] width 33 height 16
click at [550, 278] on div "Edit cluster Cluster Name TOC A/B test_version A Description testing of TOC_ver…" at bounding box center [413, 209] width 826 height 418
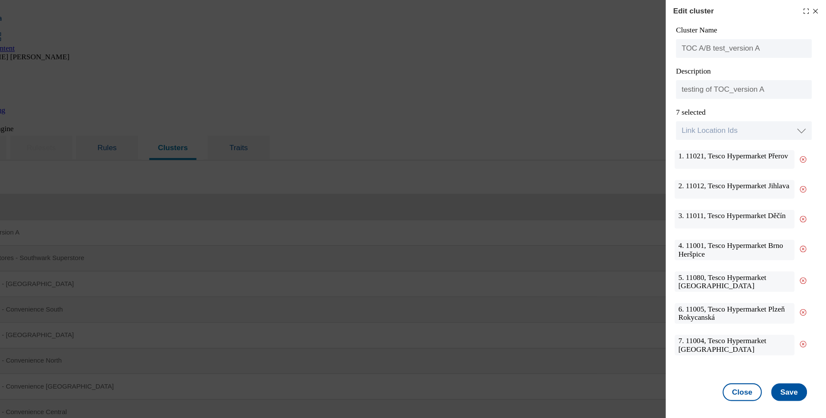
click at [550, 10] on line "Modal" at bounding box center [815, 11] width 4 height 4
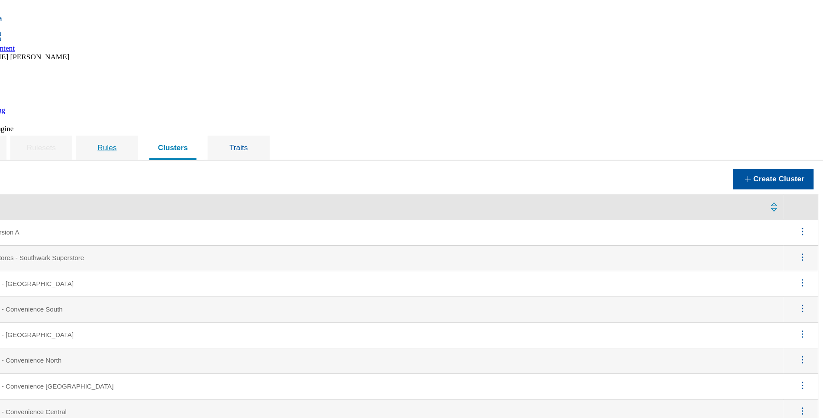
click at [167, 133] on span "Rules" at bounding box center [158, 136] width 18 height 7
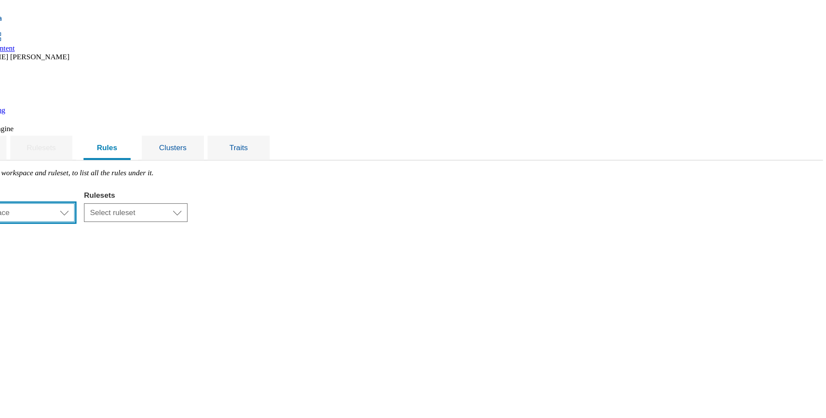
click at [128, 189] on select "Select workspace Content" at bounding box center [68, 197] width 120 height 17
select select "f510054f-adaa-4692-b570-80fa3897127a"
click at [117, 189] on select "Select workspace Content" at bounding box center [68, 197] width 120 height 17
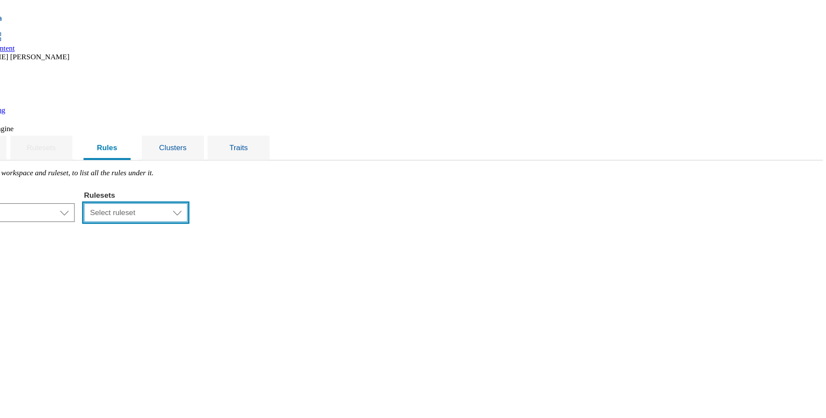
click at [233, 189] on select "Select ruleset CZ HU SK" at bounding box center [185, 197] width 96 height 17
select select "5113db17-1b35-4e50-beac-5f3c7afeb8da"
click at [233, 189] on select "Select ruleset CZ HU SK" at bounding box center [185, 197] width 96 height 17
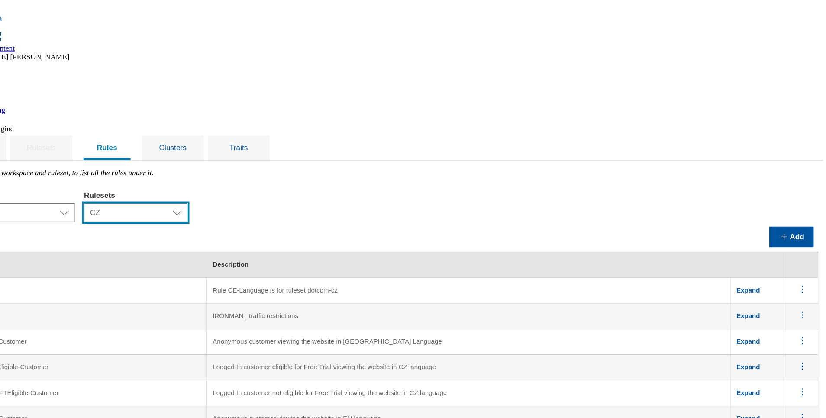
click at [233, 189] on select "Select ruleset CZ HU SK" at bounding box center [185, 197] width 96 height 17
click at [550, 210] on button "Add" at bounding box center [792, 219] width 41 height 19
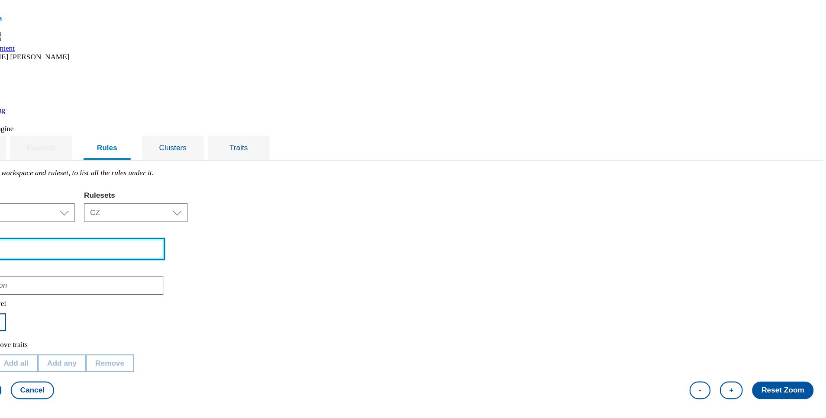
click at [199, 222] on input "text" at bounding box center [109, 230] width 202 height 17
type input "TOC A/B test_version A_CZ"
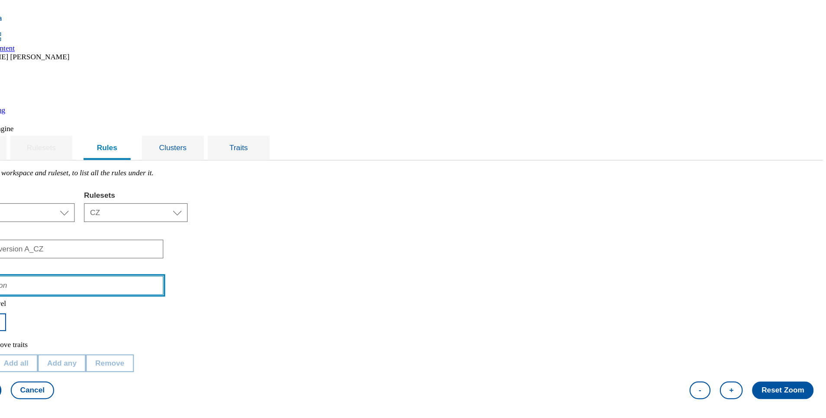
type input "testing of TOC A/B test_version A_CZ"
click at [34, 278] on button "All" at bounding box center [21, 299] width 26 height 16
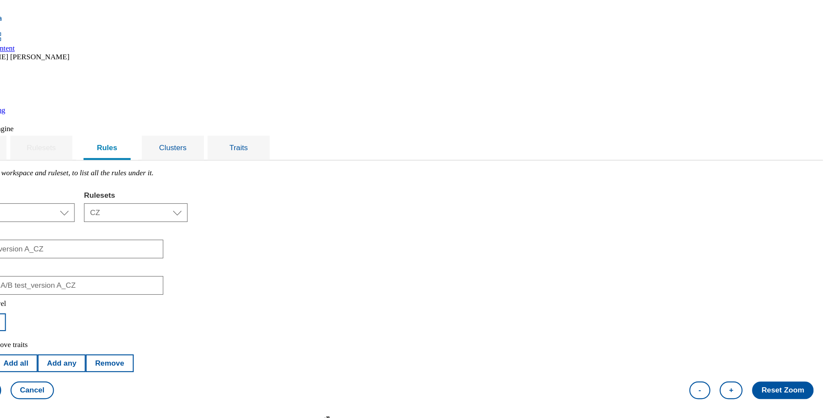
click at [54, 278] on button "Add trait" at bounding box center [31, 337] width 46 height 16
click at [368, 278] on select "Select trait Languages Operating System Content Type Variant ID Segments Store-…" at bounding box center [210, 398] width 405 height 17
select select "languages"
click at [117, 278] on select "Select trait Languages Operating System Content Type Variant ID Segments Store-…" at bounding box center [210, 398] width 405 height 17
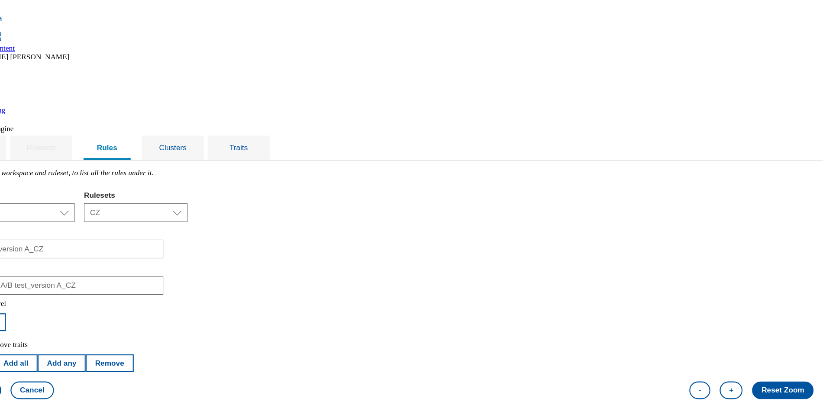
select select "equals"
select select "cs_CZ"
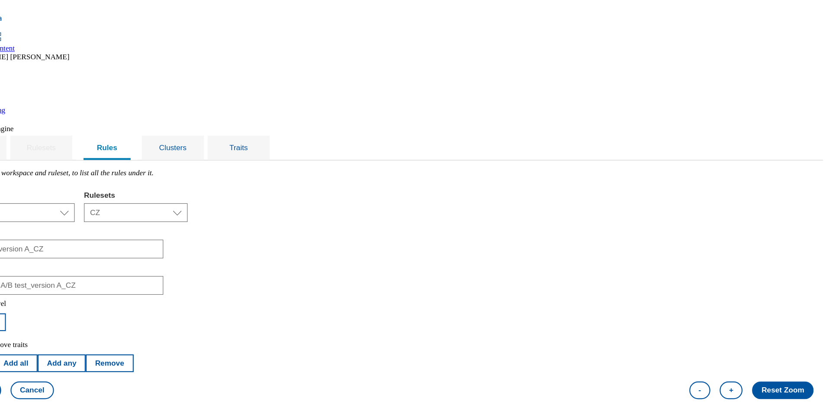
click at [60, 278] on button "Save rule" at bounding box center [36, 362] width 48 height 16
click at [84, 278] on label "Step 2: Add / Remove traits" at bounding box center [46, 319] width 77 height 7
click at [183, 278] on button "Remove" at bounding box center [160, 337] width 44 height 16
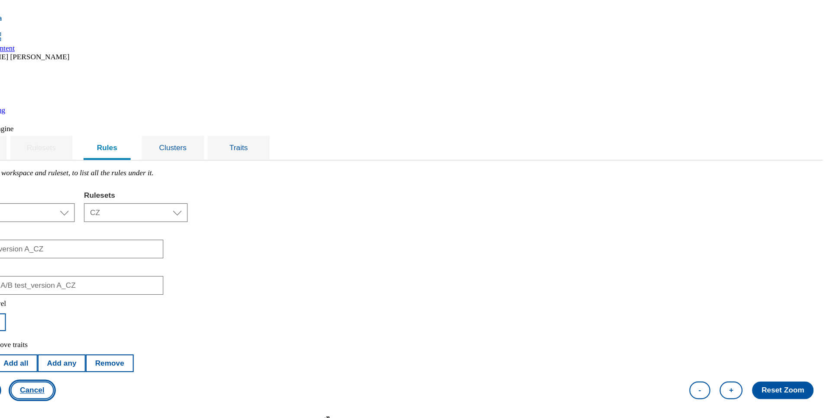
click at [109, 278] on button "Cancel" at bounding box center [89, 362] width 40 height 16
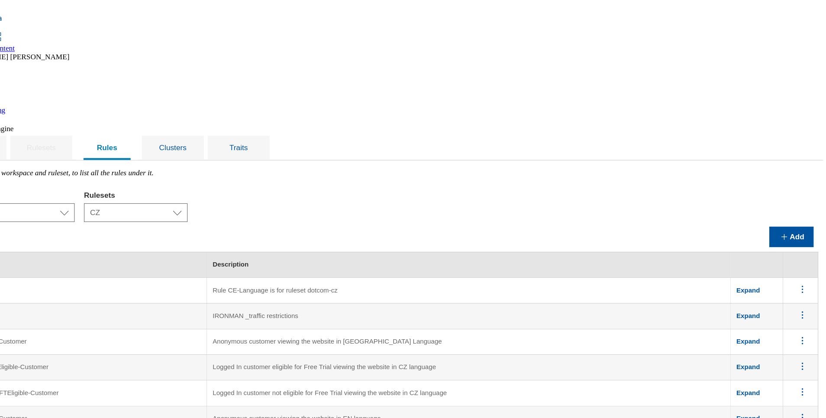
scroll to position [0, 0]
click at [232, 133] on span "Clusters" at bounding box center [219, 136] width 26 height 7
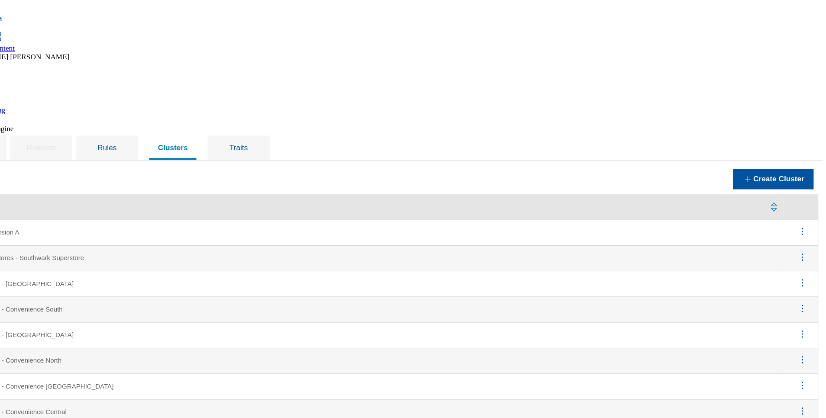
click at [219, 228] on Superstore "Whoosh - Refit stores - Southwark Superstore" at bounding box center [396, 240] width 777 height 24
click at [550, 233] on icon "menus" at bounding box center [803, 238] width 11 height 11
click at [550, 247] on span "Edit" at bounding box center [792, 250] width 10 height 6
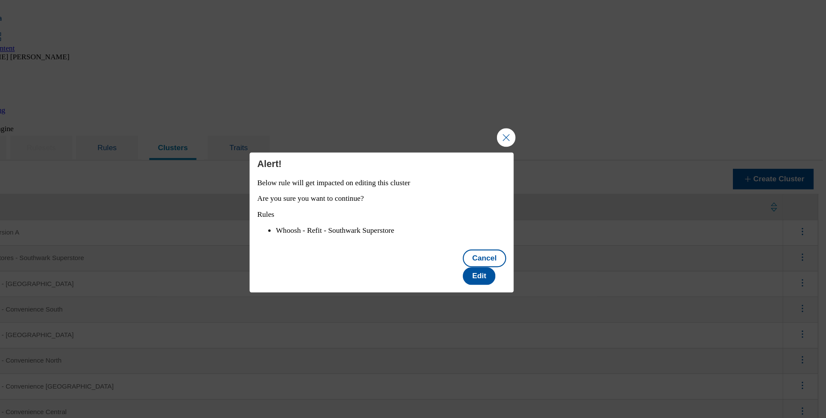
click at [532, 125] on button "Close Modal" at bounding box center [528, 127] width 17 height 17
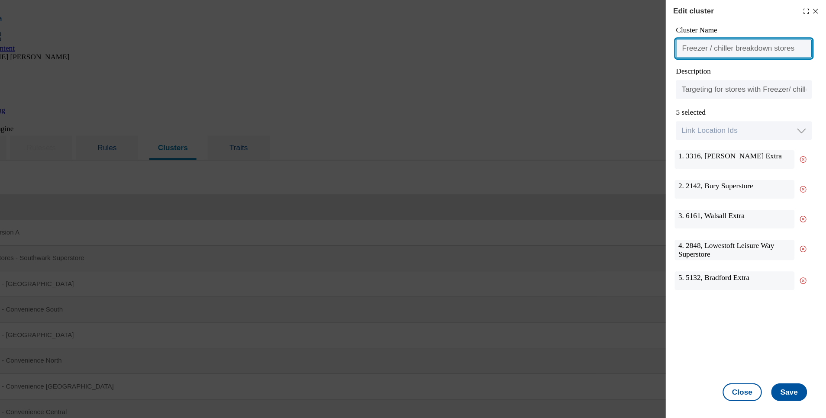
click at [550, 44] on input "Freezer / chiller breakdown stores" at bounding box center [749, 44] width 126 height 17
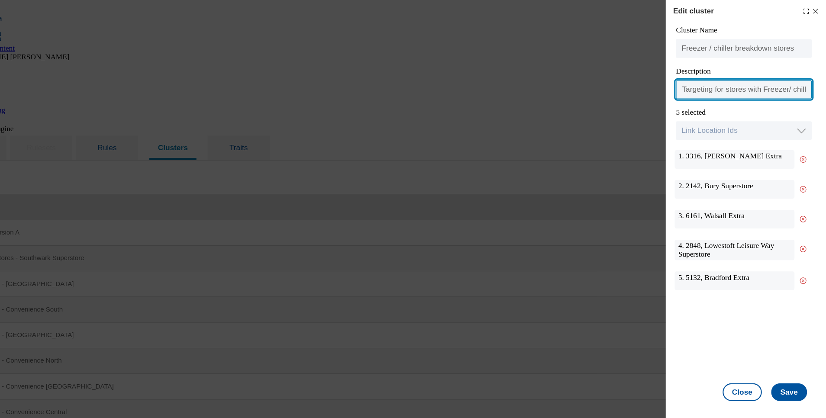
click at [550, 77] on input "Targeting for stores with Freezer/ chiller breakdown" at bounding box center [749, 82] width 126 height 17
click at [550, 278] on button "Close" at bounding box center [747, 364] width 36 height 16
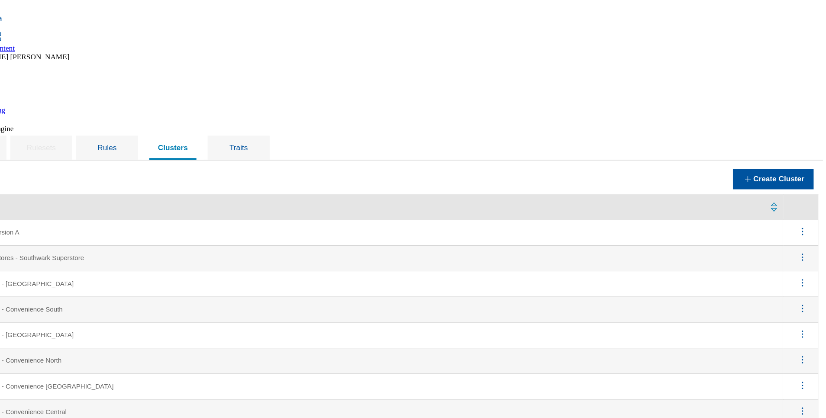
click at [153, 204] on A "TOC A/B test_version A" at bounding box center [396, 216] width 777 height 24
click at [550, 209] on icon "menus" at bounding box center [803, 214] width 11 height 11
click at [550, 219] on button "Edit" at bounding box center [798, 225] width 39 height 13
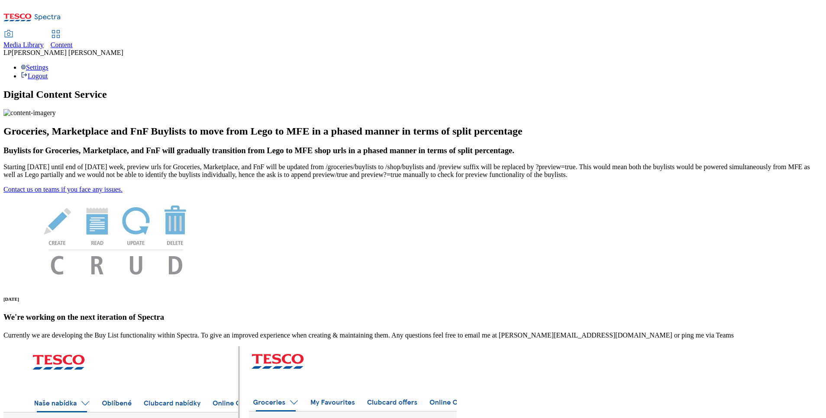
click at [73, 41] on span "Content" at bounding box center [62, 44] width 22 height 7
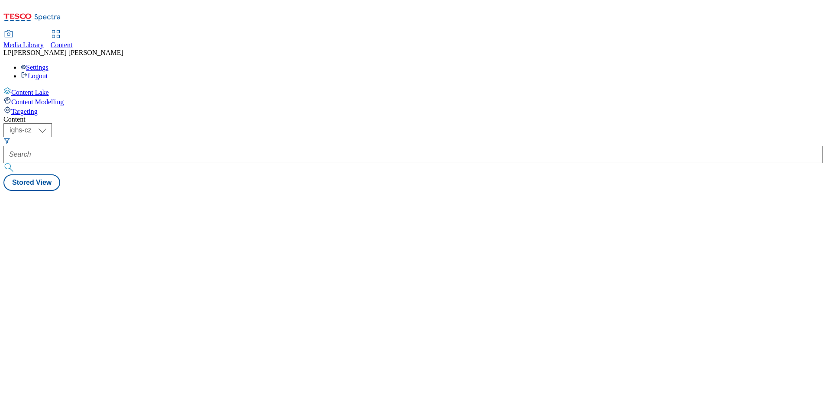
click at [38, 108] on span "Targeting" at bounding box center [24, 111] width 26 height 7
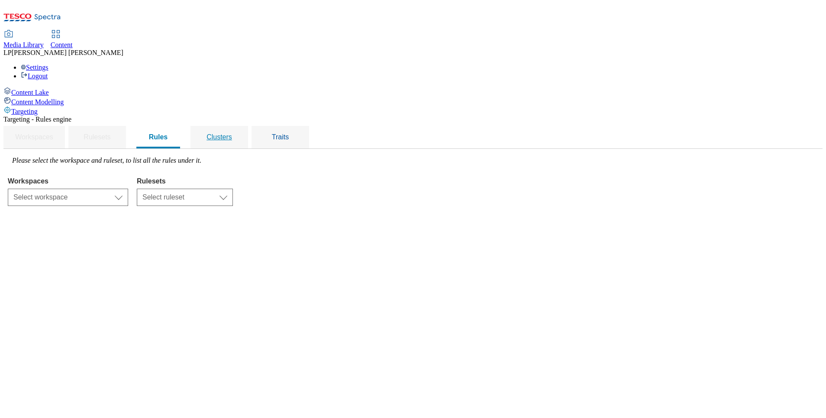
click at [232, 133] on span "Clusters" at bounding box center [219, 136] width 26 height 7
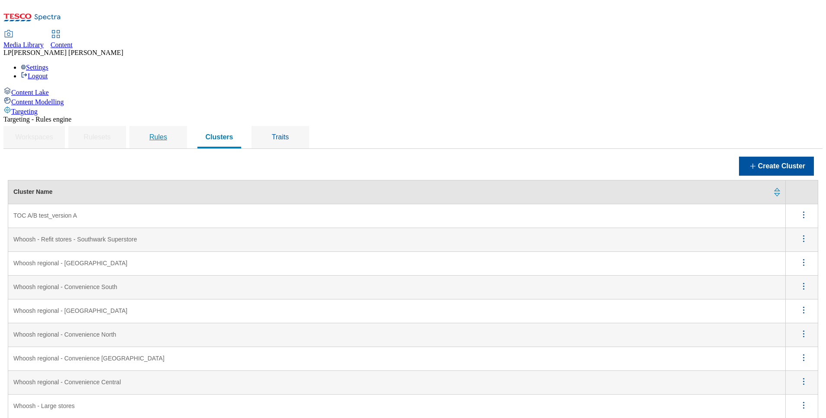
click at [167, 133] on span "Rules" at bounding box center [158, 136] width 18 height 7
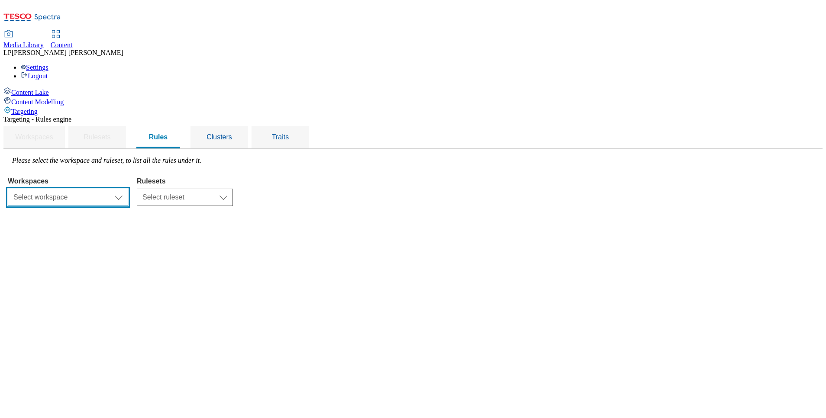
drag, startPoint x: 231, startPoint y: 130, endPoint x: 223, endPoint y: 130, distance: 8.7
click at [128, 189] on select "Select workspace Content" at bounding box center [68, 197] width 120 height 17
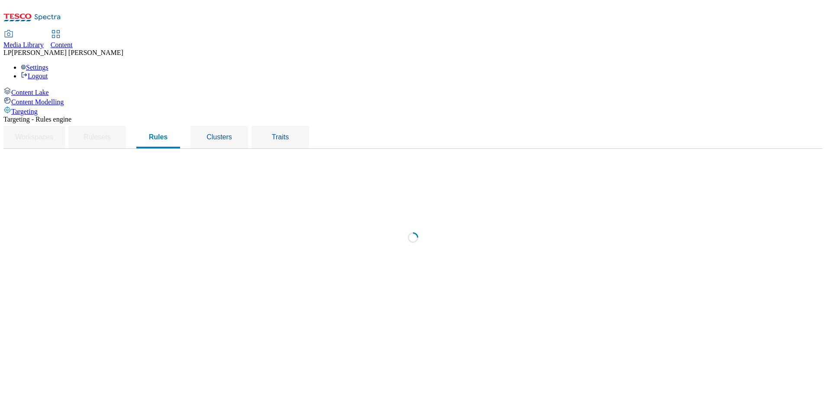
select select "f510054f-adaa-4692-b570-80fa3897127a"
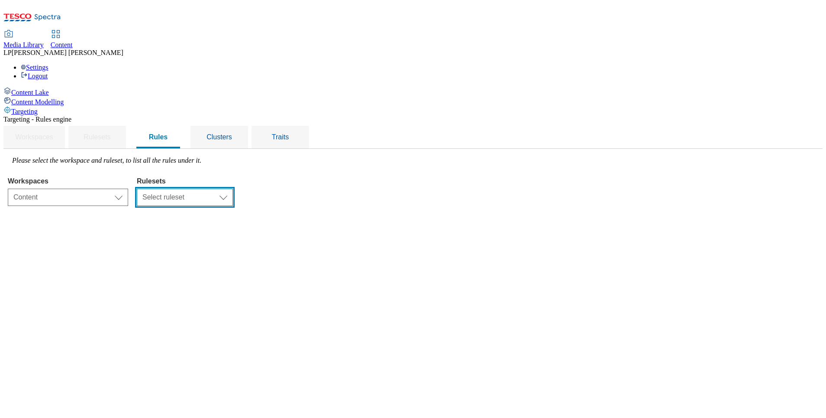
click at [233, 189] on select "Select ruleset CZ HU SK" at bounding box center [185, 197] width 96 height 17
select select "5113db17-1b35-4e50-beac-5f3c7afeb8da"
click at [233, 189] on select "Select ruleset CZ HU SK" at bounding box center [185, 197] width 96 height 17
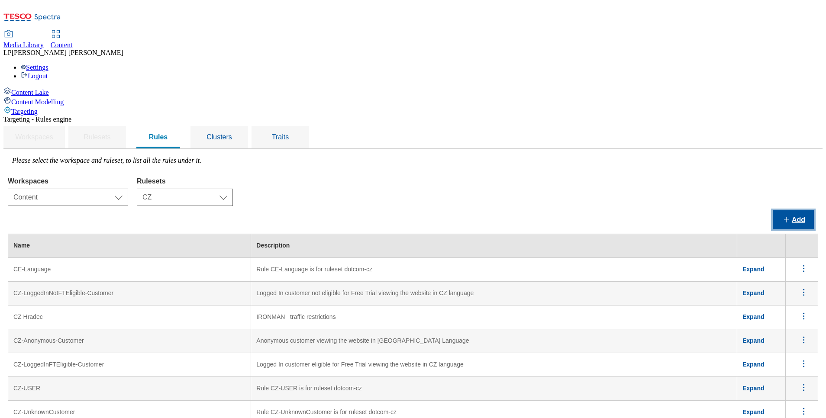
click at [781, 210] on button "Add" at bounding box center [792, 219] width 41 height 19
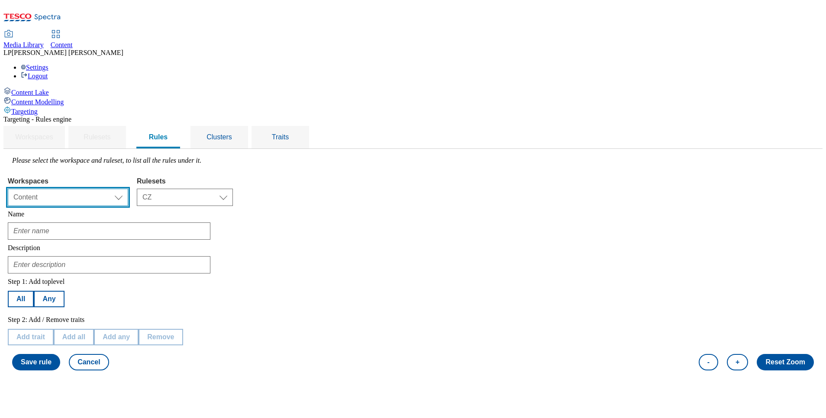
click at [128, 189] on select "Select workspace Content" at bounding box center [68, 197] width 120 height 17
click at [117, 189] on select "Select workspace Content" at bounding box center [68, 197] width 120 height 17
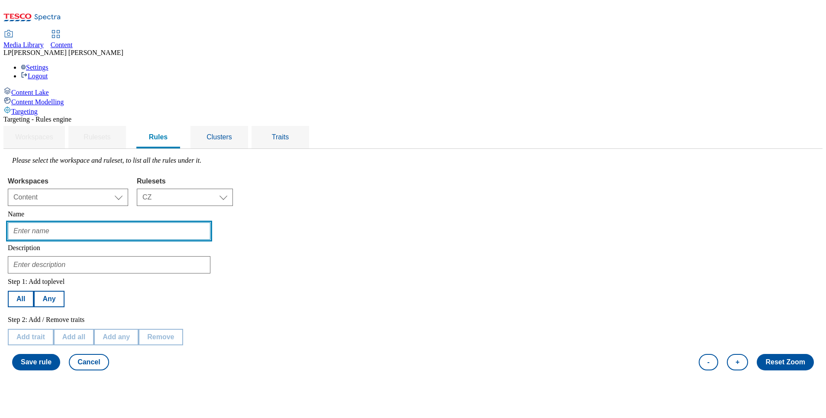
click at [168, 222] on input "text" at bounding box center [109, 230] width 202 height 17
type input "TOC A/B test_version A_CZ"
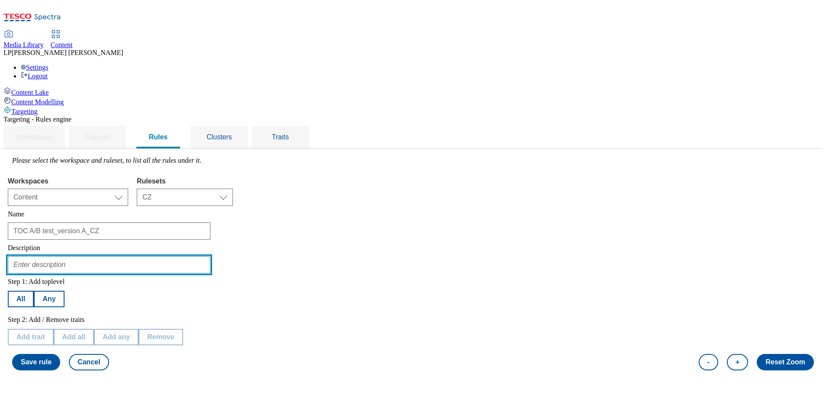
type input "testing of TOC A/B test_version A_CZ"
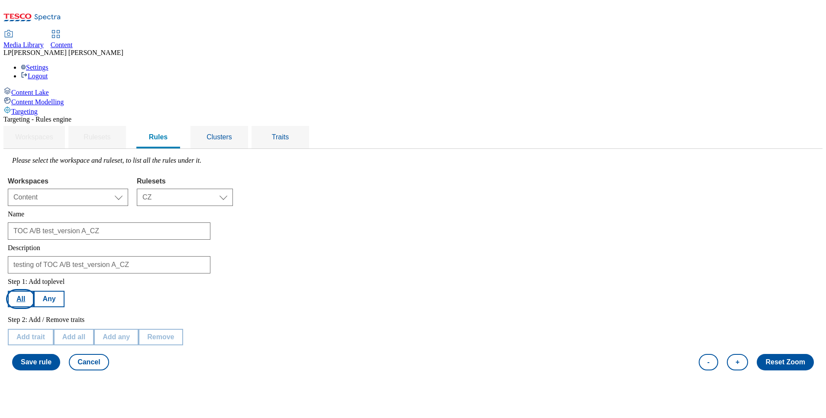
click at [34, 291] on button "All" at bounding box center [21, 299] width 26 height 16
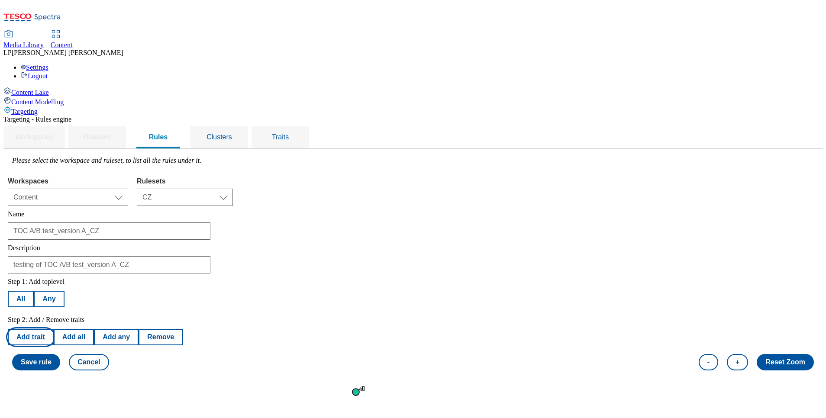
click at [54, 329] on button "Add trait" at bounding box center [31, 337] width 46 height 16
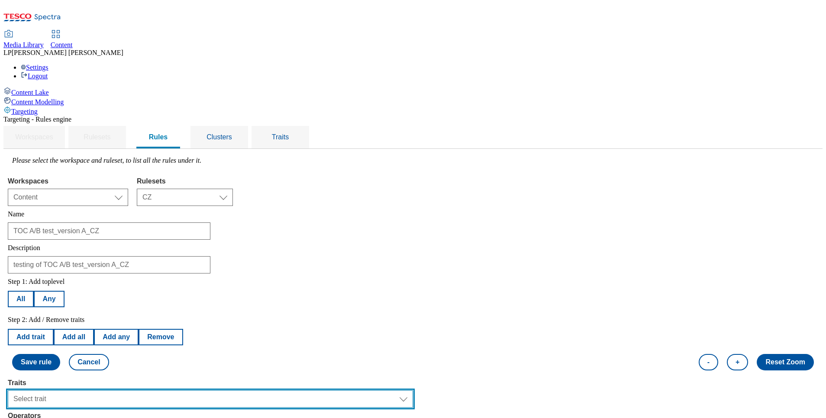
click at [157, 390] on select "Select trait Languages Operating System Content Type Variant ID Segments Store-…" at bounding box center [210, 398] width 405 height 17
select select "languages"
click at [117, 390] on select "Select trait Languages Operating System Content Type Variant ID Segments Store-…" at bounding box center [210, 398] width 405 height 17
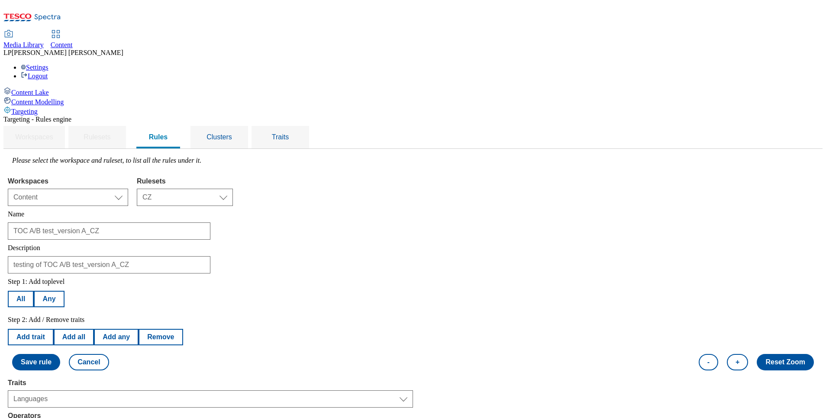
select select "equals"
select select "cs_CZ"
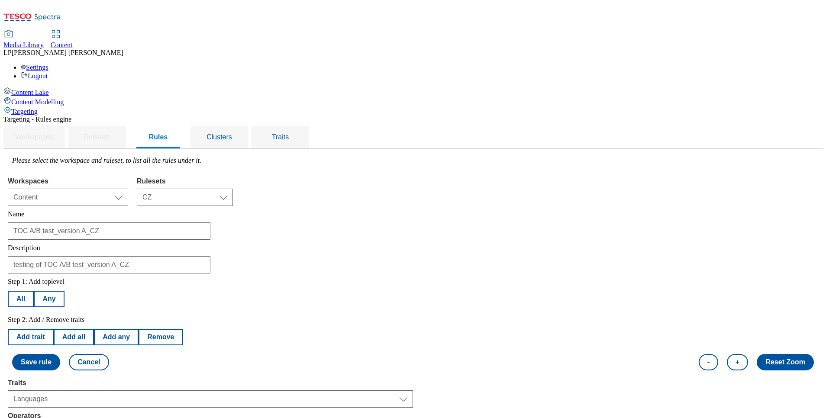
click at [60, 354] on button "Save rule" at bounding box center [36, 362] width 48 height 16
click at [109, 354] on button "Cancel" at bounding box center [89, 362] width 40 height 16
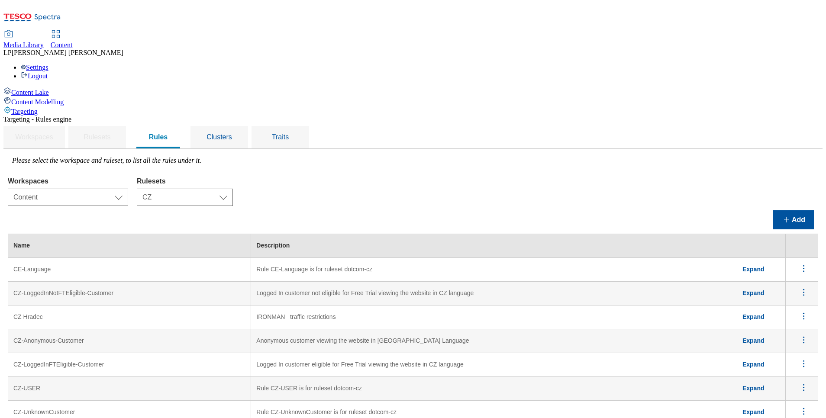
scroll to position [731, 0]
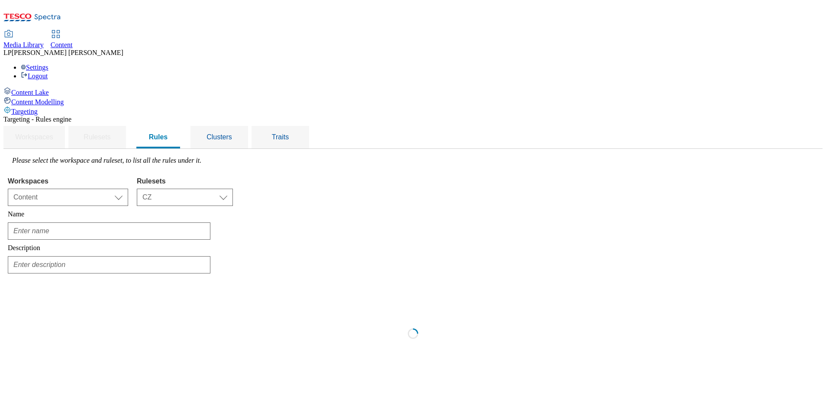
scroll to position [0, 0]
type input "Hm Prerov"
type input "Freezers shut down message (Czech Language))"
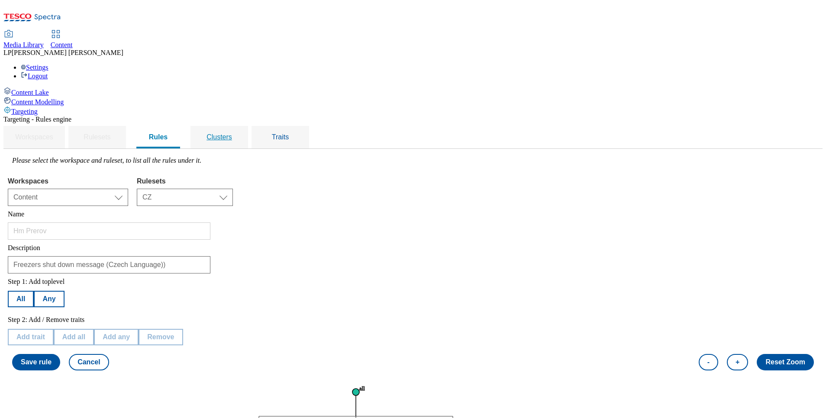
click at [232, 133] on span "Clusters" at bounding box center [219, 136] width 26 height 7
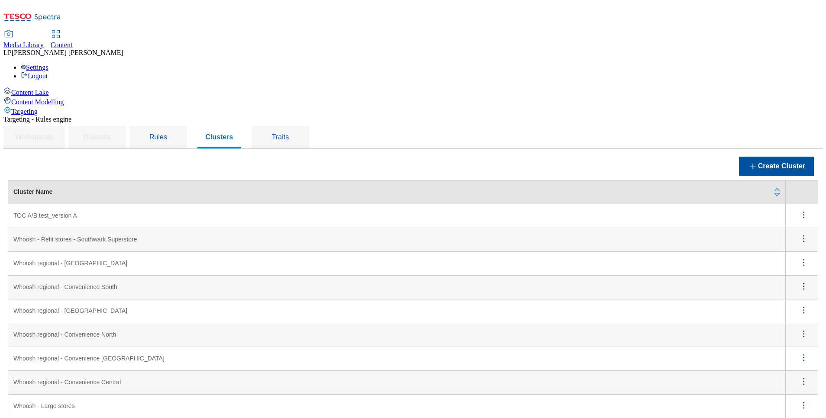
click at [798, 209] on icon "menus" at bounding box center [803, 214] width 11 height 11
click at [787, 223] on span "Edit" at bounding box center [792, 226] width 10 height 6
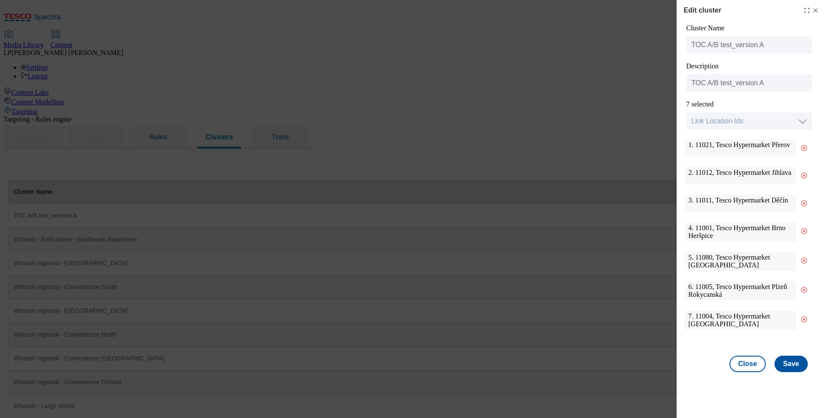
click at [816, 10] on icon "Modal" at bounding box center [815, 10] width 7 height 7
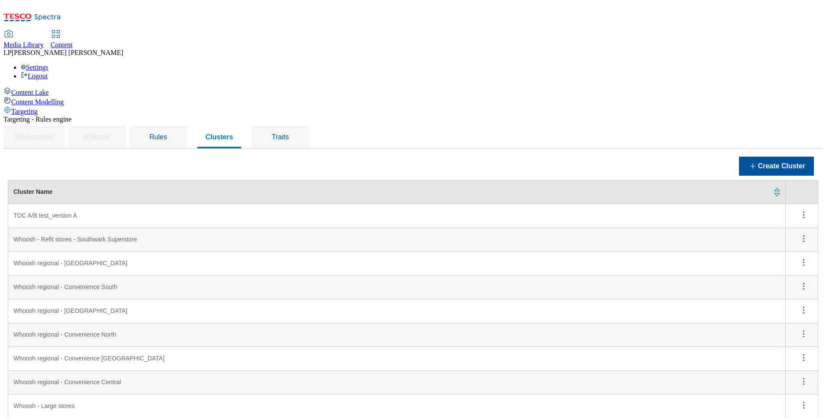
click at [783, 125] on div "Workspaces Rulesets Rules Clusters Traits" at bounding box center [412, 137] width 819 height 24
